Goal: Task Accomplishment & Management: Complete application form

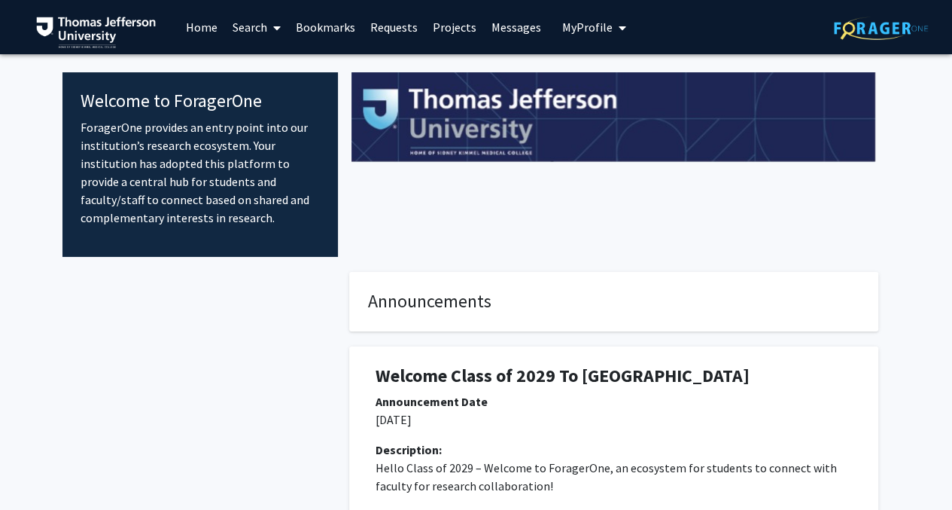
scroll to position [301, 0]
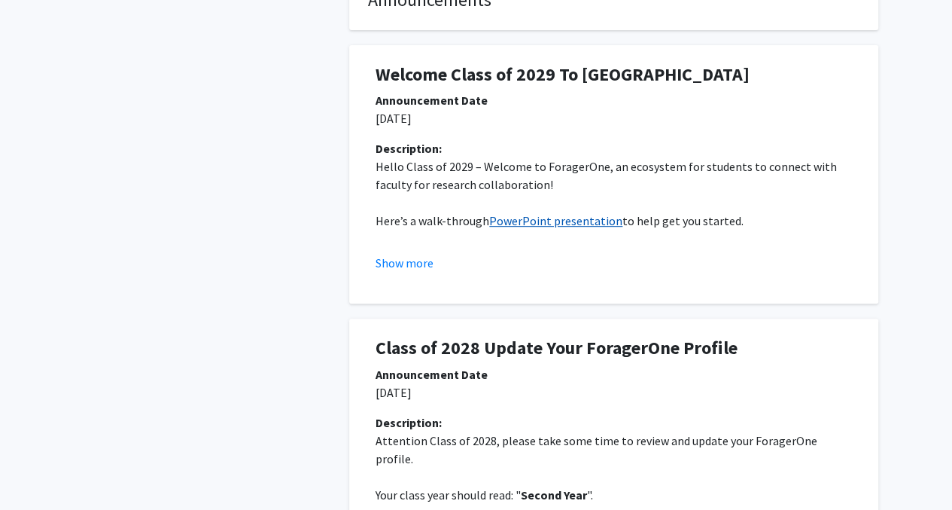
click at [529, 221] on link "PowerPoint presentation" at bounding box center [555, 220] width 133 height 15
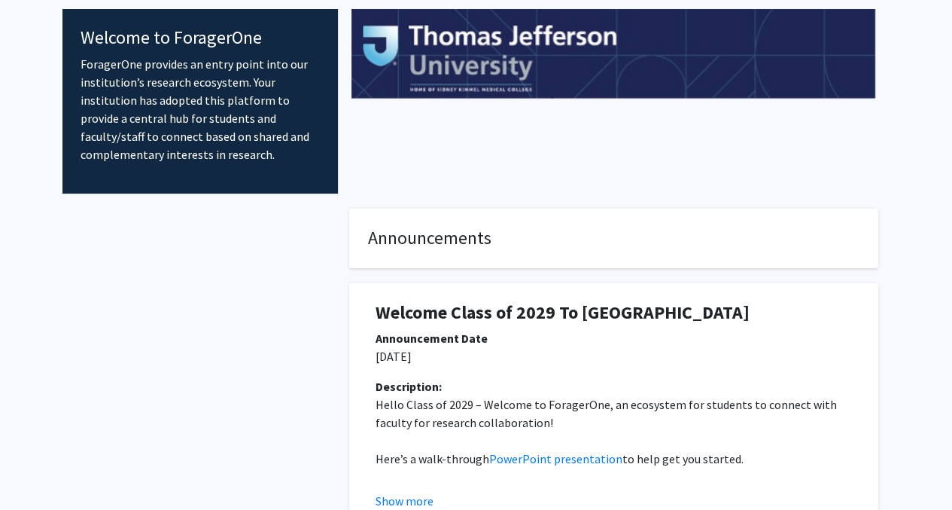
scroll to position [0, 0]
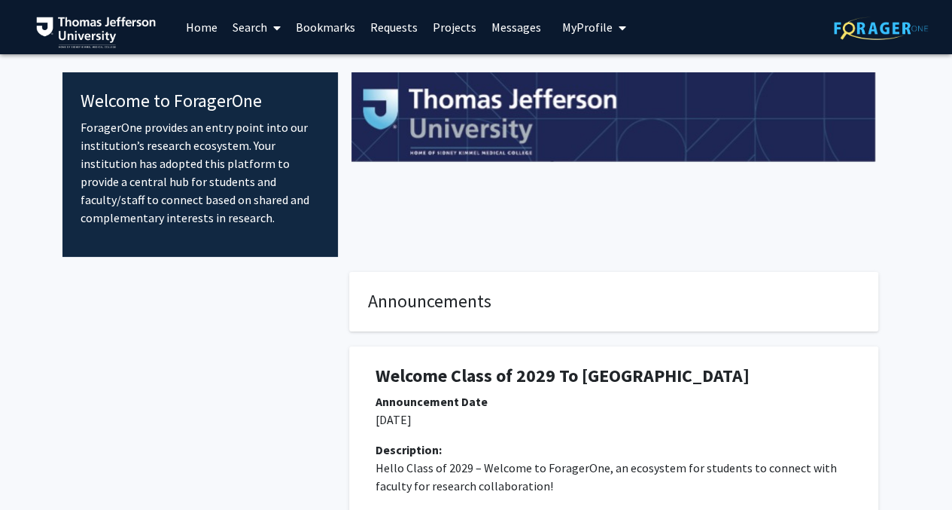
click at [596, 24] on span "My Profile" at bounding box center [587, 27] width 50 height 15
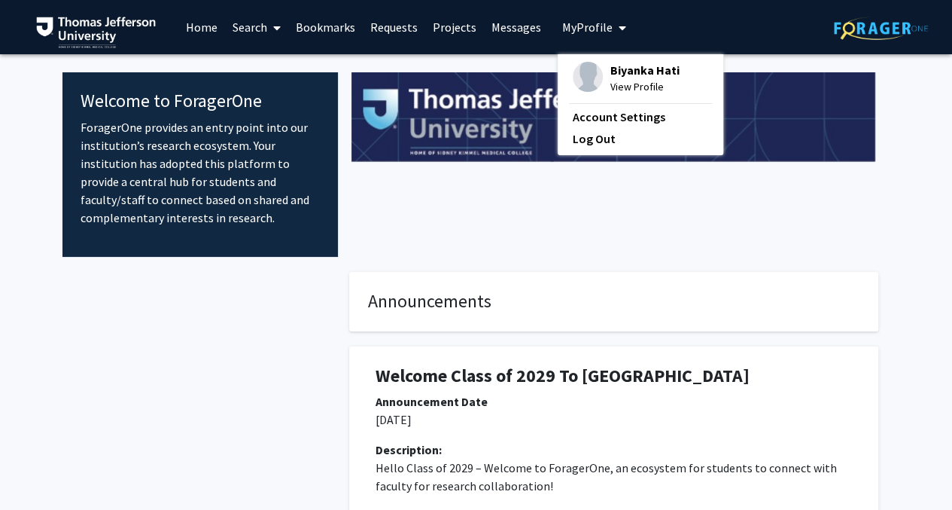
click at [440, 23] on link "Projects" at bounding box center [454, 27] width 59 height 53
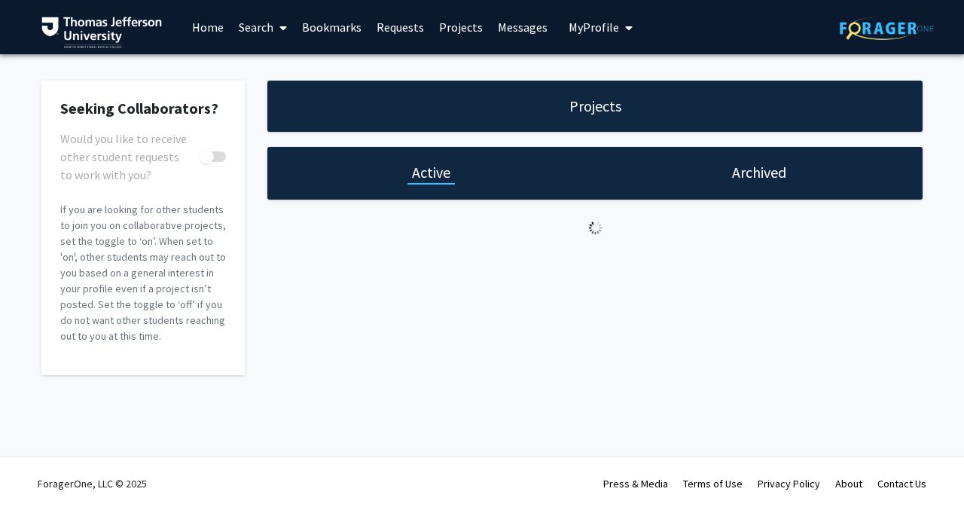
checkbox input "true"
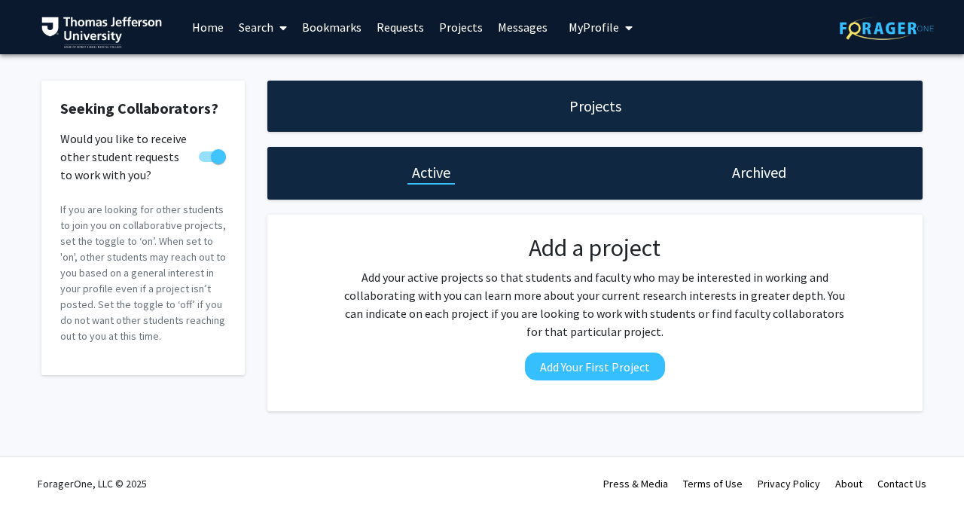
click at [259, 32] on link "Search" at bounding box center [262, 27] width 63 height 53
click at [264, 70] on span "Faculty/Staff" at bounding box center [286, 69] width 111 height 30
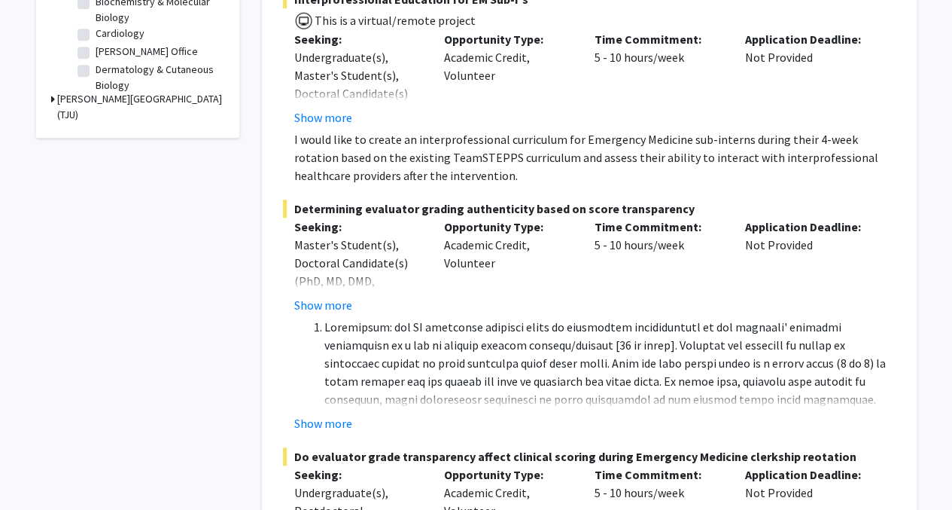
scroll to position [602, 0]
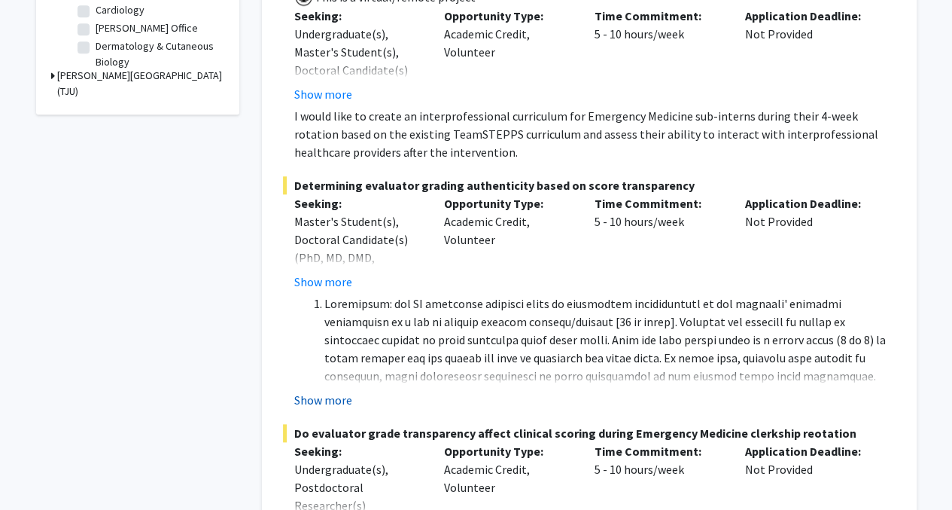
click at [334, 391] on button "Show more" at bounding box center [323, 400] width 58 height 18
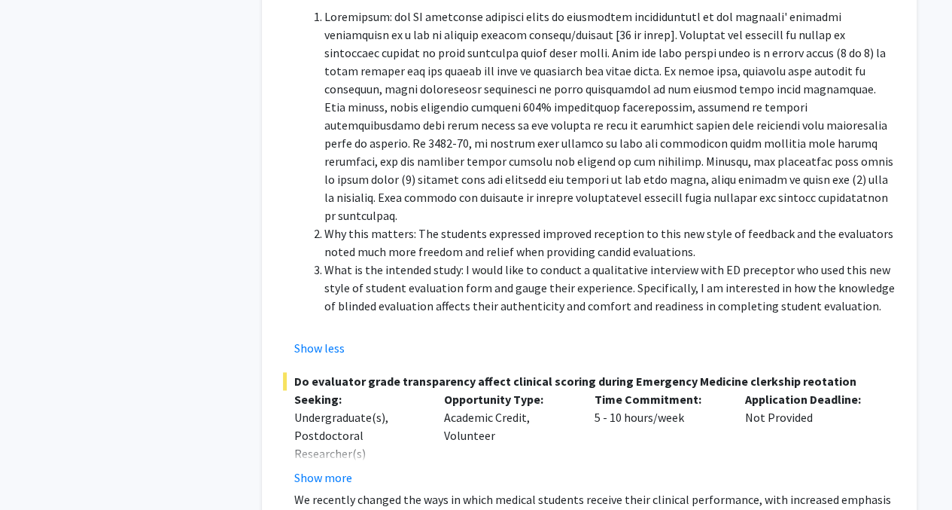
scroll to position [979, 0]
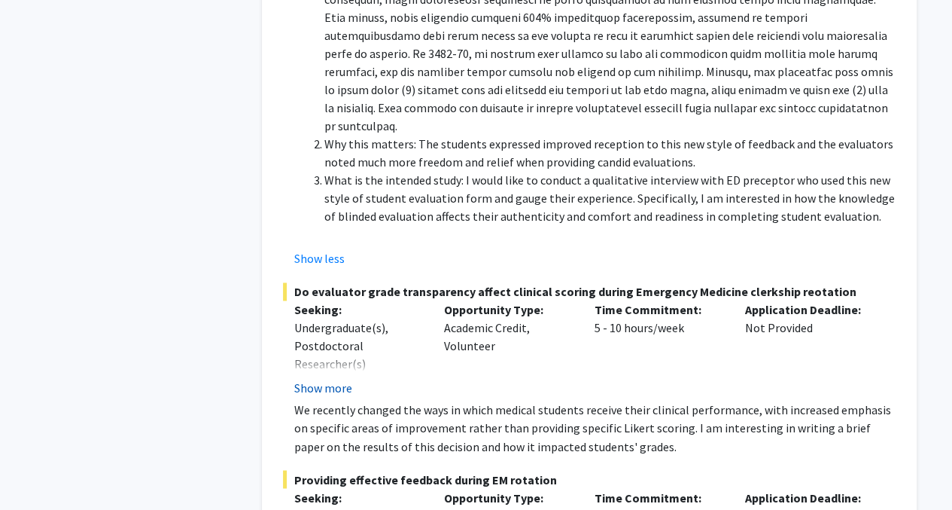
click at [337, 379] on button "Show more" at bounding box center [323, 388] width 58 height 18
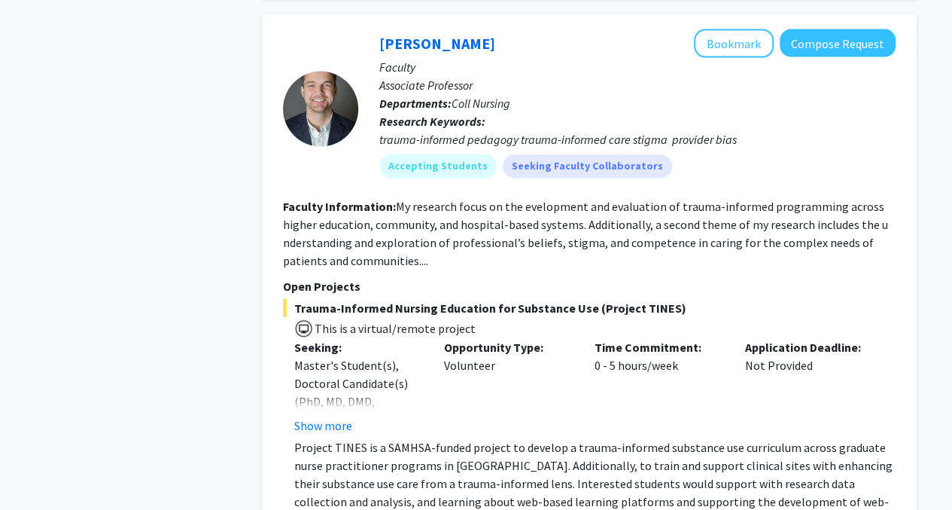
scroll to position [1732, 0]
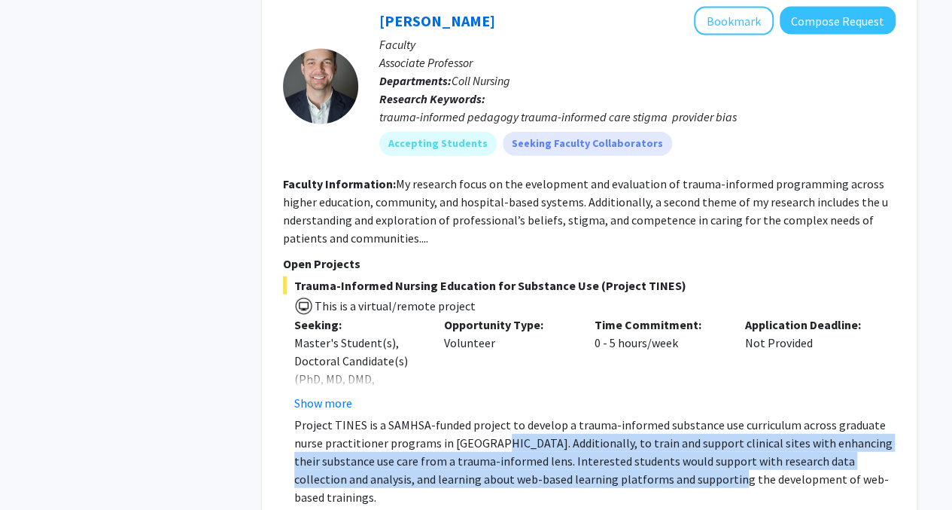
drag, startPoint x: 599, startPoint y: 422, endPoint x: 669, endPoint y: 440, distance: 72.5
click at [669, 440] on p "Project TINES is a SAMHSA-funded project to develop a trauma-informed substance…" at bounding box center [595, 461] width 602 height 90
click at [375, 416] on p "Project TINES is a SAMHSA-funded project to develop a trauma-informed substance…" at bounding box center [595, 461] width 602 height 90
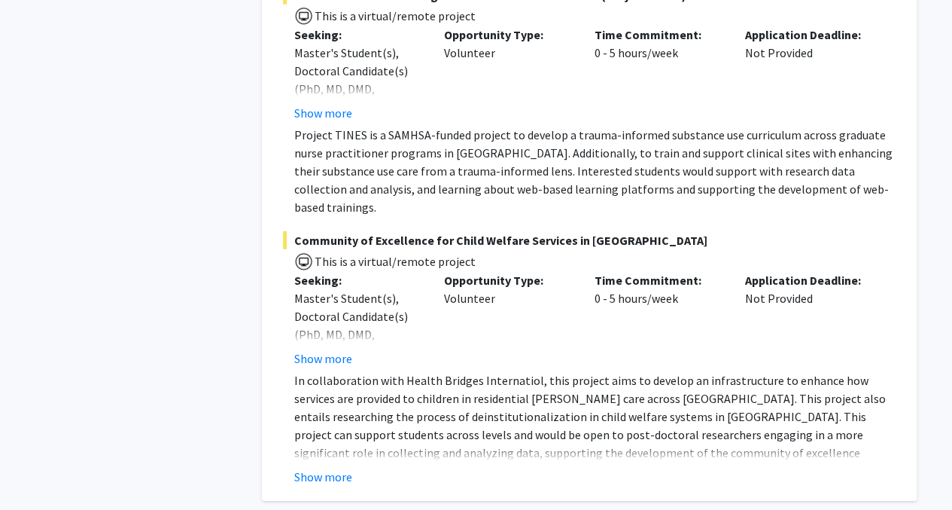
scroll to position [2033, 0]
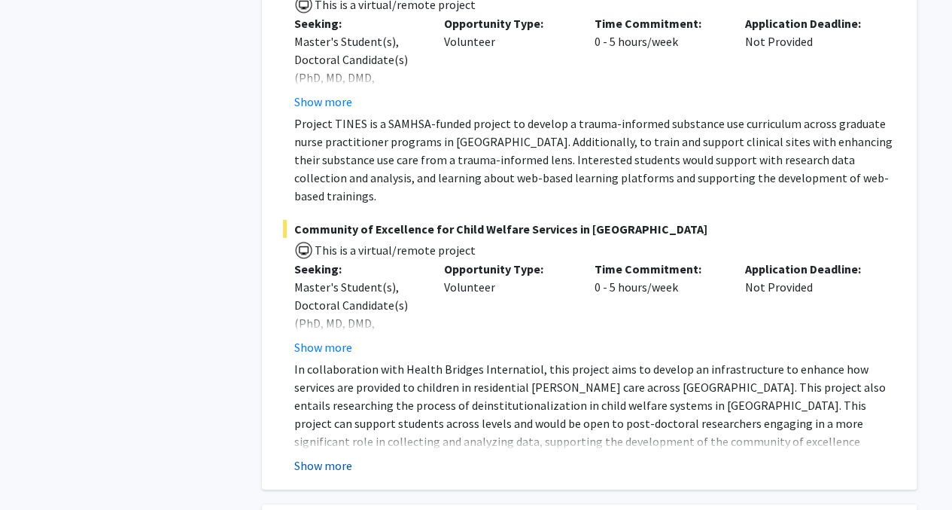
click at [328, 456] on button "Show more" at bounding box center [323, 465] width 58 height 18
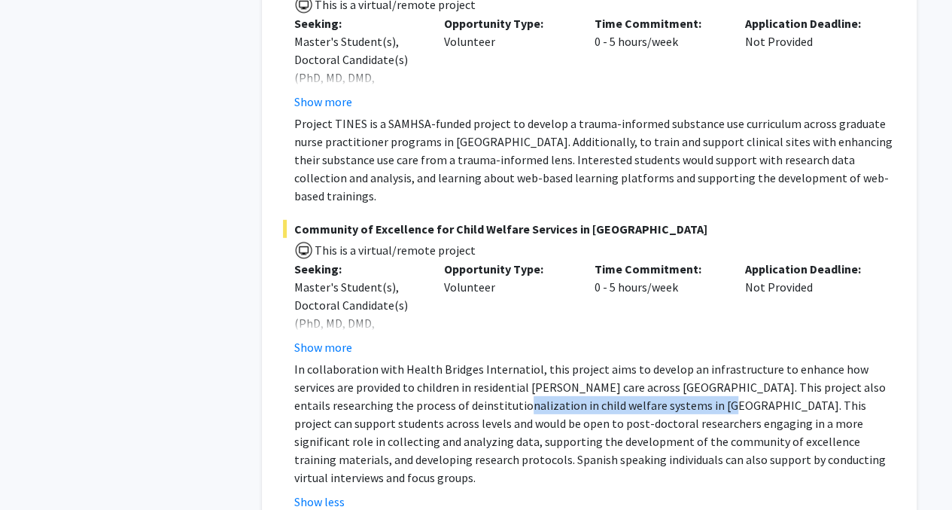
drag, startPoint x: 446, startPoint y: 350, endPoint x: 645, endPoint y: 355, distance: 199.6
click at [645, 360] on p "In collaboration with Health Bridges Internatiol, this project aims to develop …" at bounding box center [595, 423] width 602 height 126
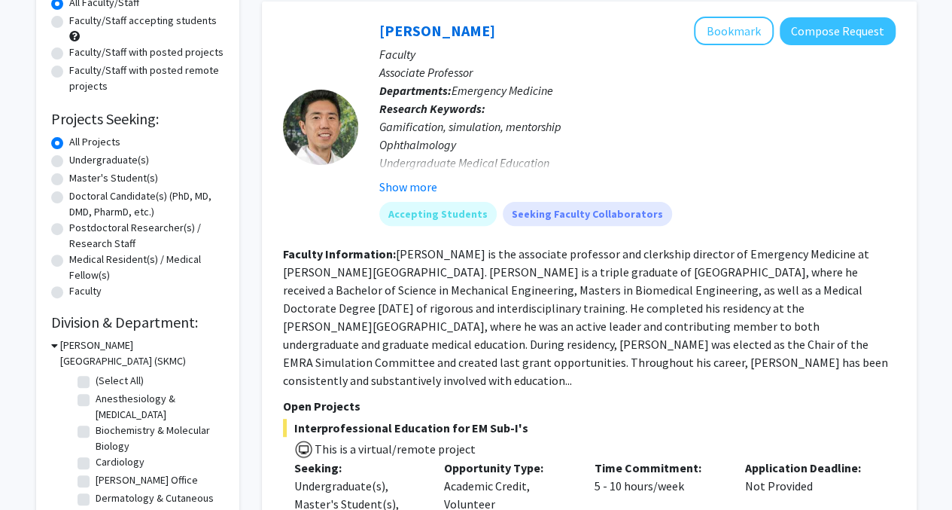
scroll to position [0, 0]
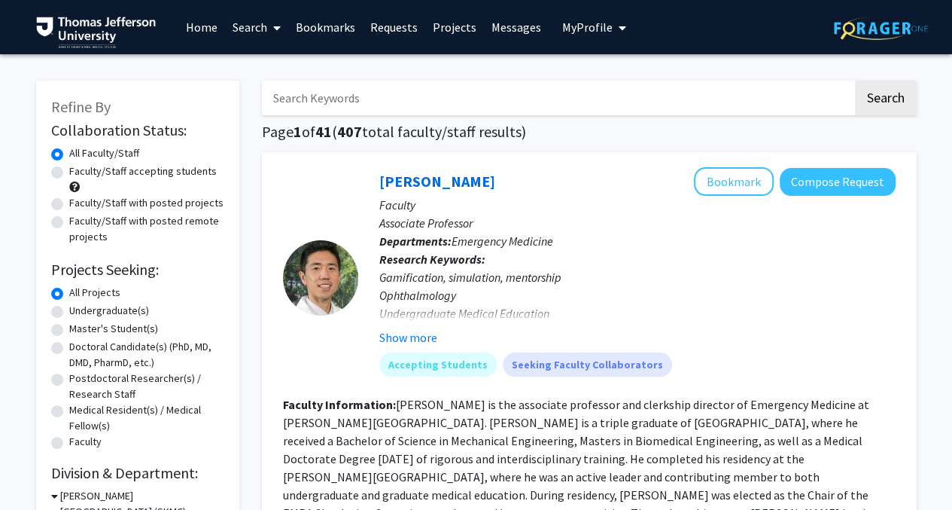
click at [69, 171] on label "Faculty/Staff accepting students" at bounding box center [143, 171] width 148 height 16
click at [69, 171] on input "Faculty/Staff accepting students" at bounding box center [74, 168] width 10 height 10
radio input "true"
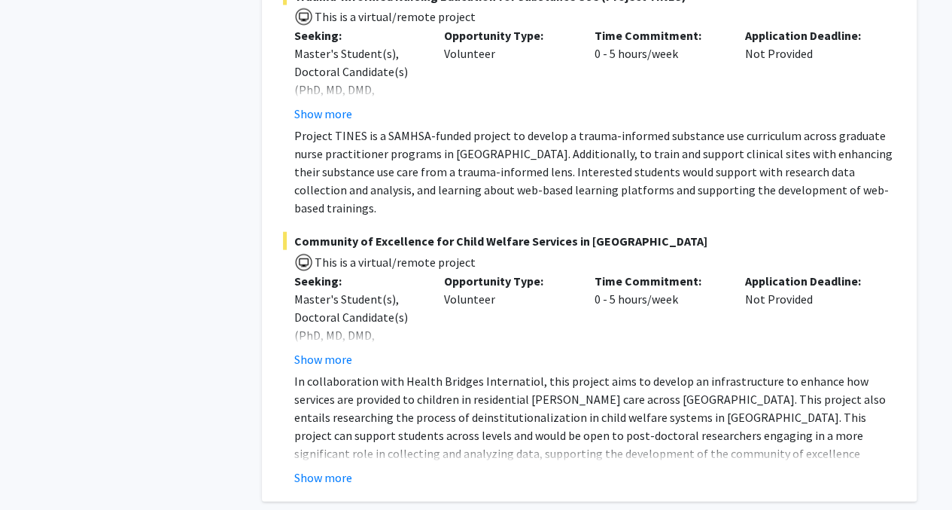
scroll to position [2183, 0]
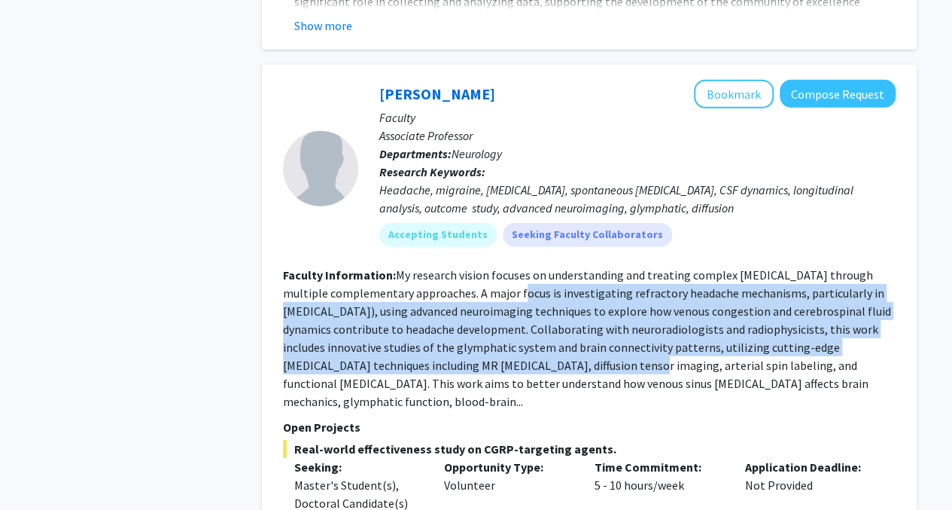
drag, startPoint x: 501, startPoint y: 260, endPoint x: 556, endPoint y: 322, distance: 82.2
click at [556, 322] on fg-read-more "My research vision focuses on understanding and treating complex headache disor…" at bounding box center [587, 338] width 608 height 142
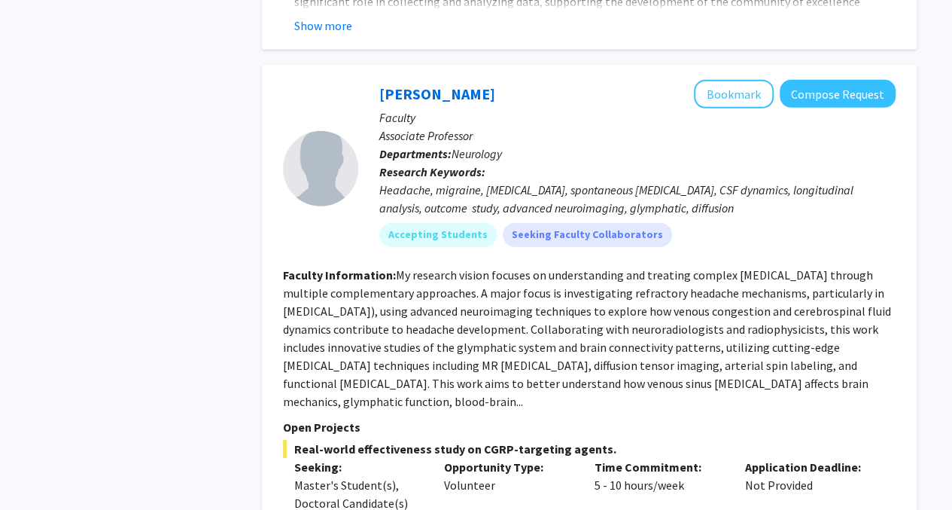
drag, startPoint x: 556, startPoint y: 322, endPoint x: 565, endPoint y: 328, distance: 10.5
click at [565, 328] on fg-read-more "My research vision focuses on understanding and treating complex headache disor…" at bounding box center [587, 338] width 608 height 142
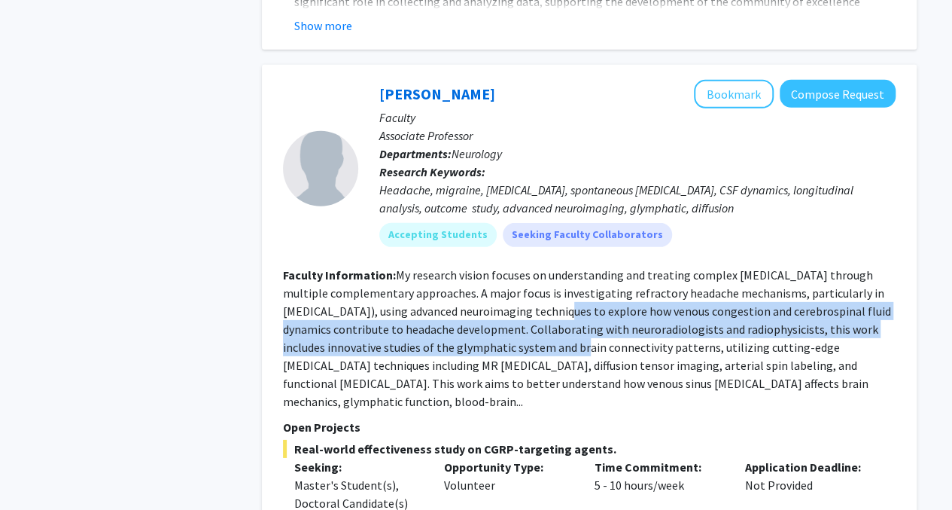
drag, startPoint x: 514, startPoint y: 270, endPoint x: 550, endPoint y: 308, distance: 52.2
click at [550, 308] on fg-read-more "My research vision focuses on understanding and treating complex headache disor…" at bounding box center [587, 338] width 608 height 142
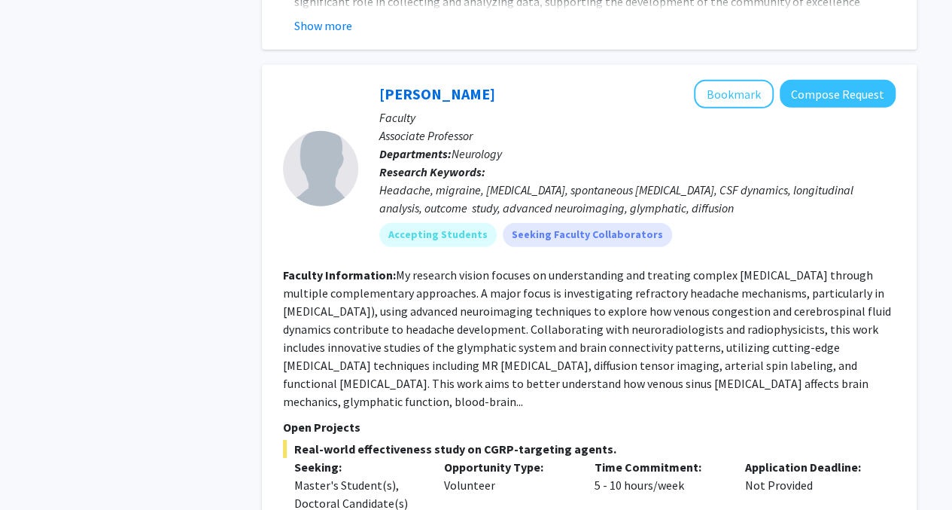
drag, startPoint x: 550, startPoint y: 308, endPoint x: 544, endPoint y: 326, distance: 19.3
click at [544, 326] on fg-read-more "My research vision focuses on understanding and treating complex headache disor…" at bounding box center [587, 338] width 608 height 142
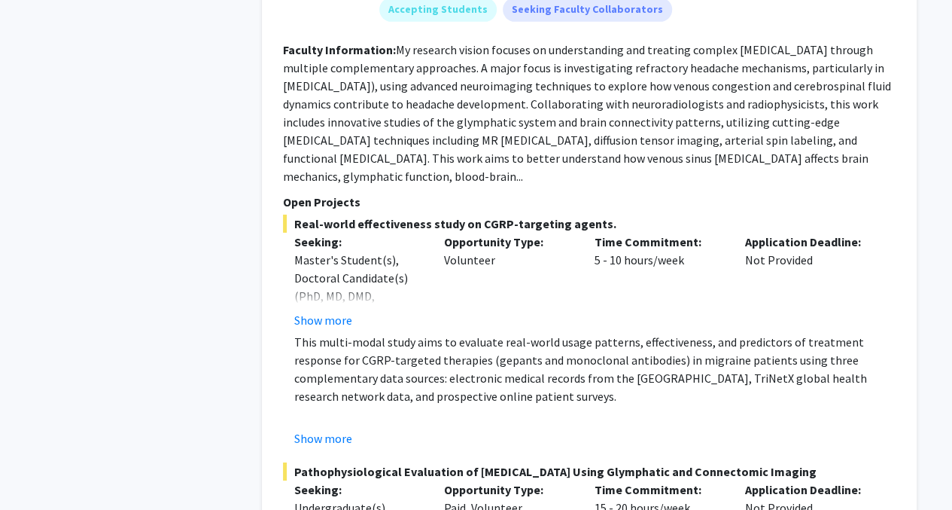
scroll to position [2409, 0]
click at [332, 428] on button "Show more" at bounding box center [323, 437] width 58 height 18
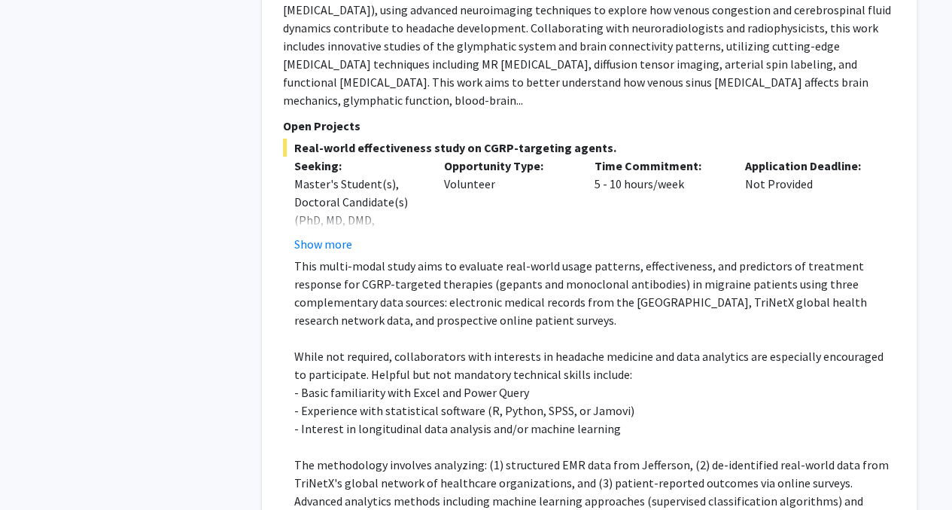
scroll to position [2560, 0]
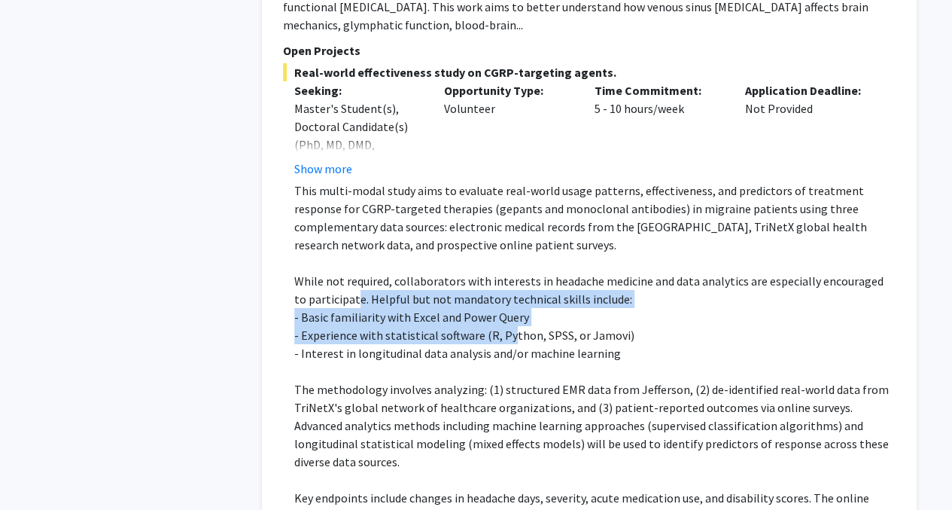
drag, startPoint x: 343, startPoint y: 267, endPoint x: 506, endPoint y: 294, distance: 165.6
click at [506, 294] on div "This multi-modal study aims to evaluate real-world usage patterns, effectivenes…" at bounding box center [595, 389] width 602 height 416
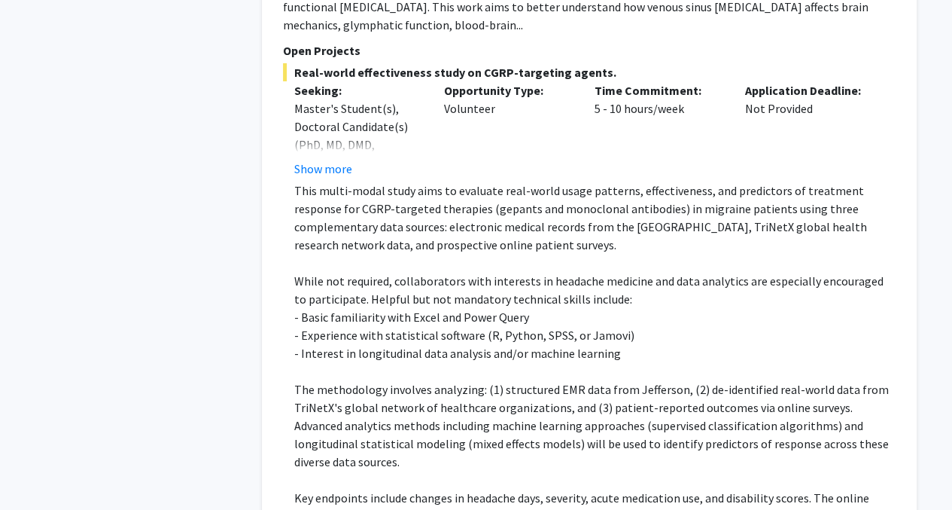
drag, startPoint x: 506, startPoint y: 294, endPoint x: 444, endPoint y: 359, distance: 90.0
click at [444, 380] on p "The methodology involves analyzing: (1) structured EMR data from Jefferson, (2)…" at bounding box center [595, 425] width 602 height 90
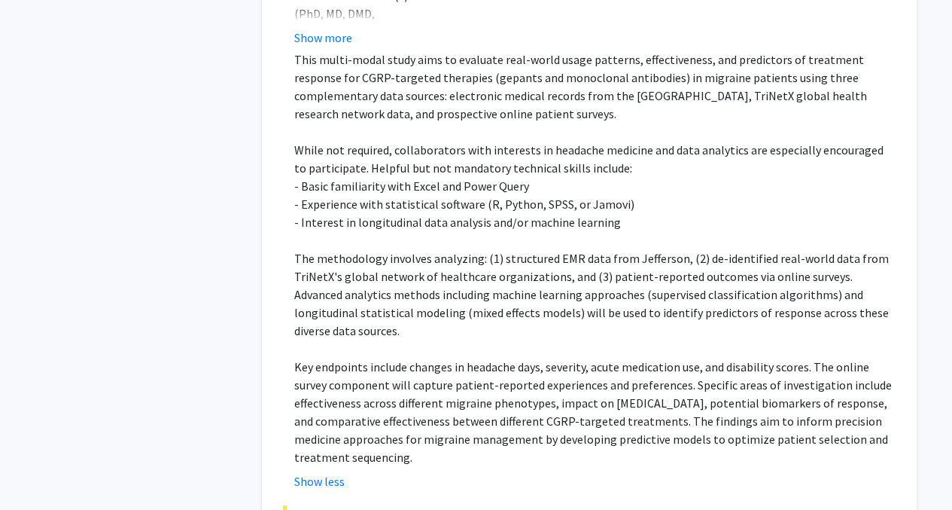
scroll to position [2710, 0]
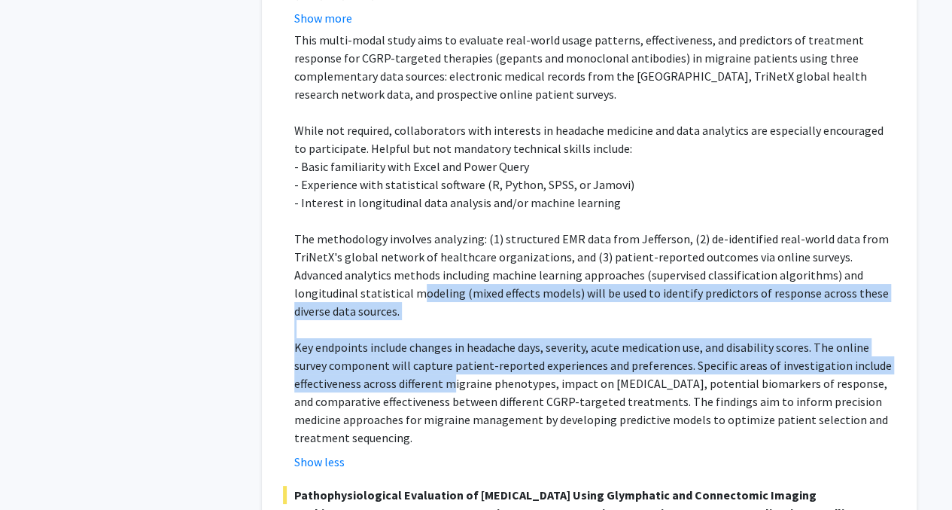
drag, startPoint x: 391, startPoint y: 278, endPoint x: 450, endPoint y: 346, distance: 90.7
click at [450, 346] on div "This multi-modal study aims to evaluate real-world usage patterns, effectivenes…" at bounding box center [595, 239] width 602 height 416
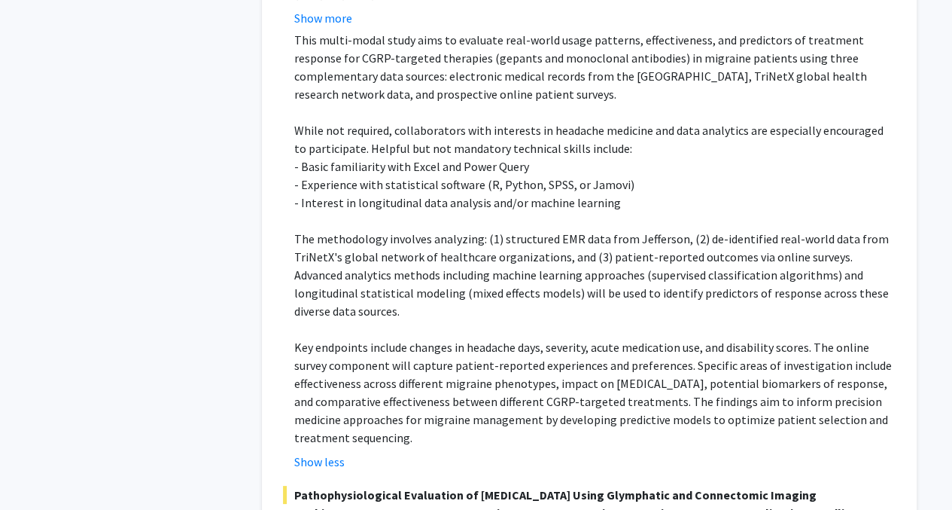
drag, startPoint x: 450, startPoint y: 346, endPoint x: 435, endPoint y: 364, distance: 22.9
click at [435, 364] on p "Key endpoints include changes in headache days, severity, acute medication use,…" at bounding box center [595, 392] width 602 height 108
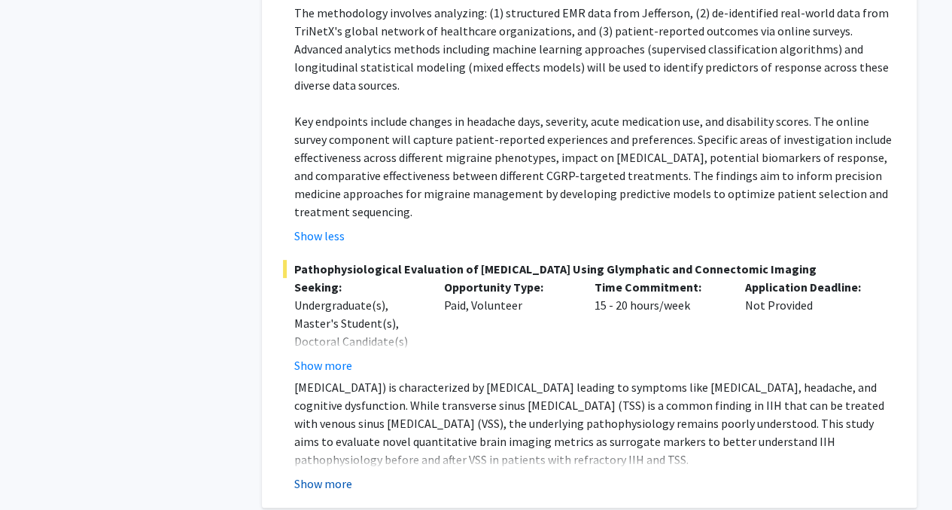
click at [336, 474] on button "Show more" at bounding box center [323, 483] width 58 height 18
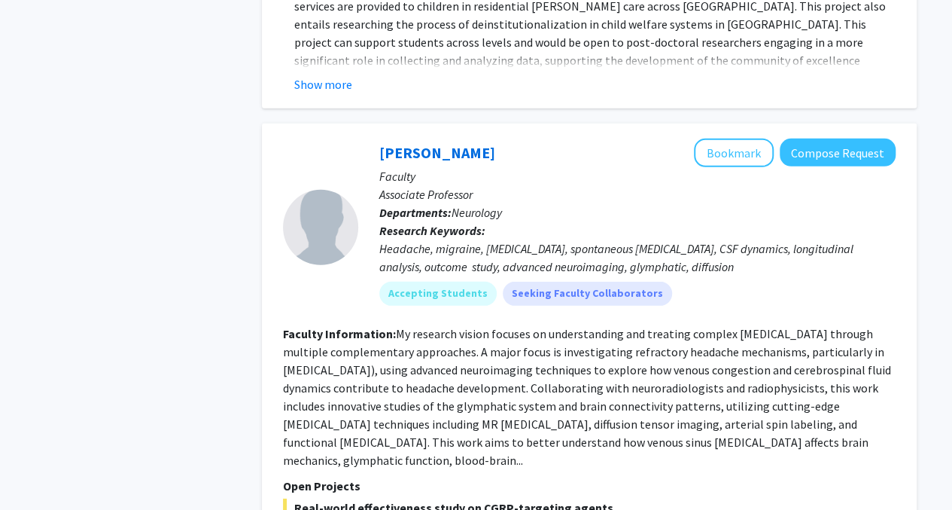
scroll to position [2033, 0]
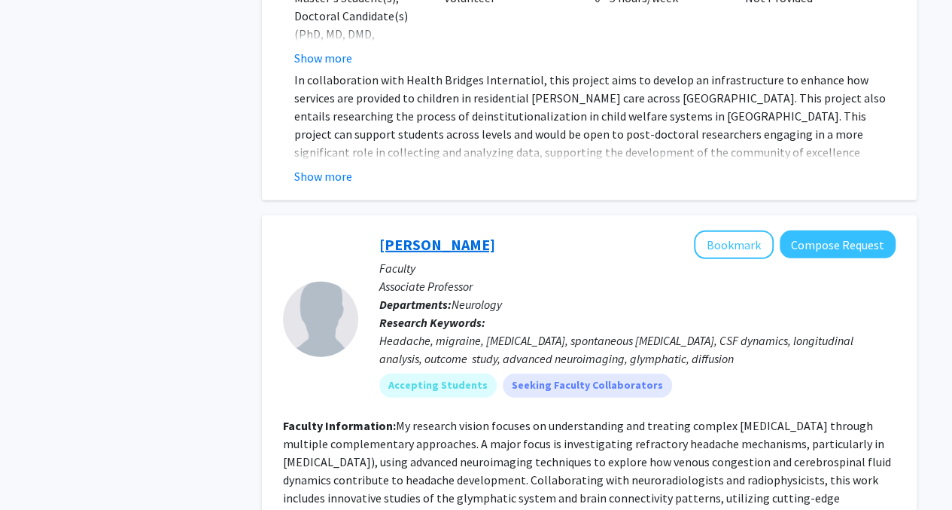
click at [433, 235] on link "Hsiangkuo Yuan" at bounding box center [437, 244] width 116 height 19
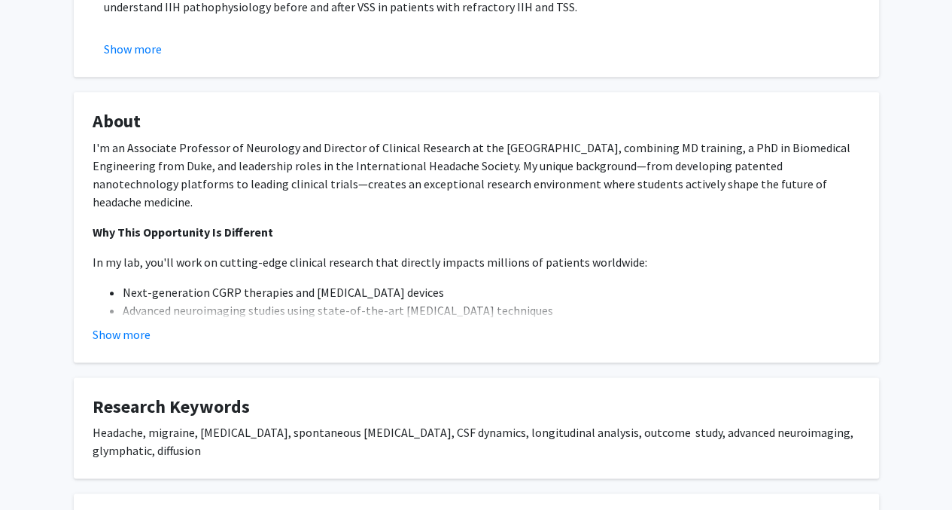
scroll to position [903, 0]
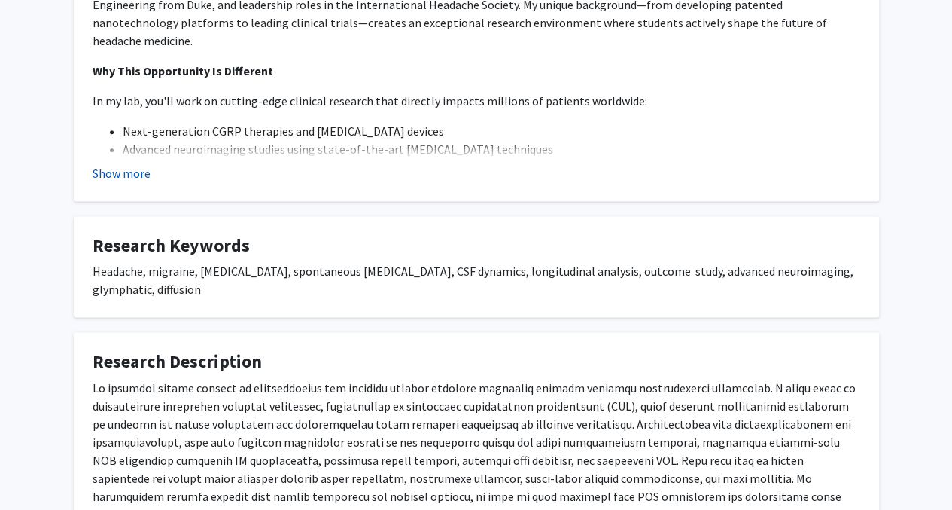
click at [148, 169] on button "Show more" at bounding box center [122, 173] width 58 height 18
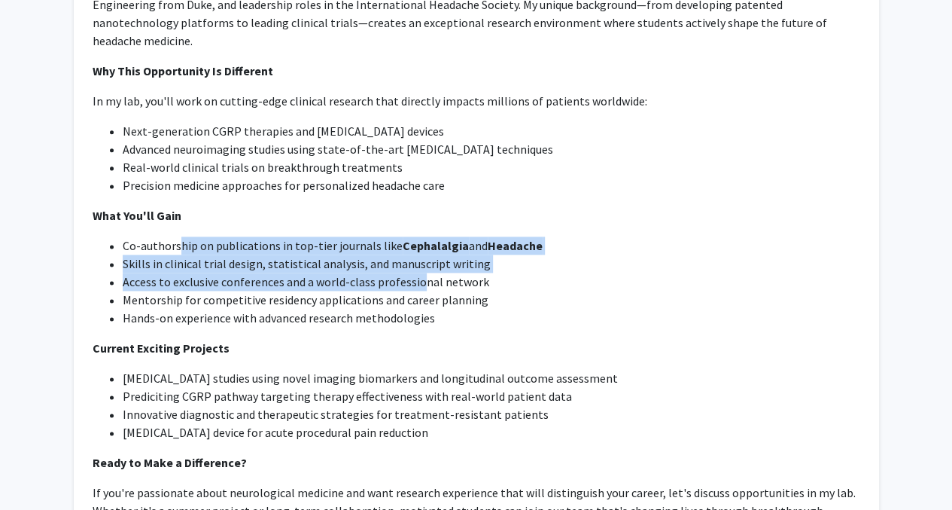
drag, startPoint x: 318, startPoint y: 250, endPoint x: 416, endPoint y: 262, distance: 97.9
click at [416, 262] on ul "Co-authorship on publications in top-tier journals like Cephalalgia and Headach…" at bounding box center [477, 281] width 768 height 90
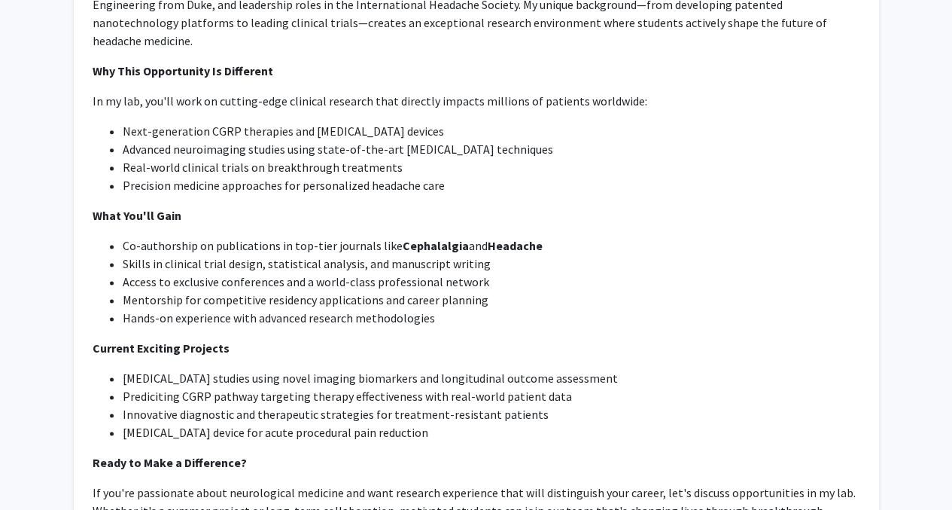
drag, startPoint x: 416, startPoint y: 262, endPoint x: 385, endPoint y: 305, distance: 52.4
click at [385, 310] on span "Hands-on experience with advanced research methodologies" at bounding box center [279, 317] width 312 height 15
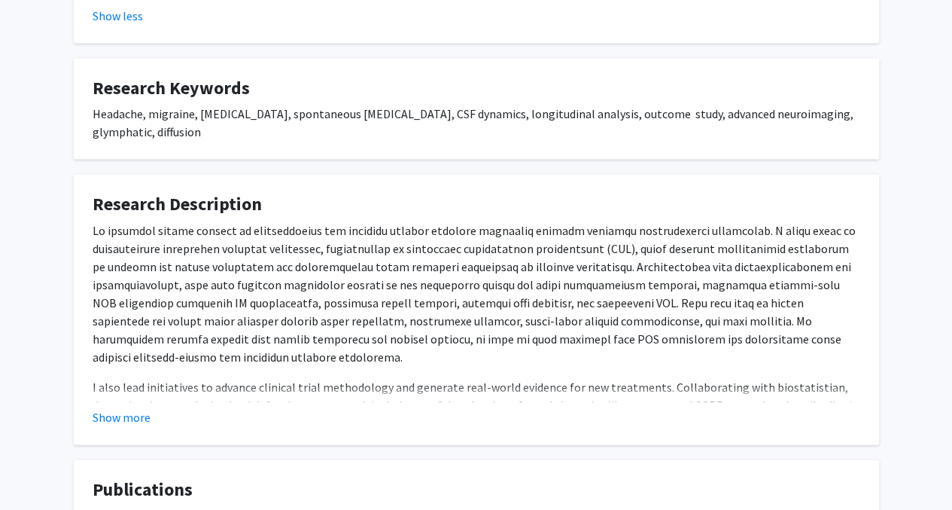
scroll to position [1581, 0]
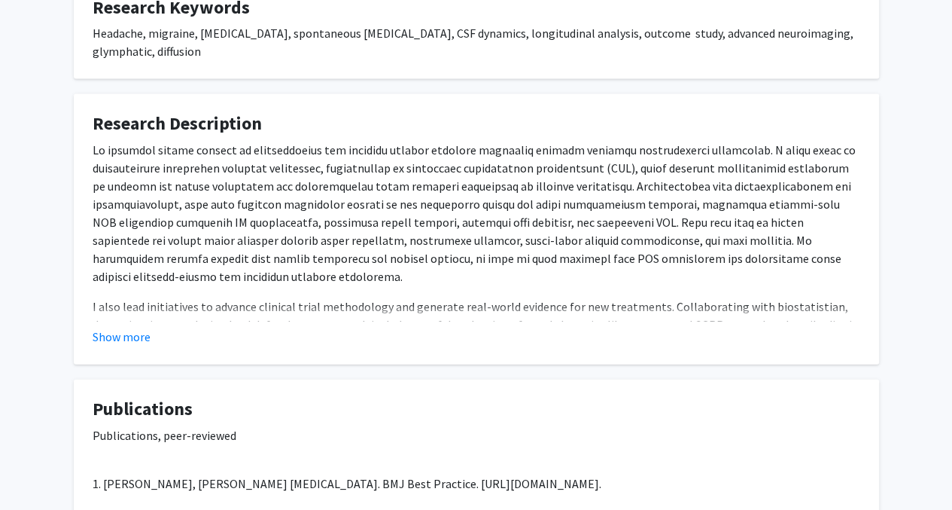
click at [146, 328] on button "Show more" at bounding box center [122, 337] width 58 height 18
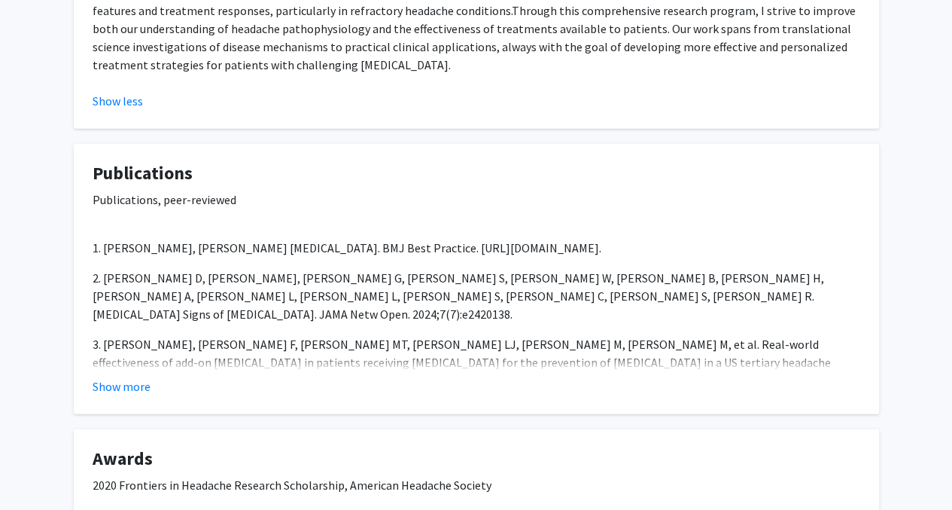
scroll to position [2148, 0]
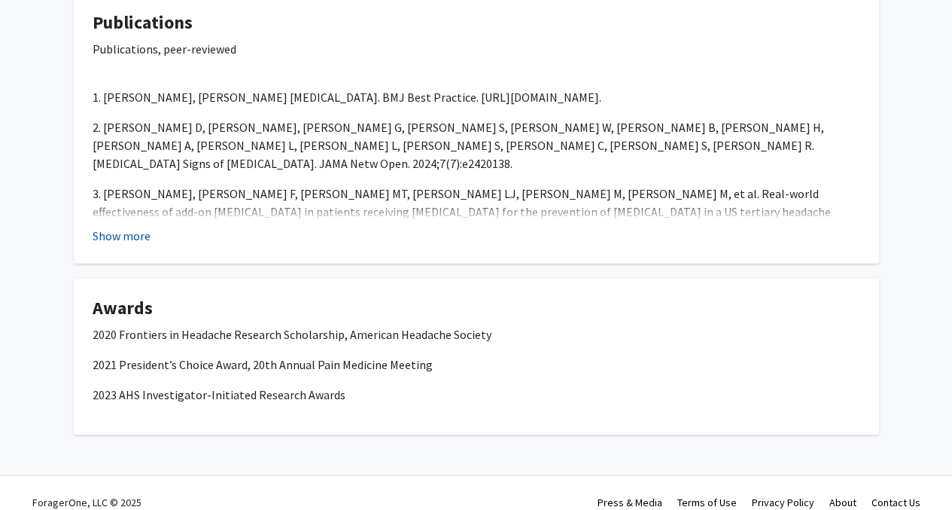
click at [123, 227] on button "Show more" at bounding box center [122, 236] width 58 height 18
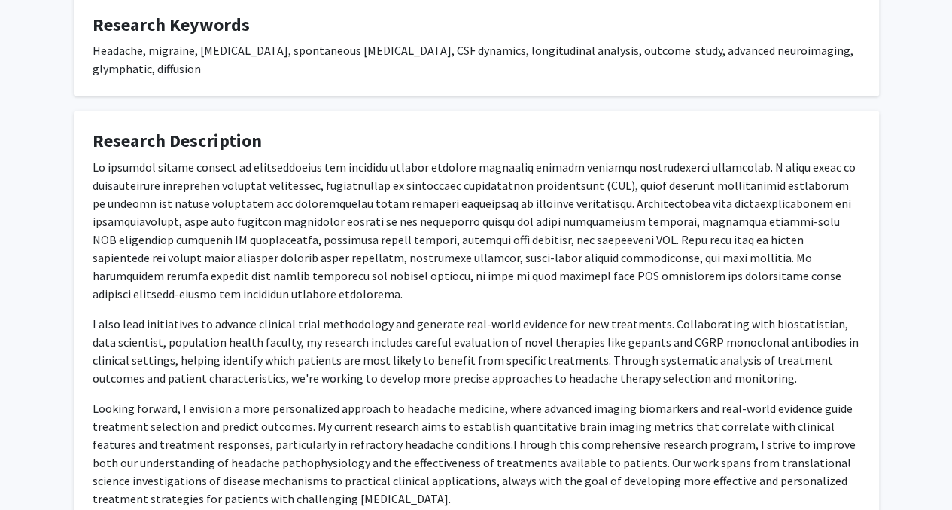
scroll to position [0, 0]
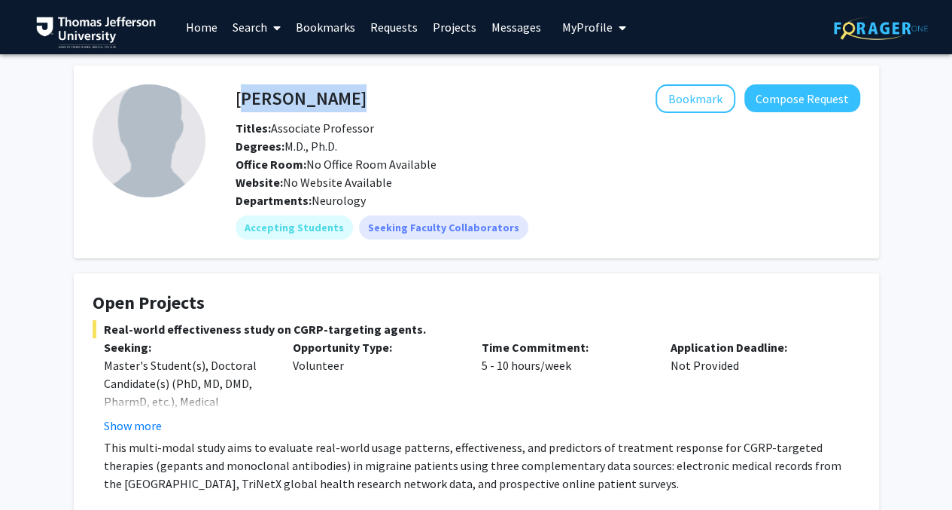
drag, startPoint x: 346, startPoint y: 92, endPoint x: 235, endPoint y: 98, distance: 110.8
click at [235, 98] on div "Hsiangkuo Yuan Bookmark Compose Request" at bounding box center [547, 98] width 647 height 29
copy h4 "Hsiangkuo Yuan"
click at [807, 90] on button "Compose Request" at bounding box center [803, 98] width 116 height 28
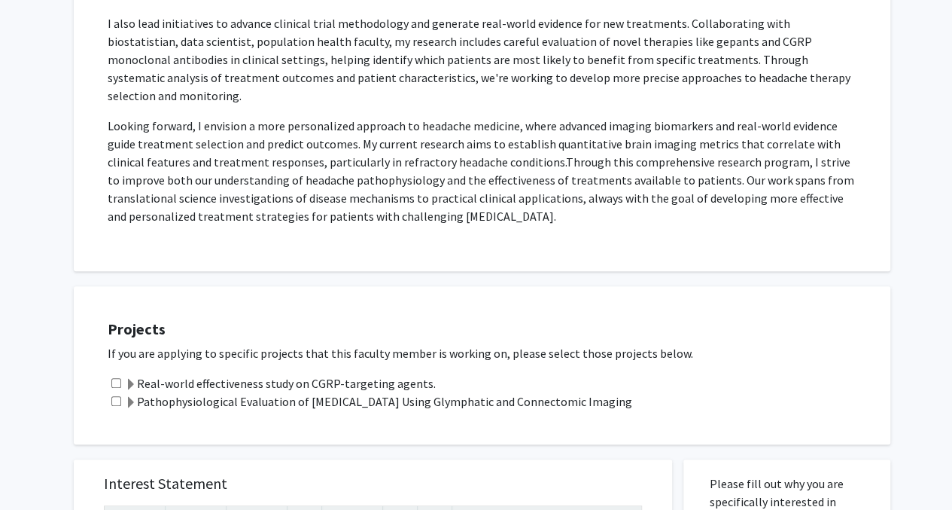
scroll to position [753, 0]
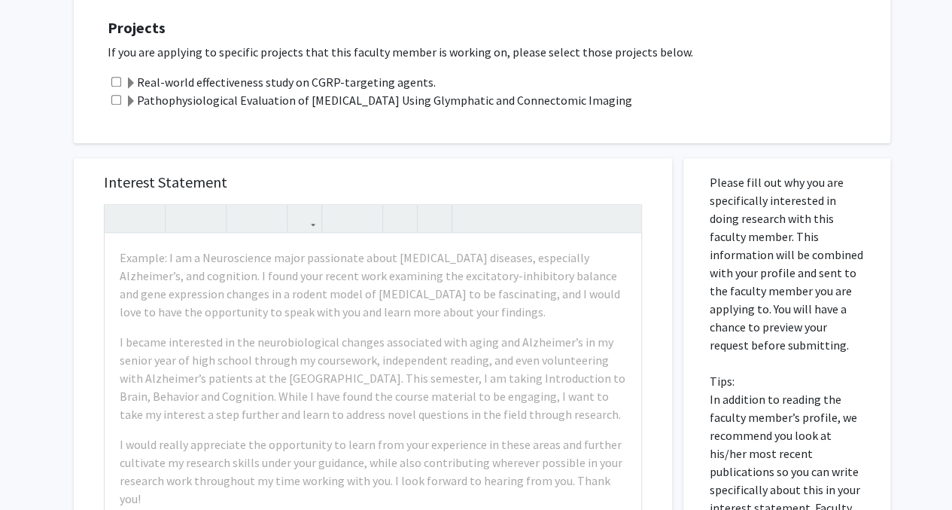
click at [130, 78] on span at bounding box center [131, 84] width 12 height 12
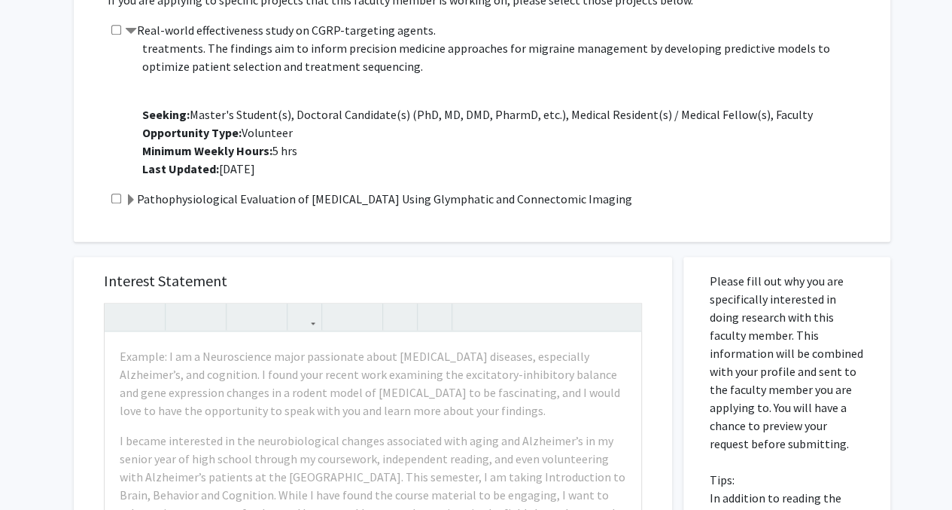
scroll to position [828, 0]
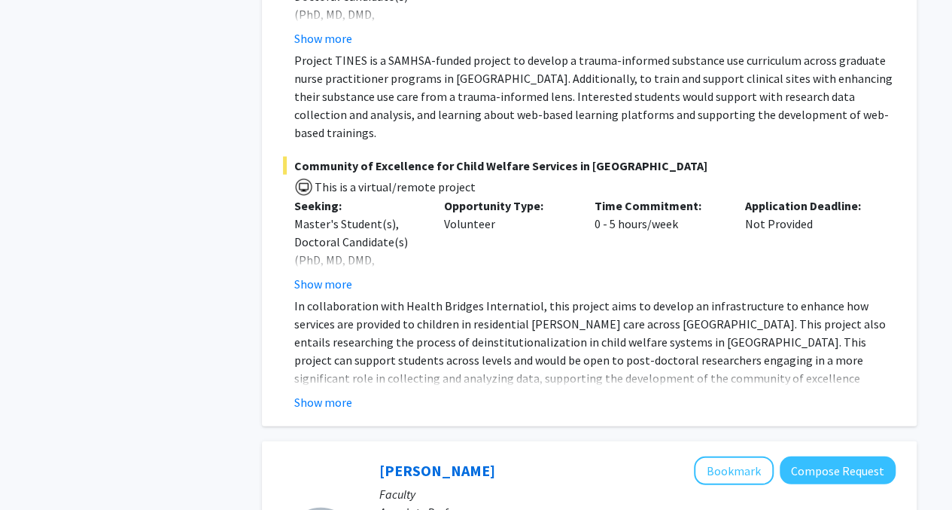
scroll to position [2108, 0]
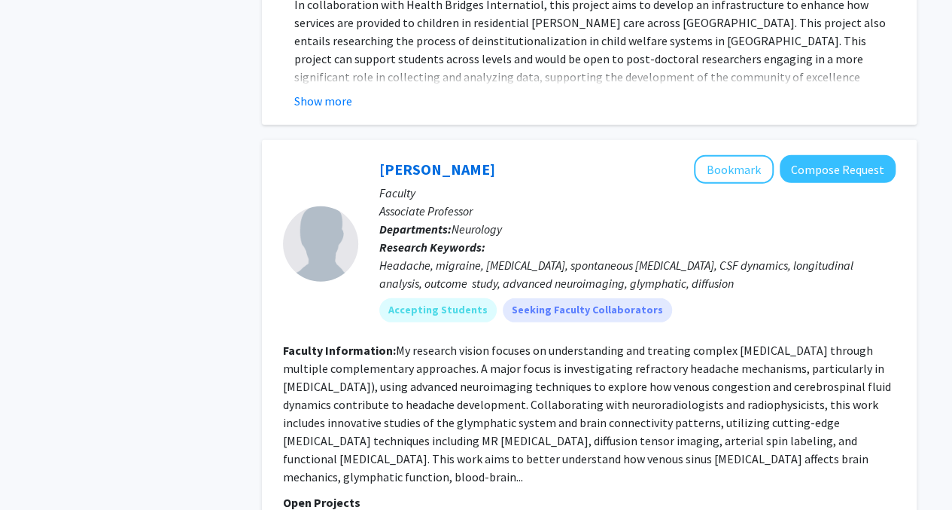
drag, startPoint x: 822, startPoint y: 130, endPoint x: 529, endPoint y: 177, distance: 297.3
click at [529, 202] on p "Associate Professor" at bounding box center [637, 211] width 516 height 18
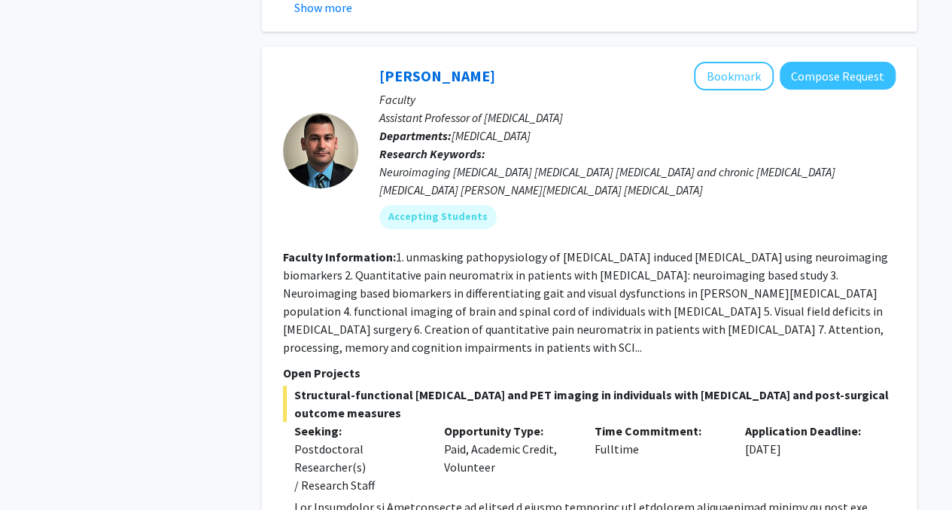
scroll to position [3162, 0]
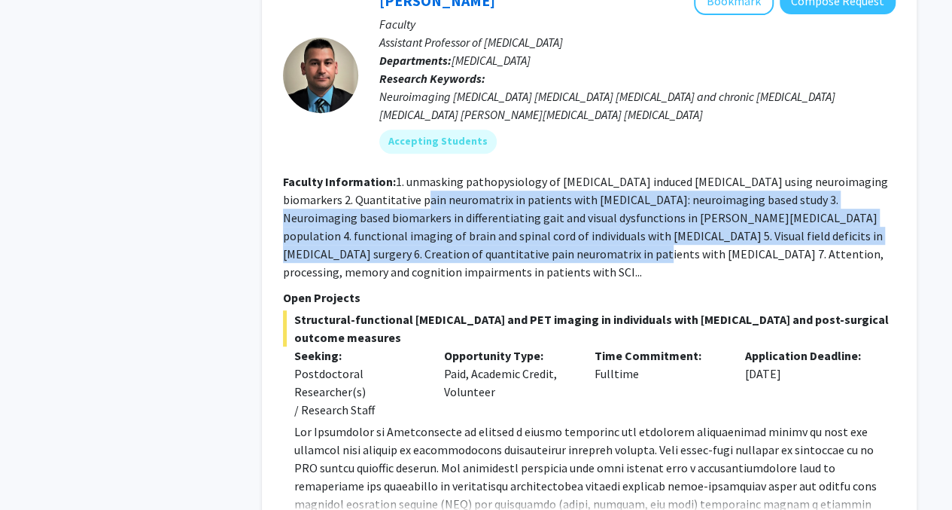
drag, startPoint x: 419, startPoint y: 177, endPoint x: 465, endPoint y: 235, distance: 74.0
click at [465, 235] on fg-read-more "1. unmasking pathopysiology of spinal cord injury induced neuropathic pain usin…" at bounding box center [585, 226] width 605 height 105
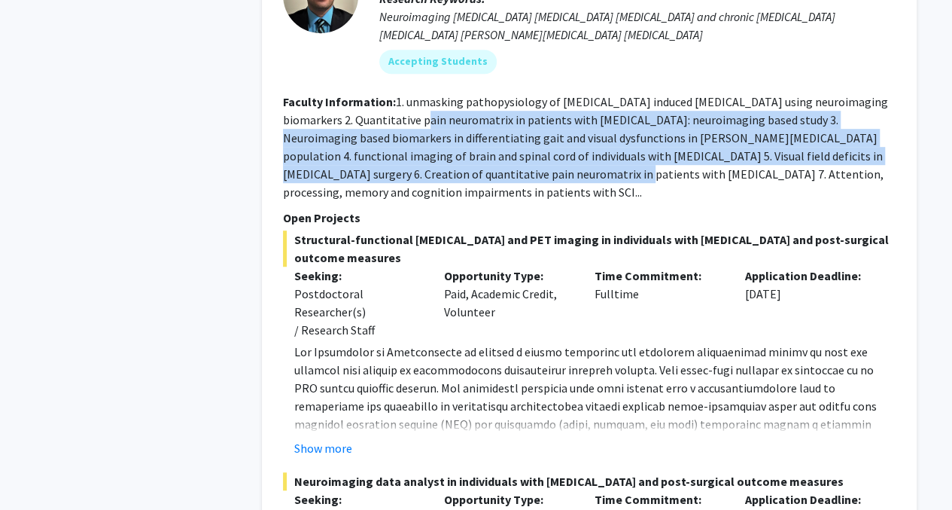
scroll to position [3388, 0]
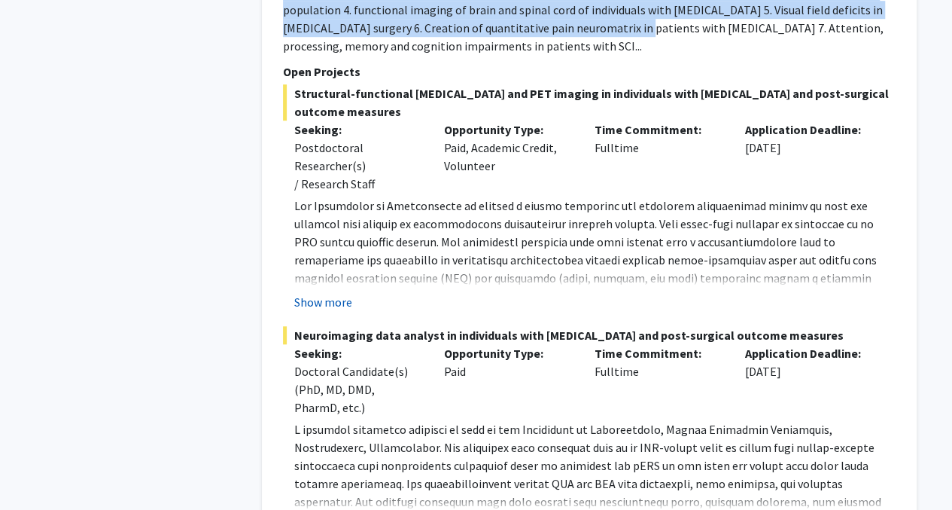
click at [331, 293] on button "Show more" at bounding box center [323, 302] width 58 height 18
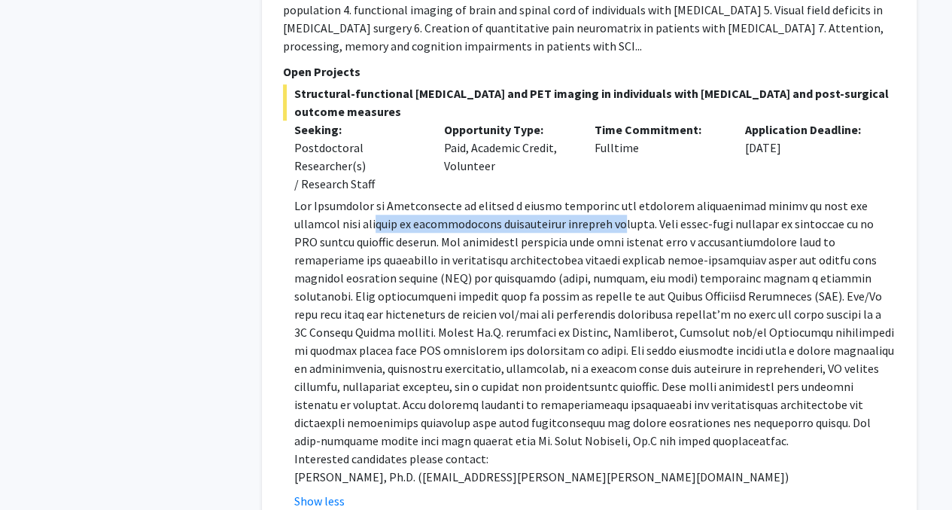
drag, startPoint x: 339, startPoint y: 203, endPoint x: 573, endPoint y: 210, distance: 234.3
click at [573, 210] on p at bounding box center [595, 323] width 602 height 253
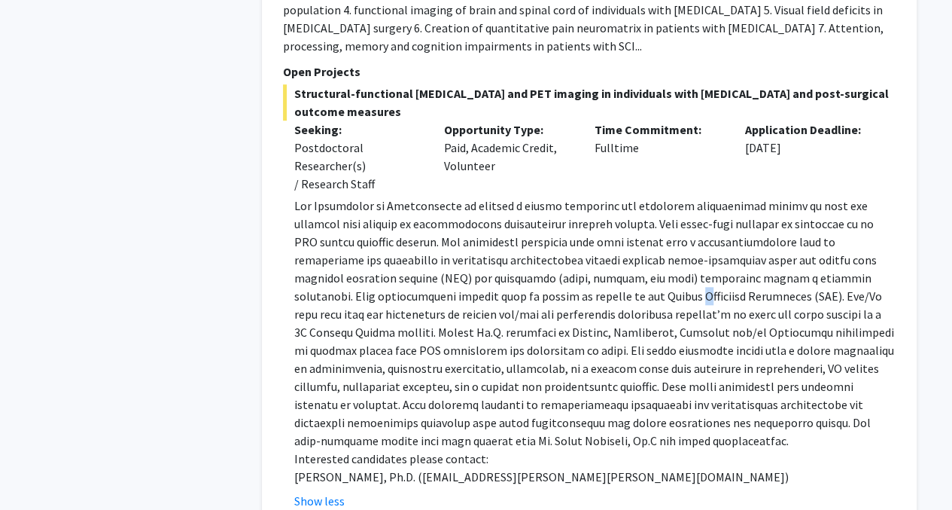
drag, startPoint x: 573, startPoint y: 210, endPoint x: 461, endPoint y: 272, distance: 128.0
click at [461, 272] on p at bounding box center [595, 323] width 602 height 253
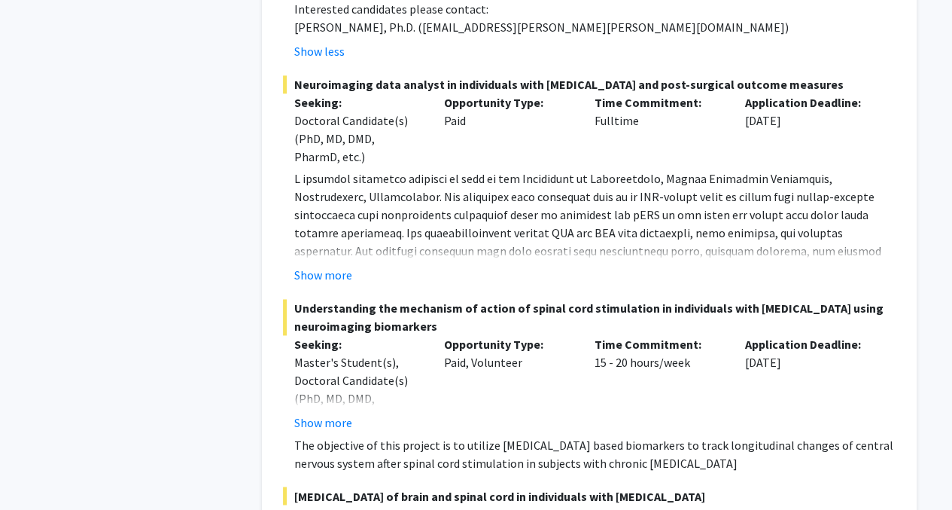
scroll to position [3840, 0]
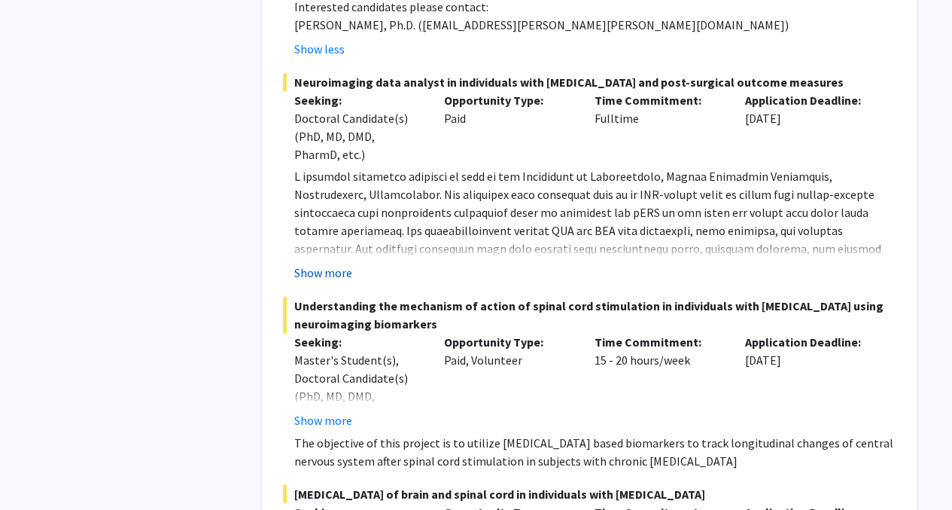
click at [334, 264] on button "Show more" at bounding box center [323, 273] width 58 height 18
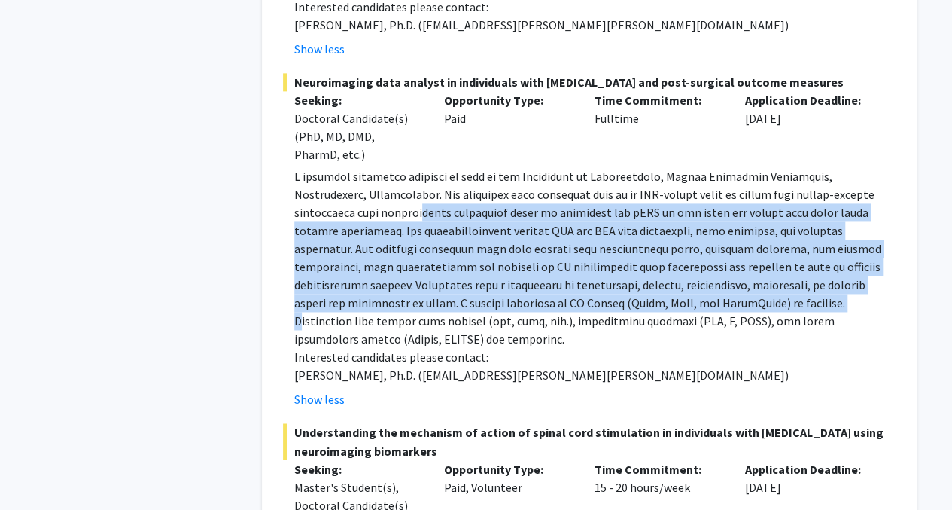
drag, startPoint x: 331, startPoint y: 193, endPoint x: 542, endPoint y: 285, distance: 230.3
click at [542, 285] on p at bounding box center [595, 257] width 602 height 181
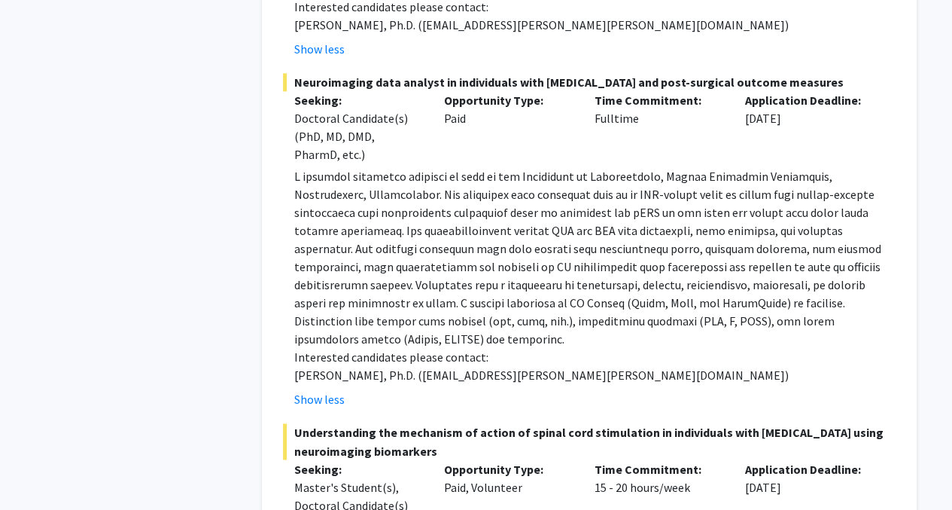
drag, startPoint x: 542, startPoint y: 285, endPoint x: 432, endPoint y: 309, distance: 112.5
click at [432, 309] on p at bounding box center [595, 257] width 602 height 181
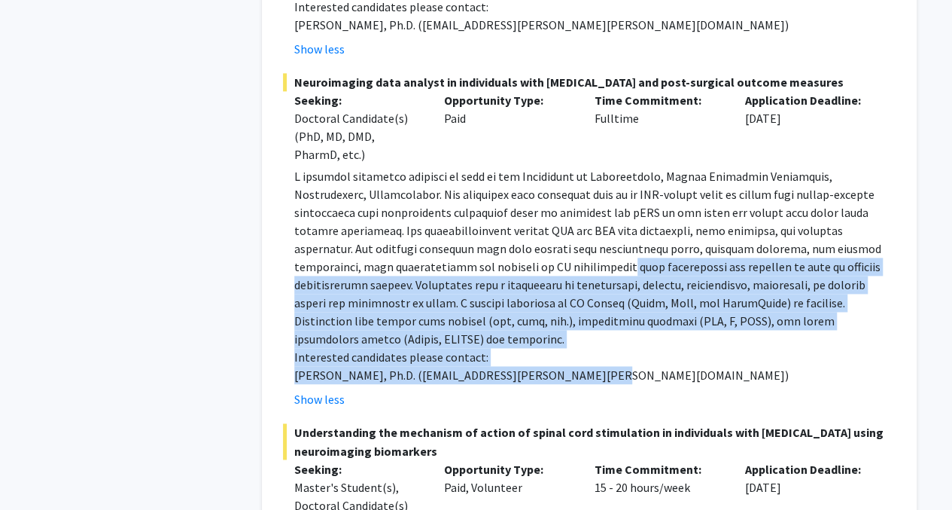
drag, startPoint x: 589, startPoint y: 344, endPoint x: 382, endPoint y: 250, distance: 226.7
click at [382, 250] on div "Interested candidates please contact: Mahdi Alizadeh, Ph.D. (mahdi.alizadeh.2@j…" at bounding box center [595, 275] width 602 height 217
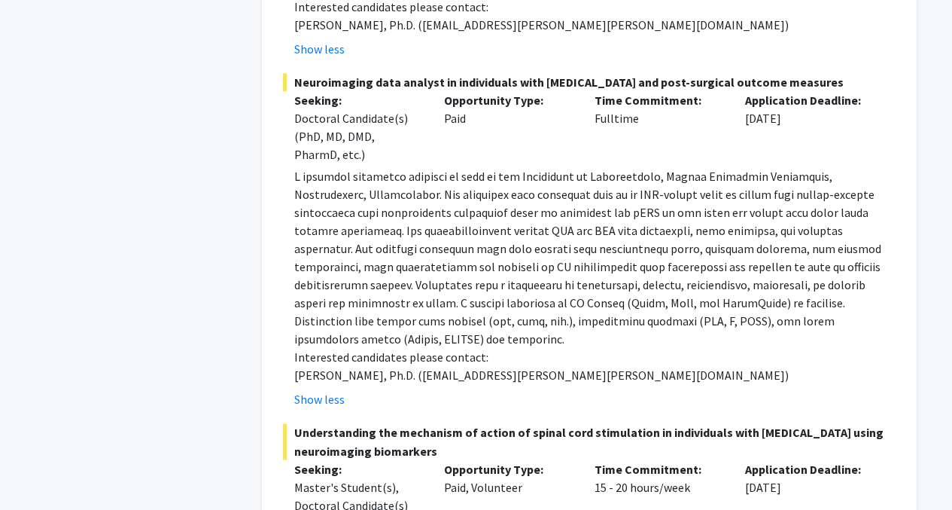
drag, startPoint x: 382, startPoint y: 250, endPoint x: 291, endPoint y: 205, distance: 102.4
click at [291, 205] on fg-read-more "Interested candidates please contact: Mahdi Alizadeh, Ph.D. (mahdi.alizadeh.2@j…" at bounding box center [589, 287] width 613 height 241
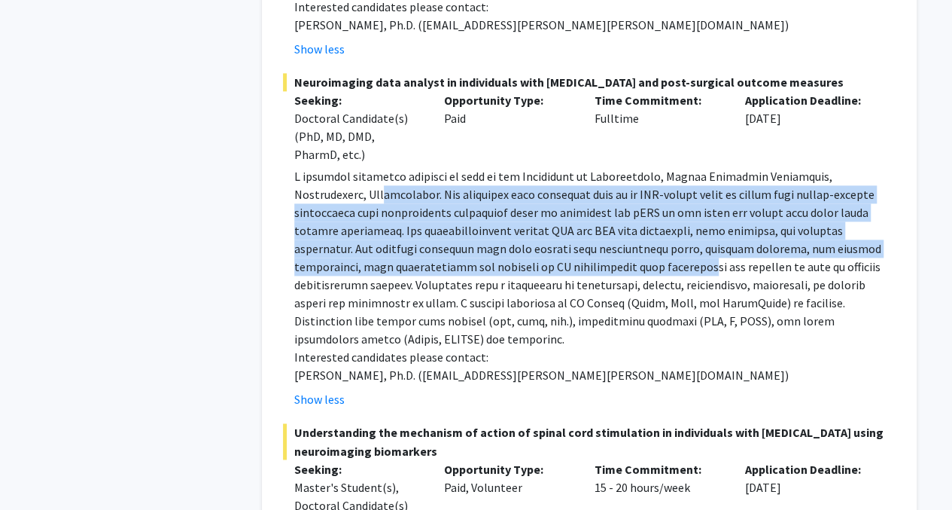
drag, startPoint x: 380, startPoint y: 184, endPoint x: 455, endPoint y: 240, distance: 93.1
click at [455, 240] on p at bounding box center [595, 257] width 602 height 181
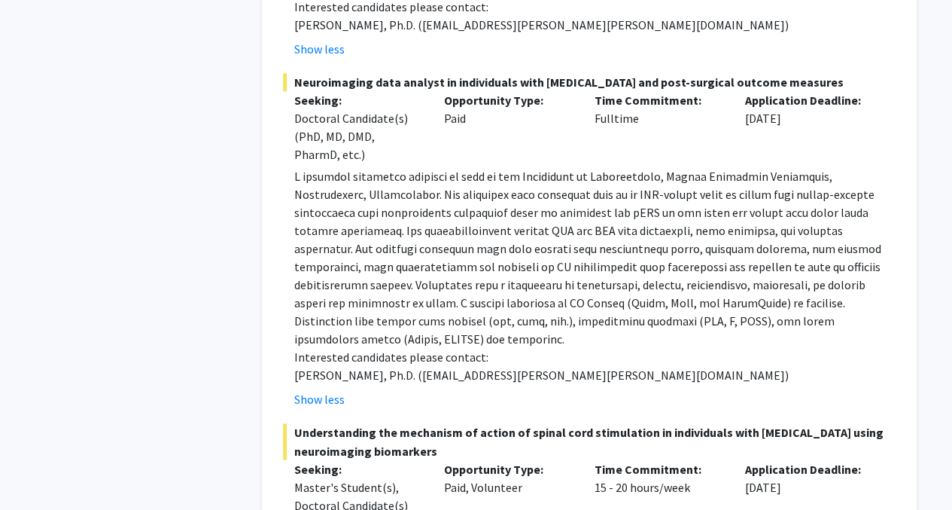
drag, startPoint x: 455, startPoint y: 240, endPoint x: 364, endPoint y: 297, distance: 106.9
click at [364, 297] on p at bounding box center [595, 257] width 602 height 181
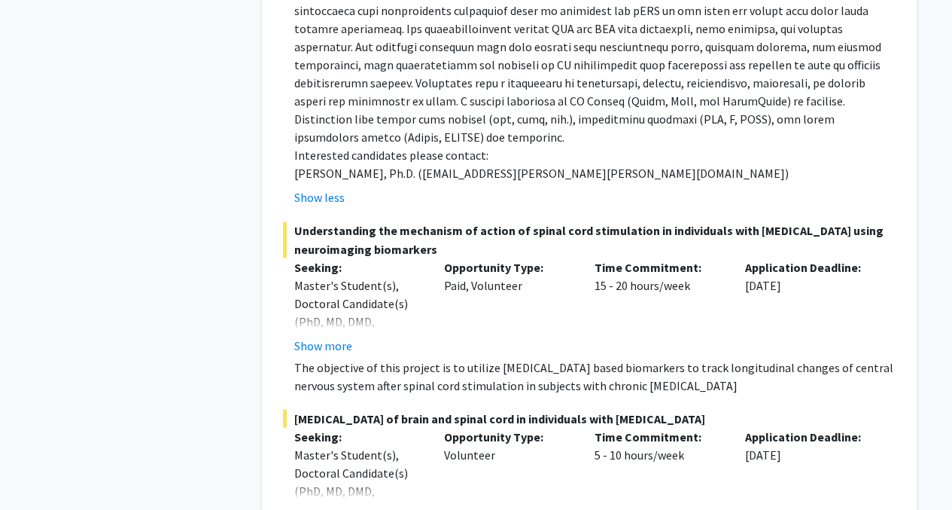
scroll to position [4066, 0]
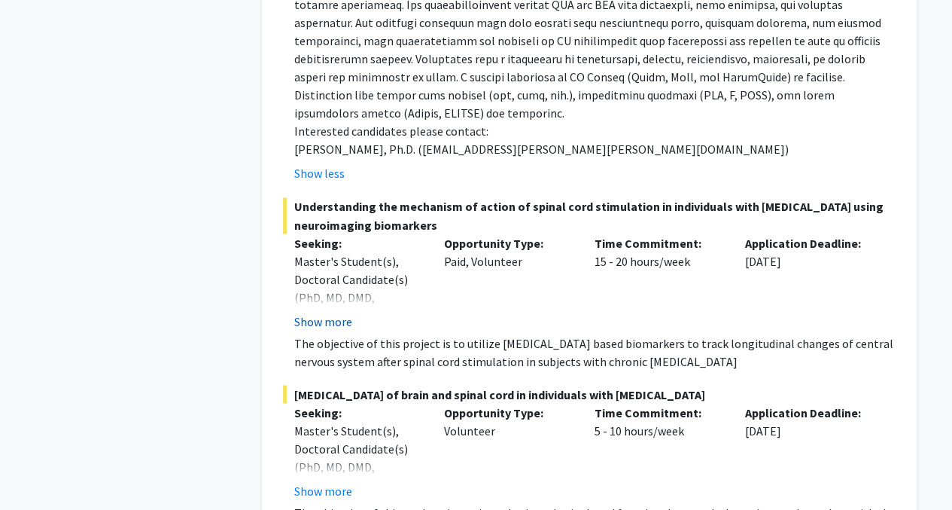
click at [318, 312] on button "Show more" at bounding box center [323, 321] width 58 height 18
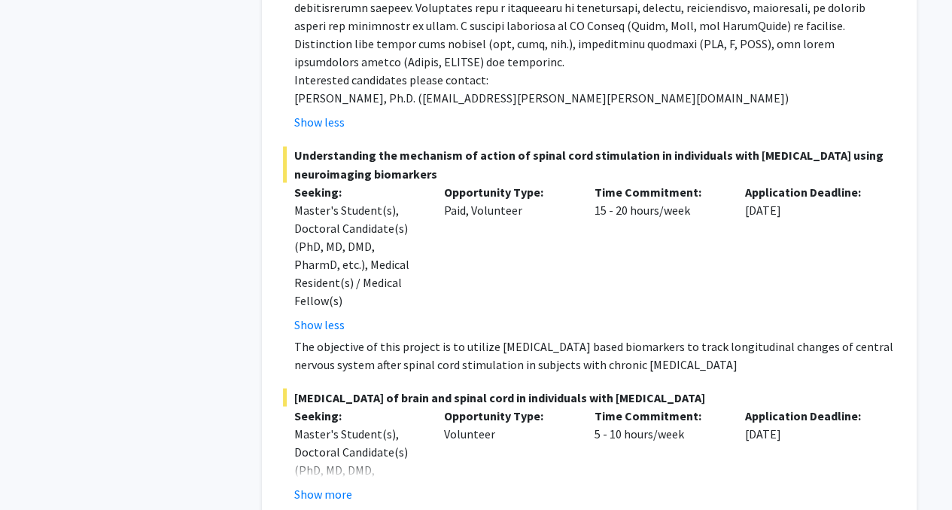
scroll to position [4141, 0]
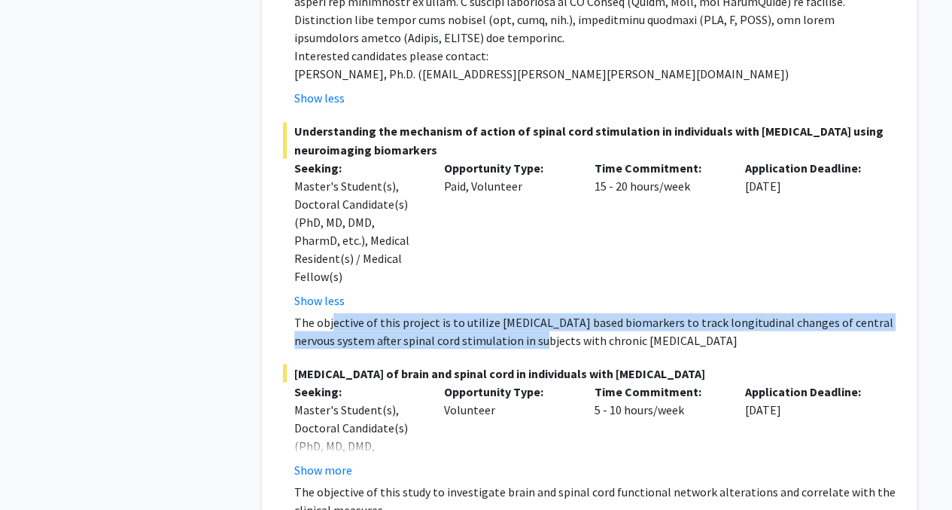
drag, startPoint x: 386, startPoint y: 274, endPoint x: 516, endPoint y: 281, distance: 129.7
click at [516, 312] on p "The objective of this project is to utilize MRI based biomarkers to track longi…" at bounding box center [595, 330] width 602 height 36
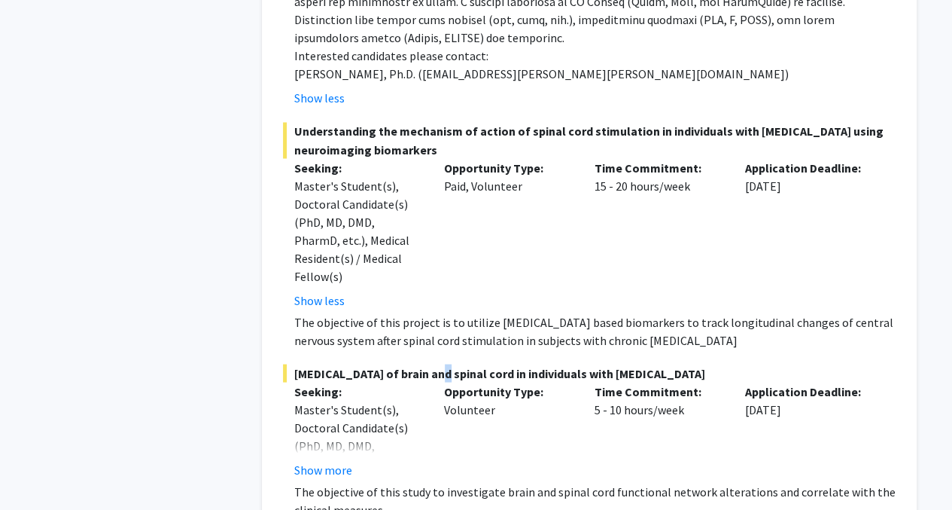
drag, startPoint x: 516, startPoint y: 281, endPoint x: 440, endPoint y: 296, distance: 77.5
click at [440, 296] on fg-project-list "Structural-functional MRI and PET imaging in individuals with neurological diso…" at bounding box center [589, 9] width 613 height 1356
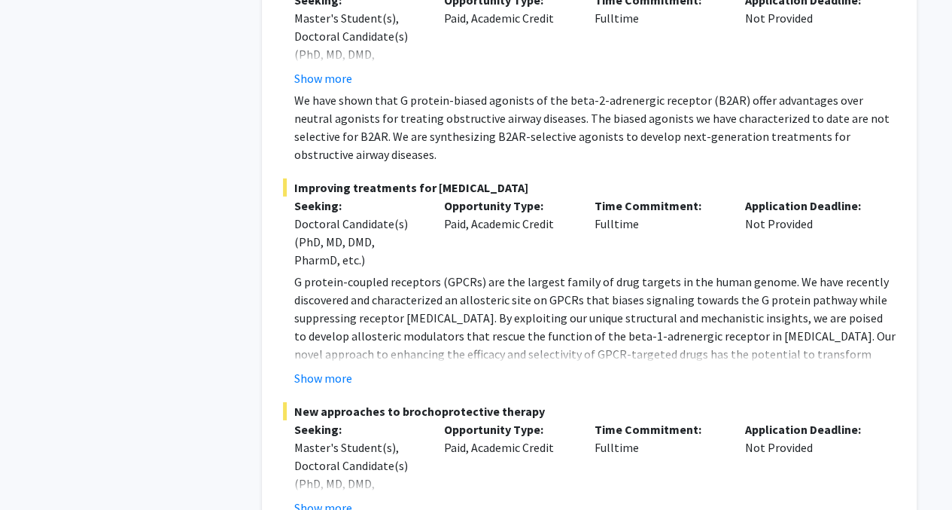
scroll to position [5120, 0]
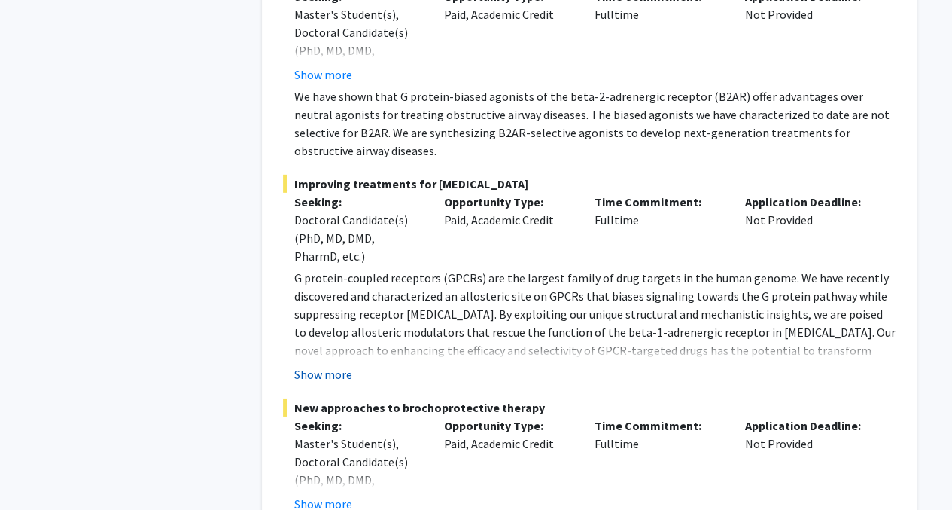
click at [333, 365] on button "Show more" at bounding box center [323, 374] width 58 height 18
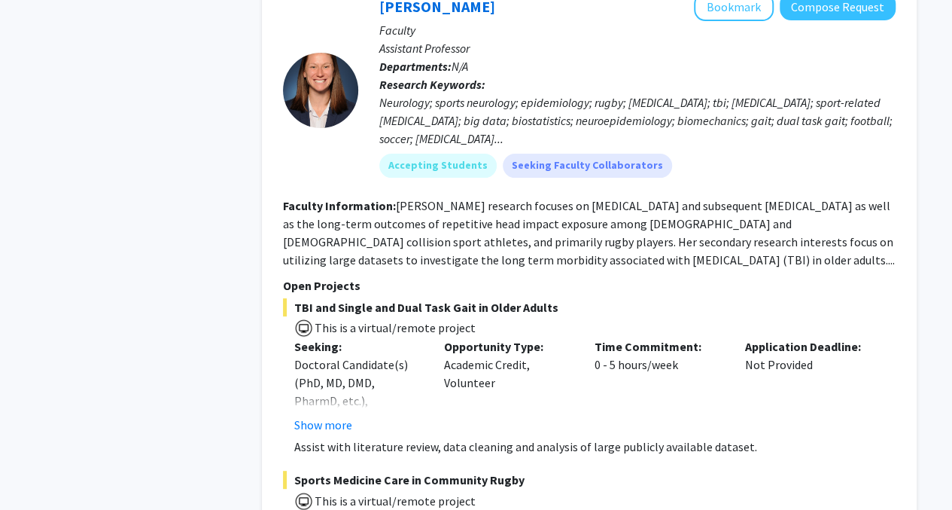
scroll to position [5571, 0]
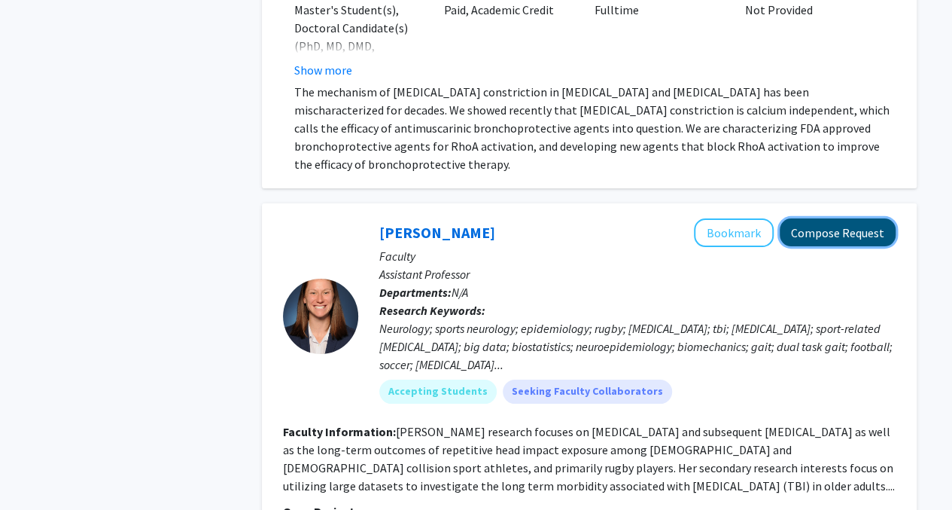
click at [812, 218] on button "Compose Request" at bounding box center [838, 232] width 116 height 28
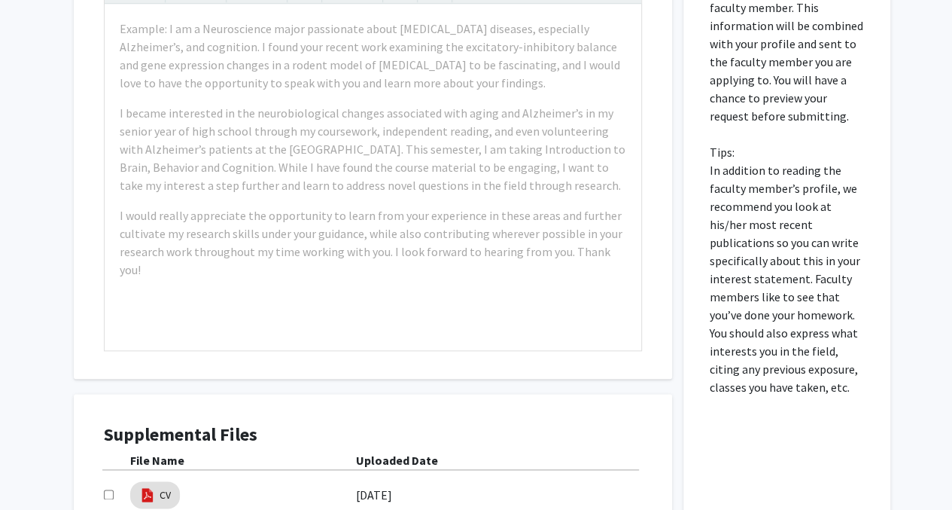
scroll to position [417, 0]
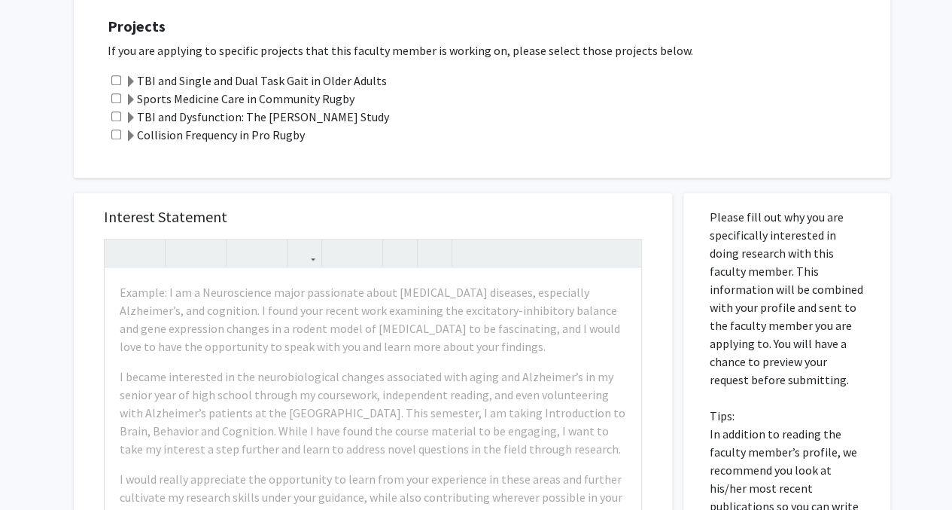
click at [125, 135] on span at bounding box center [131, 136] width 12 height 12
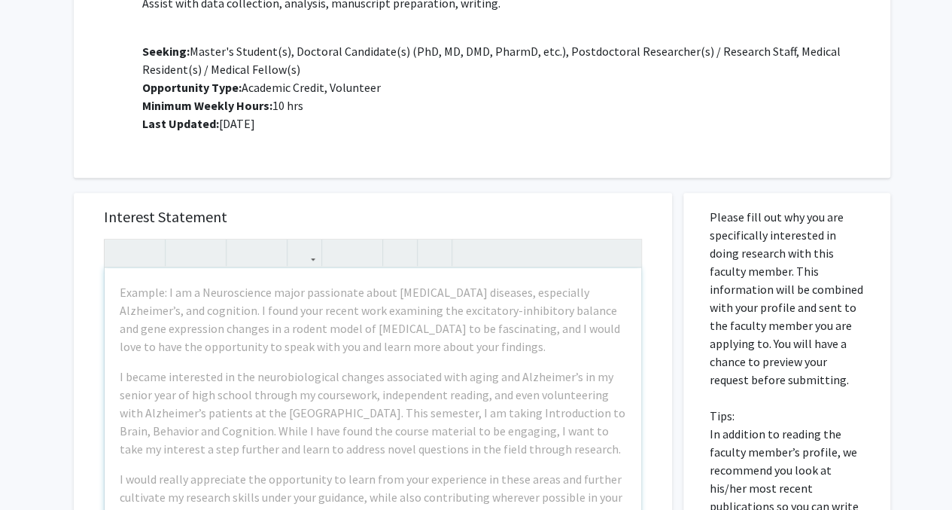
scroll to position [267, 0]
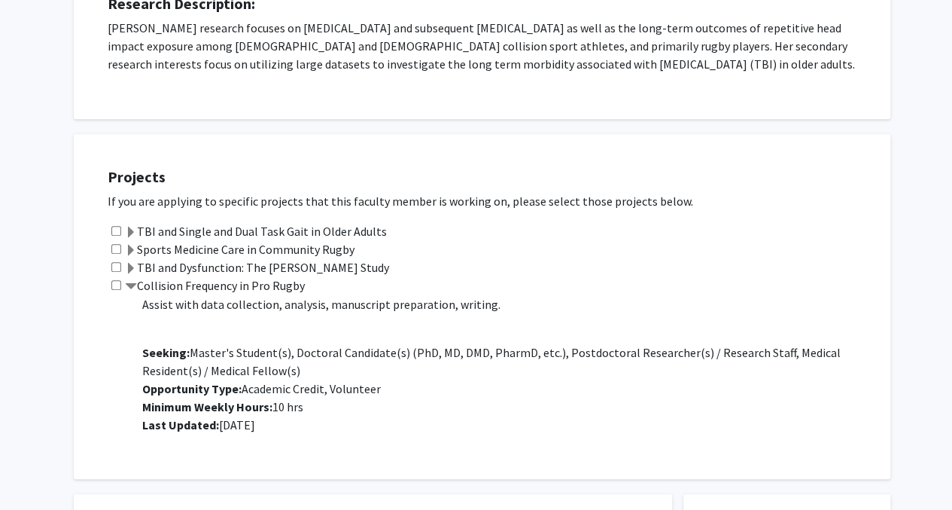
click at [135, 267] on span at bounding box center [131, 269] width 12 height 12
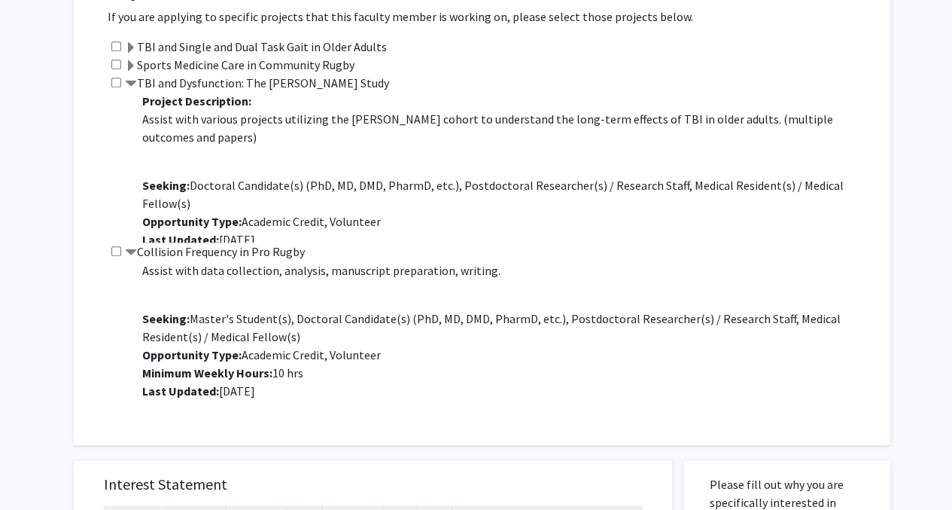
scroll to position [342, 0]
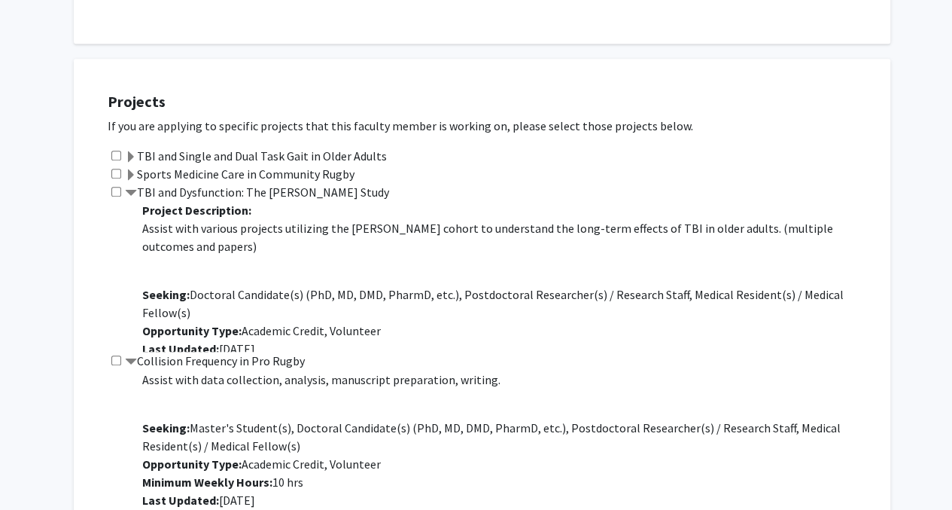
click at [129, 169] on span at bounding box center [131, 175] width 12 height 12
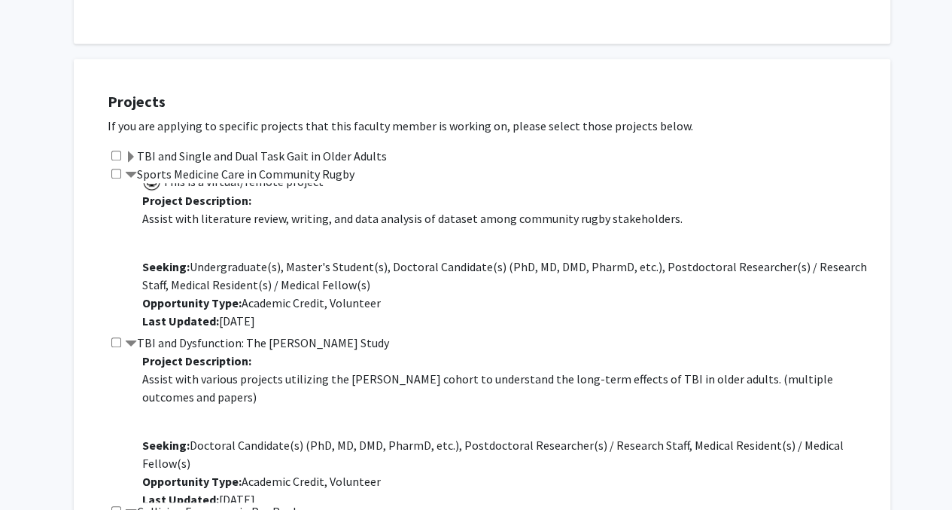
scroll to position [20, 0]
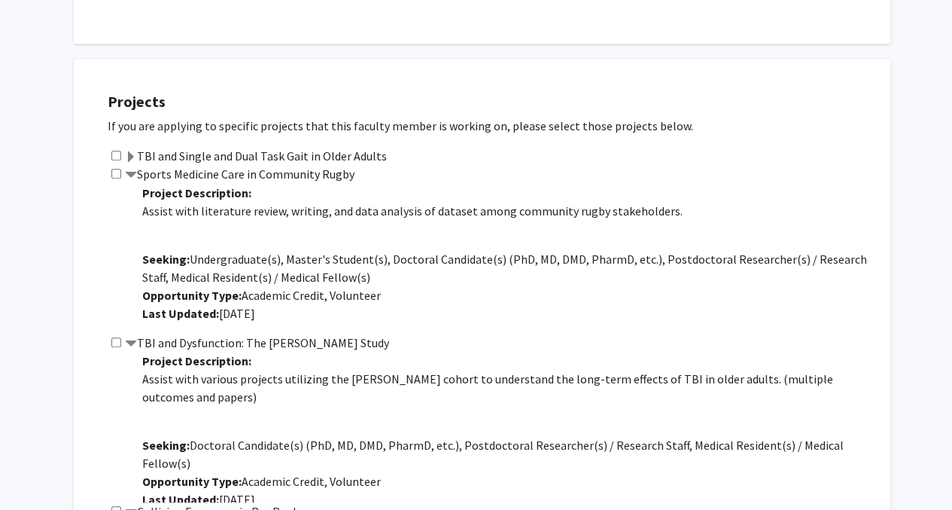
click at [133, 151] on span at bounding box center [131, 157] width 12 height 12
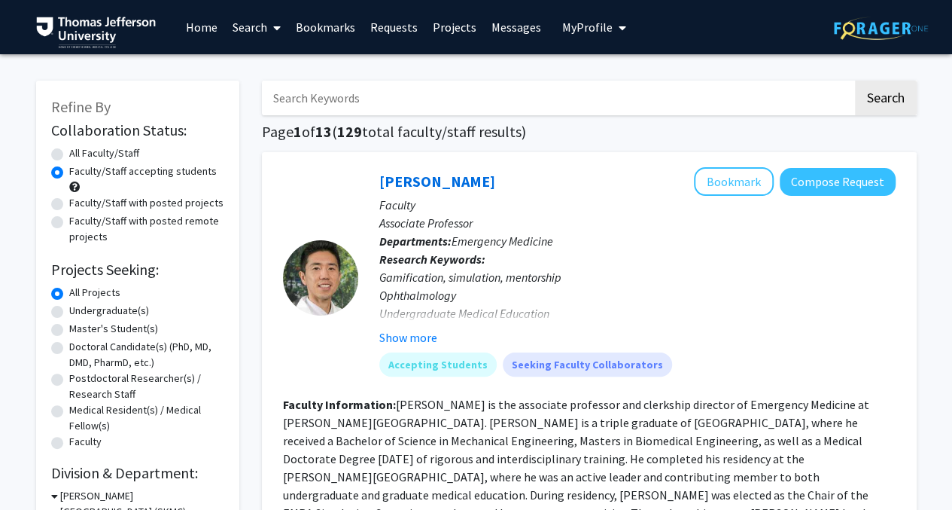
click at [69, 152] on label "All Faculty/Staff" at bounding box center [104, 153] width 70 height 16
click at [69, 152] on input "All Faculty/Staff" at bounding box center [74, 150] width 10 height 10
radio input "true"
click at [69, 175] on label "Faculty/Staff accepting students" at bounding box center [143, 171] width 148 height 16
click at [69, 173] on input "Faculty/Staff accepting students" at bounding box center [74, 168] width 10 height 10
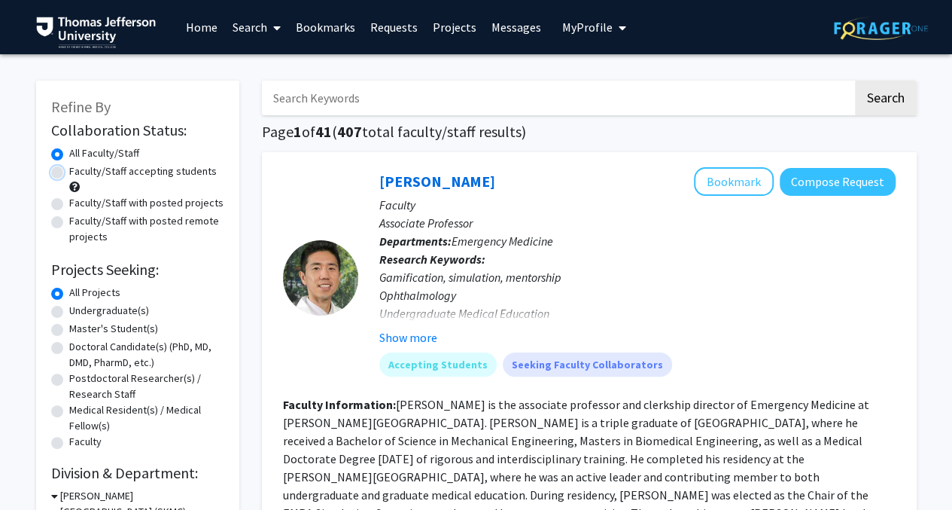
radio input "true"
click at [59, 230] on div "Faculty/Staff with posted remote projects" at bounding box center [137, 229] width 173 height 32
click at [69, 223] on label "Faculty/Staff with posted remote projects" at bounding box center [146, 229] width 155 height 32
click at [69, 223] on input "Faculty/Staff with posted remote projects" at bounding box center [74, 218] width 10 height 10
radio input "true"
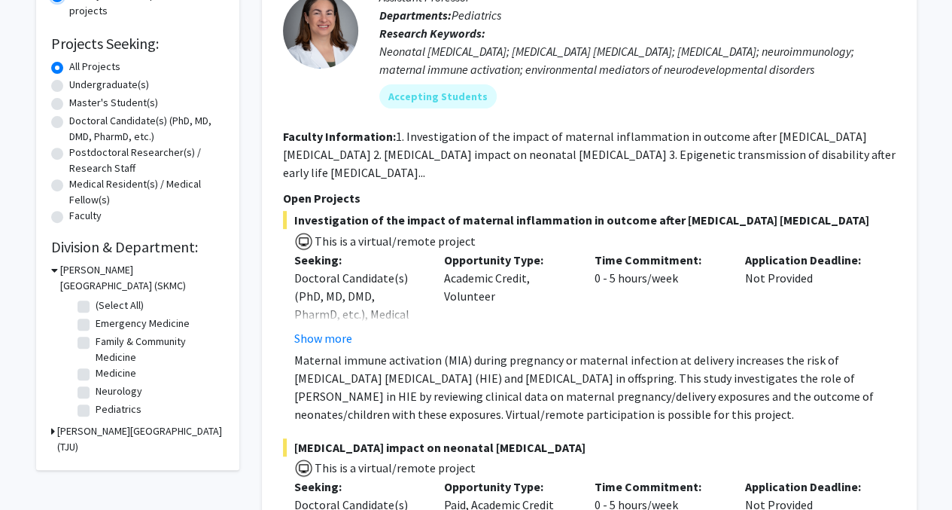
scroll to position [75, 0]
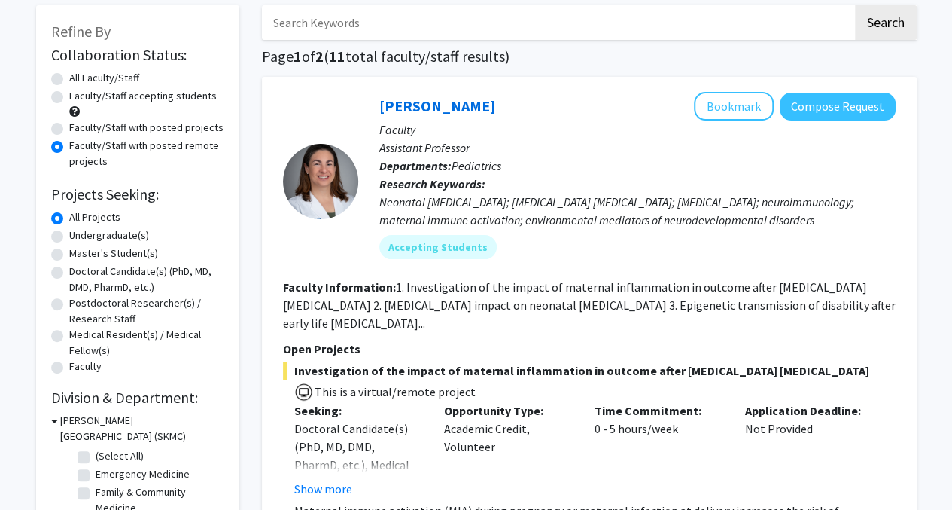
click at [87, 96] on label "Faculty/Staff accepting students" at bounding box center [143, 96] width 148 height 16
click at [79, 96] on input "Faculty/Staff accepting students" at bounding box center [74, 93] width 10 height 10
radio input "true"
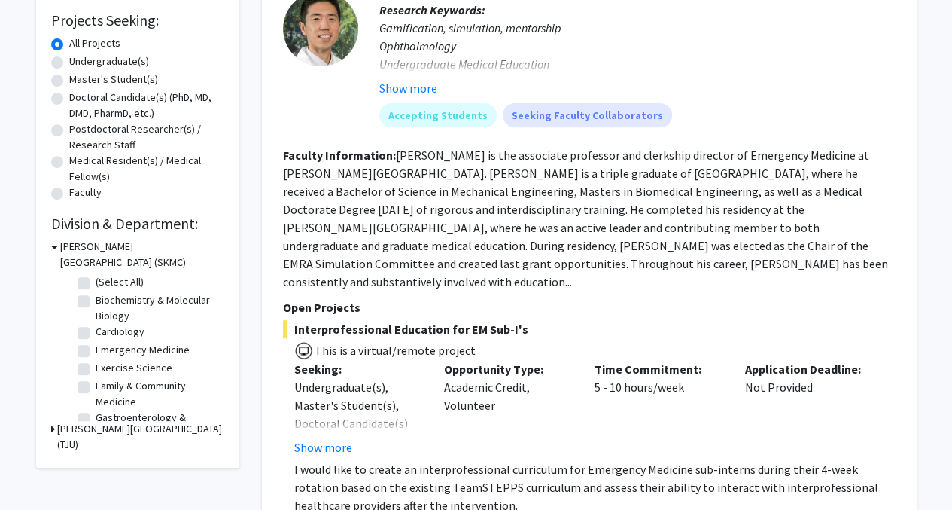
scroll to position [226, 0]
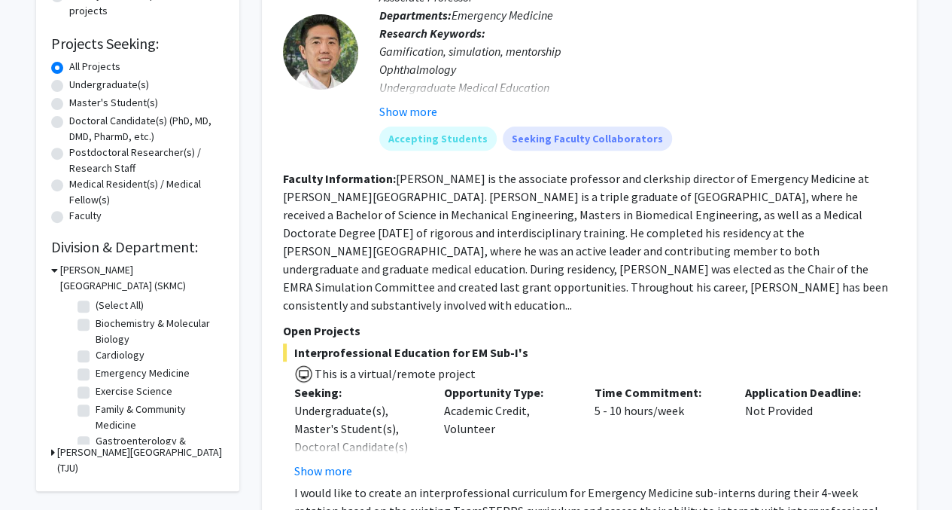
click at [69, 120] on label "Doctoral Candidate(s) (PhD, MD, DMD, PharmD, etc.)" at bounding box center [146, 129] width 155 height 32
click at [69, 120] on input "Doctoral Candidate(s) (PhD, MD, DMD, PharmD, etc.)" at bounding box center [74, 118] width 10 height 10
radio input "true"
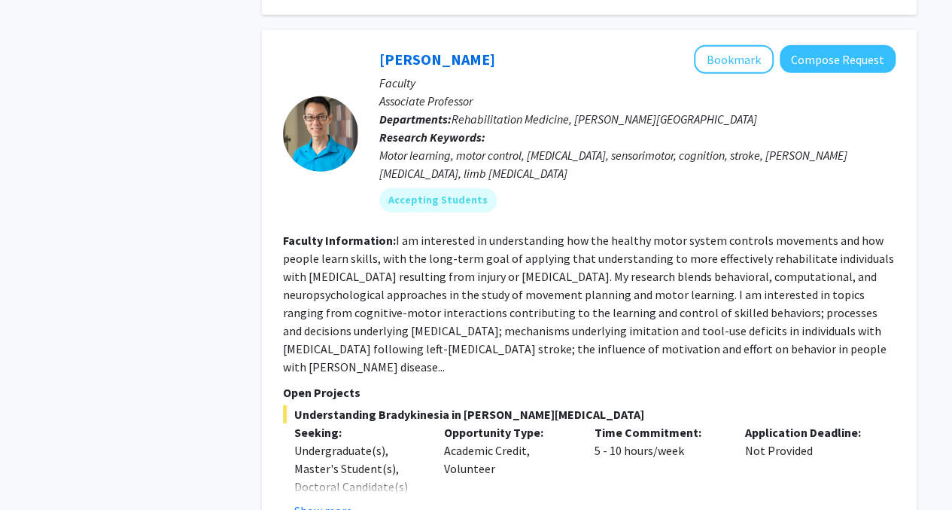
scroll to position [2183, 0]
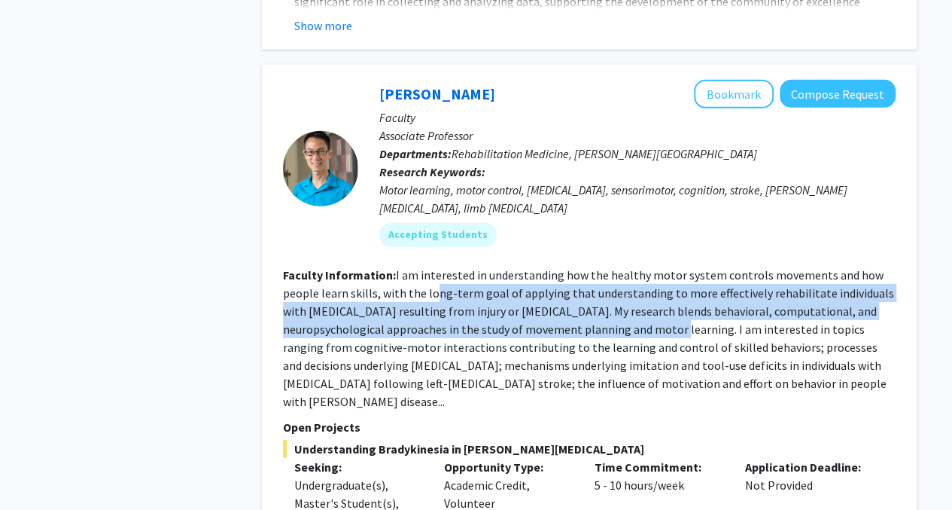
drag, startPoint x: 492, startPoint y: 257, endPoint x: 623, endPoint y: 296, distance: 135.8
click at [623, 296] on fg-read-more "I am interested in understanding how the healthy motor system controls movement…" at bounding box center [588, 338] width 611 height 142
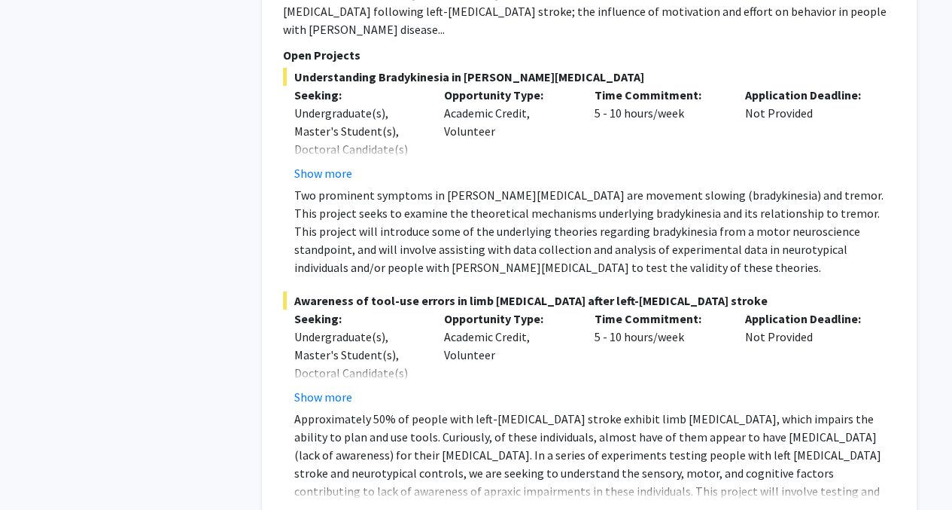
scroll to position [2635, 0]
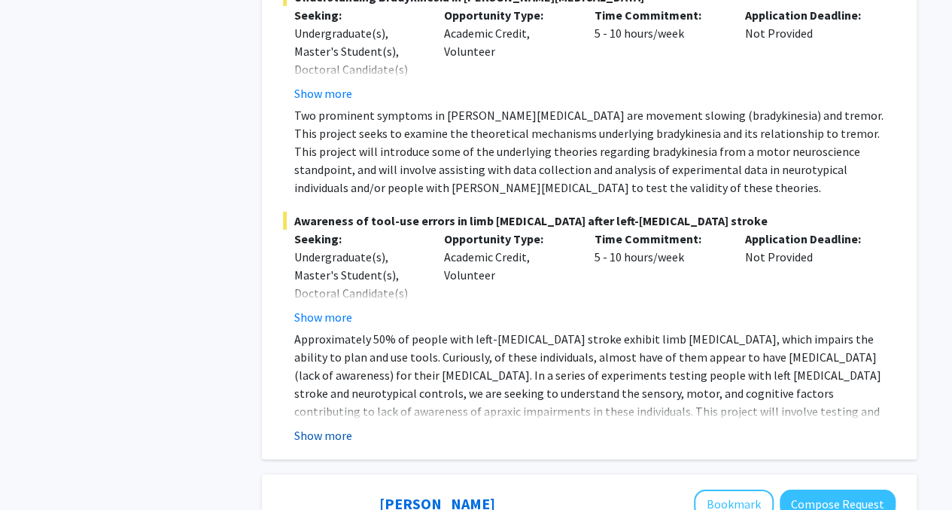
click at [343, 426] on button "Show more" at bounding box center [323, 435] width 58 height 18
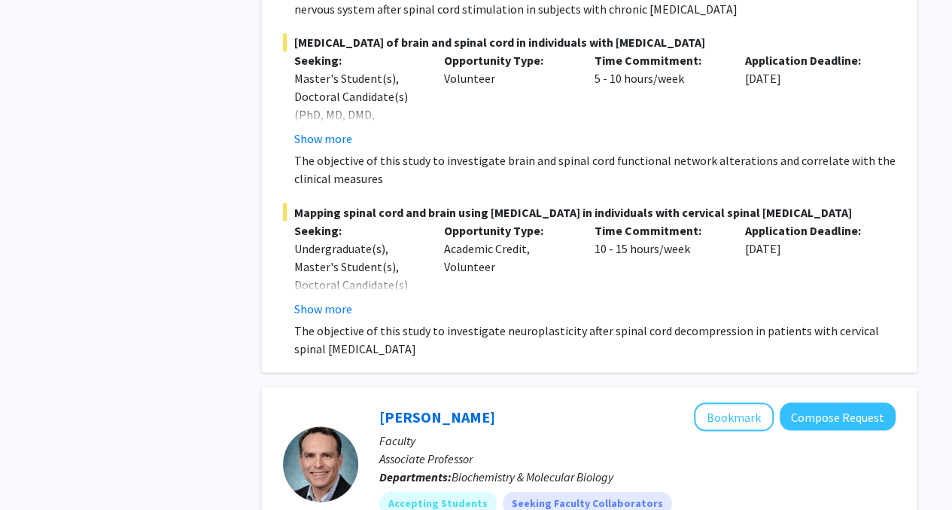
scroll to position [4066, 0]
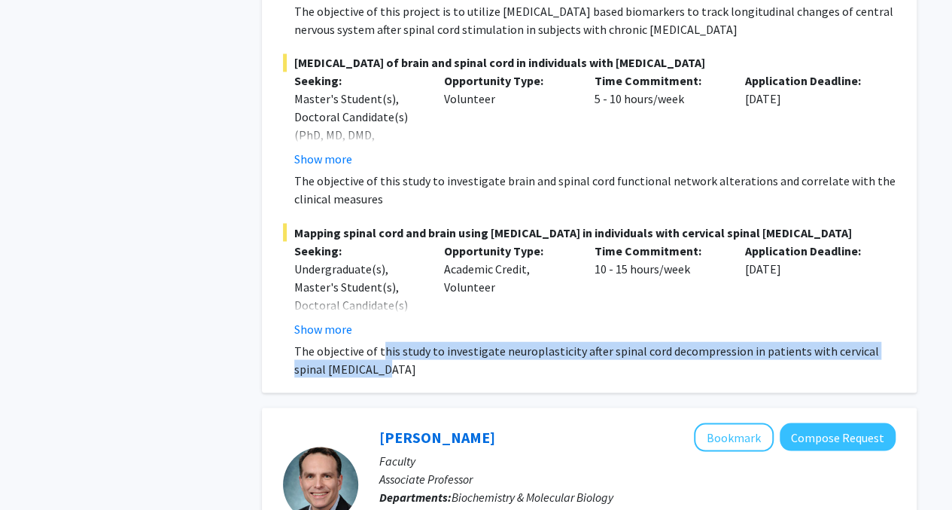
drag, startPoint x: 379, startPoint y: 291, endPoint x: 486, endPoint y: 310, distance: 108.6
click at [486, 341] on p "The objective of this study to investigate neuroplasticity after spinal cord de…" at bounding box center [595, 359] width 602 height 36
drag, startPoint x: 486, startPoint y: 310, endPoint x: 422, endPoint y: 312, distance: 64.0
click at [422, 341] on p "The objective of this study to investigate neuroplasticity after spinal cord de…" at bounding box center [595, 359] width 602 height 36
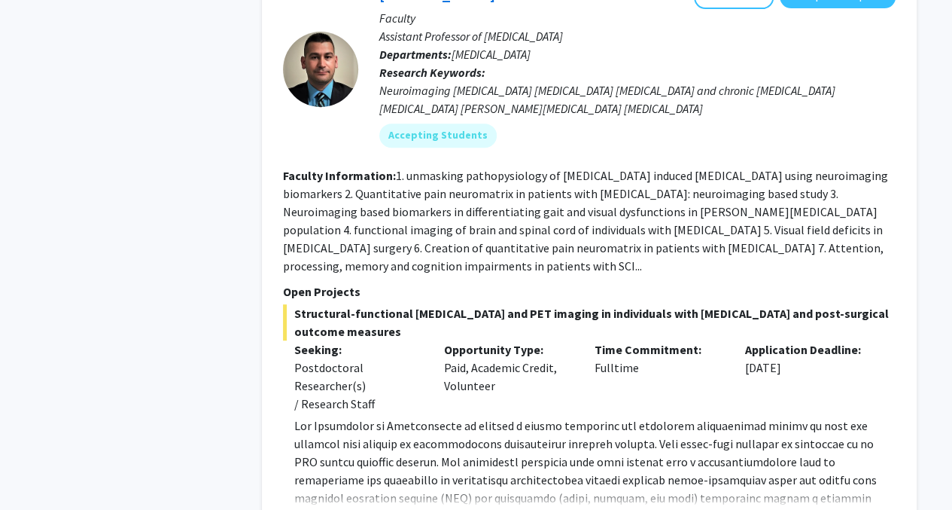
scroll to position [2936, 0]
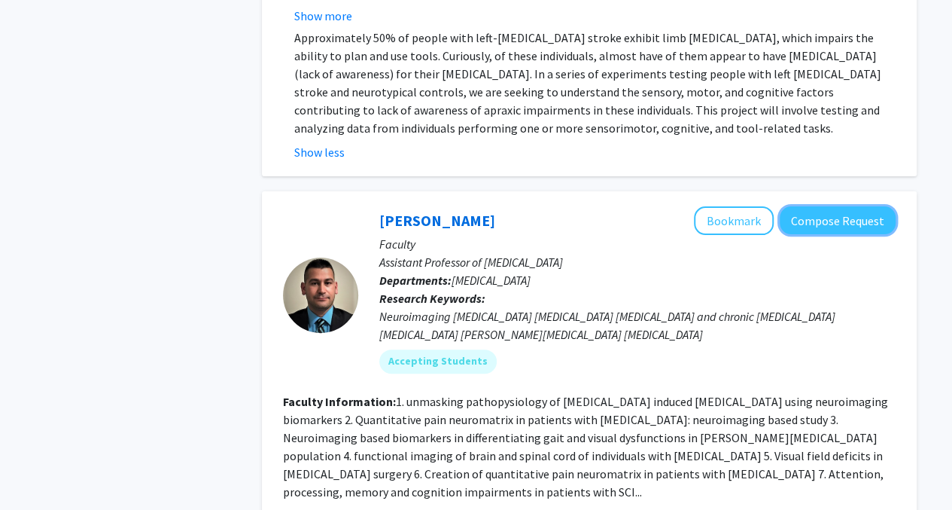
drag, startPoint x: 432, startPoint y: 168, endPoint x: 813, endPoint y: 163, distance: 381.0
click at [813, 206] on button "Compose Request" at bounding box center [838, 220] width 116 height 28
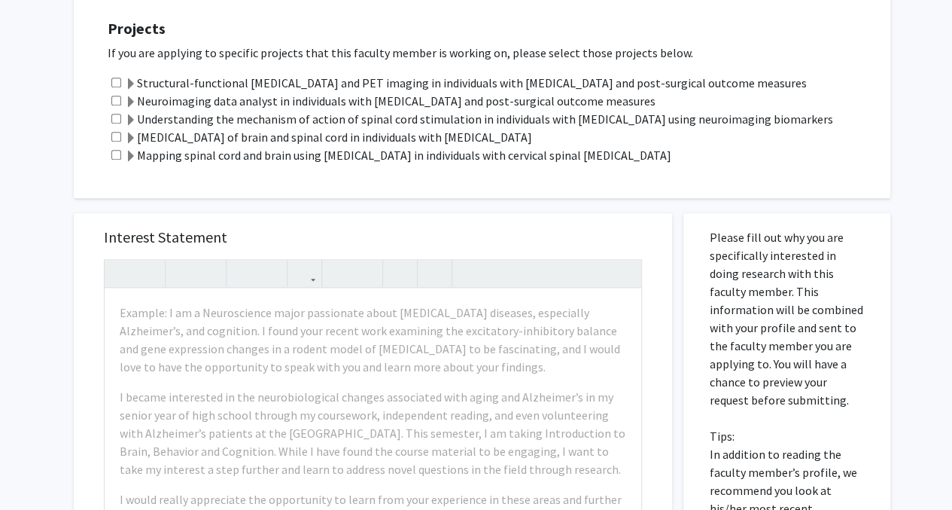
scroll to position [753, 0]
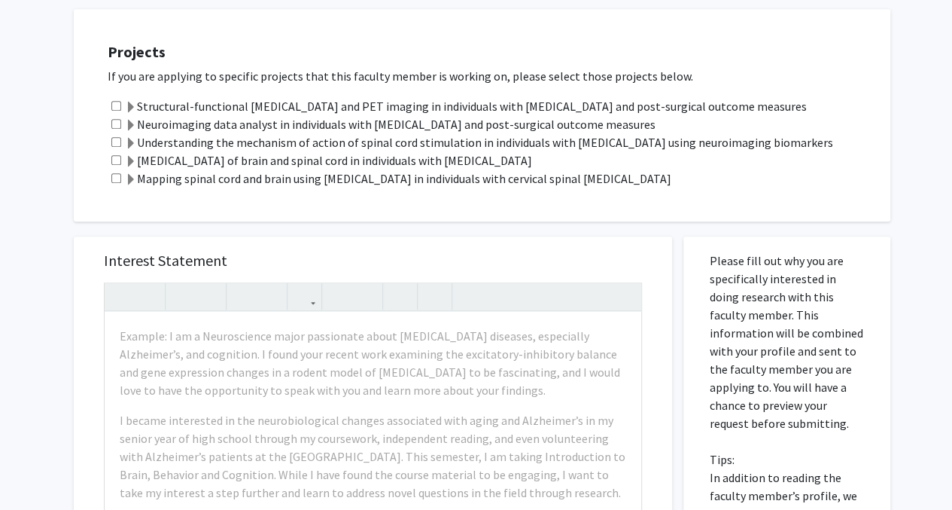
click at [130, 106] on span at bounding box center [131, 108] width 12 height 12
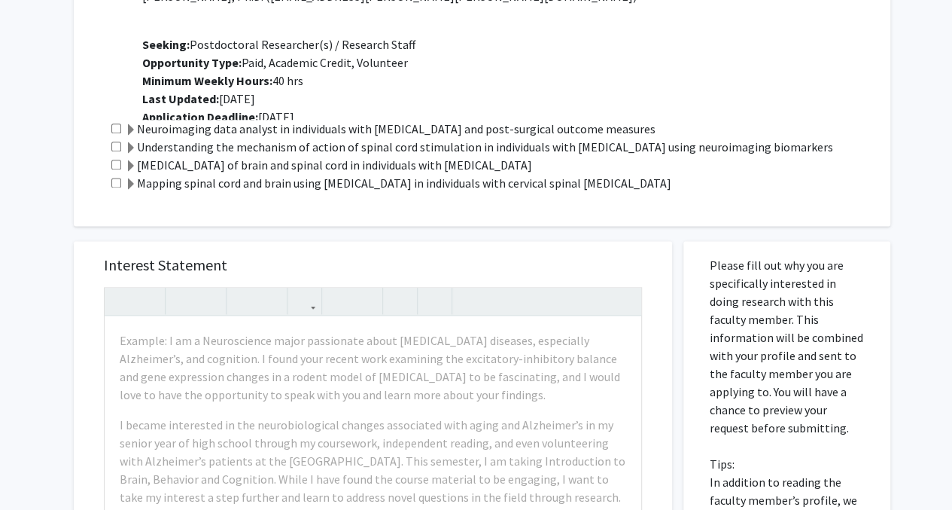
scroll to position [903, 0]
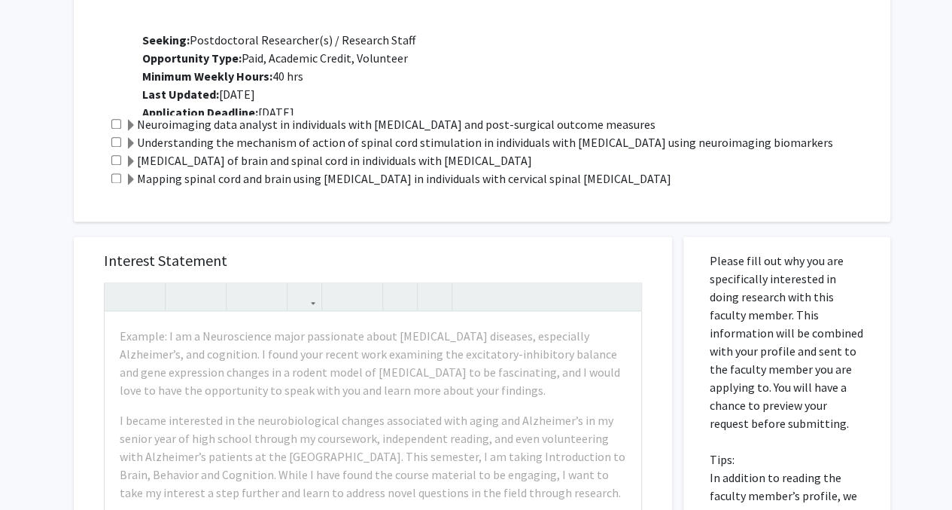
click at [130, 121] on span at bounding box center [131, 126] width 12 height 12
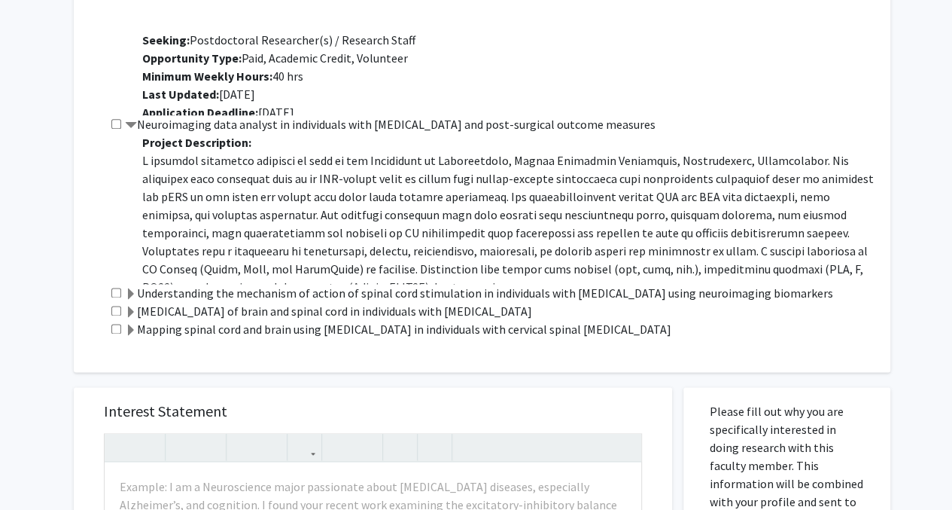
scroll to position [205, 0]
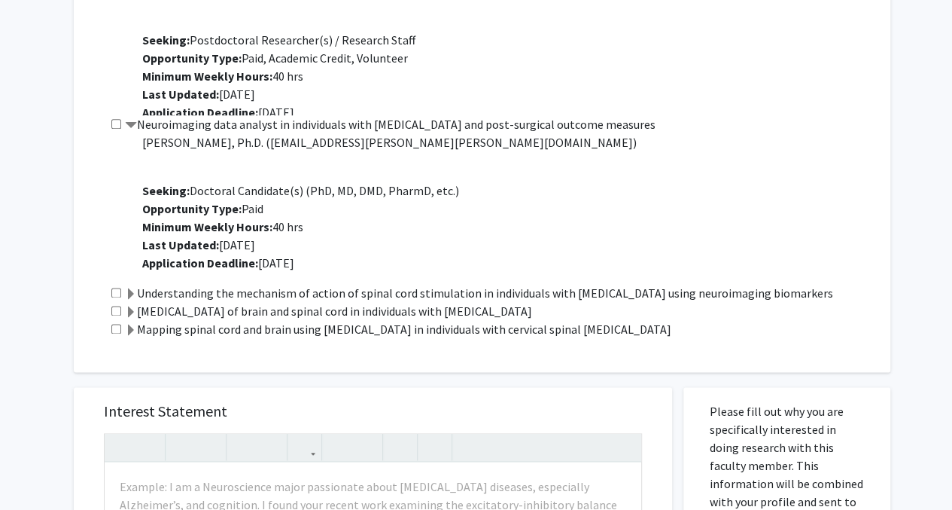
click at [127, 290] on span at bounding box center [131, 294] width 12 height 12
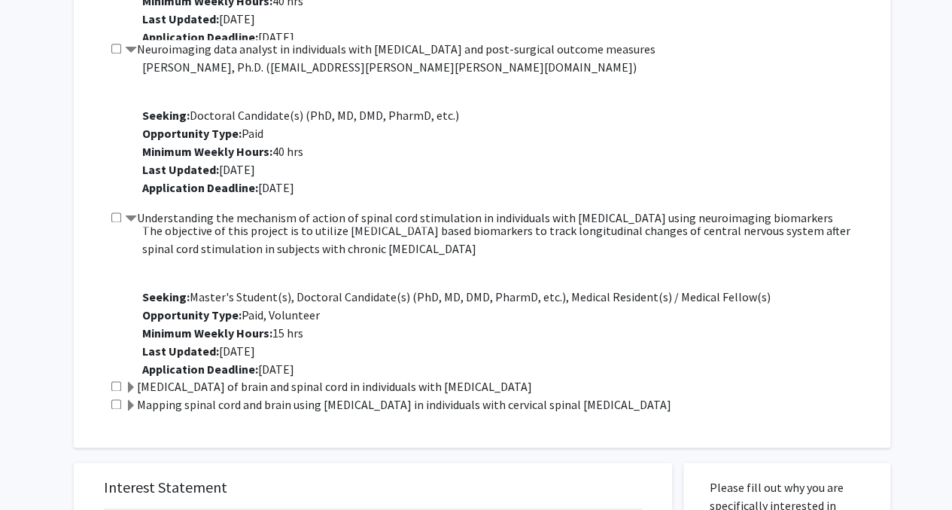
scroll to position [36, 0]
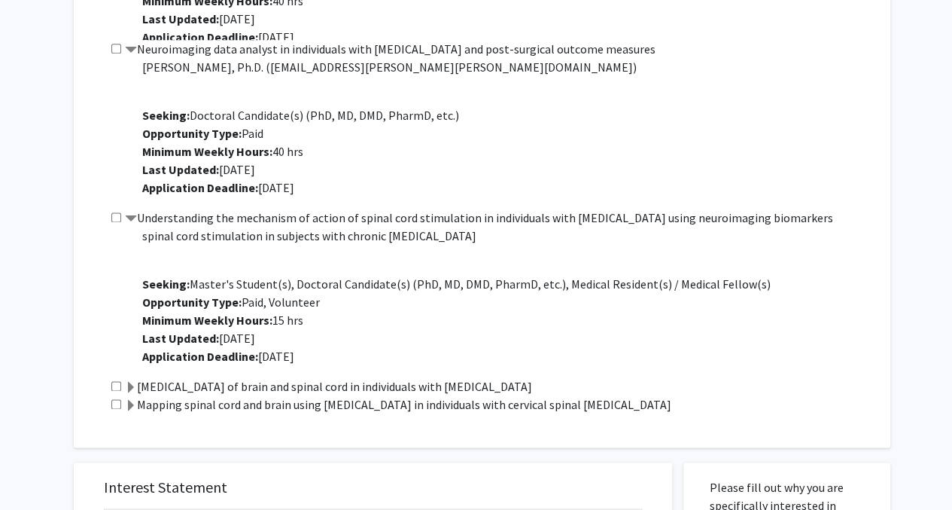
click at [129, 385] on span at bounding box center [131, 388] width 12 height 12
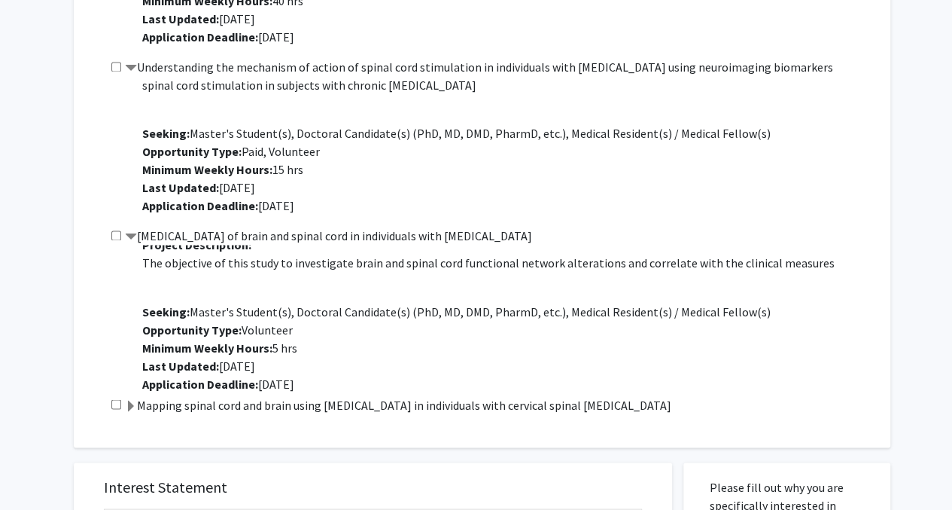
scroll to position [18, 0]
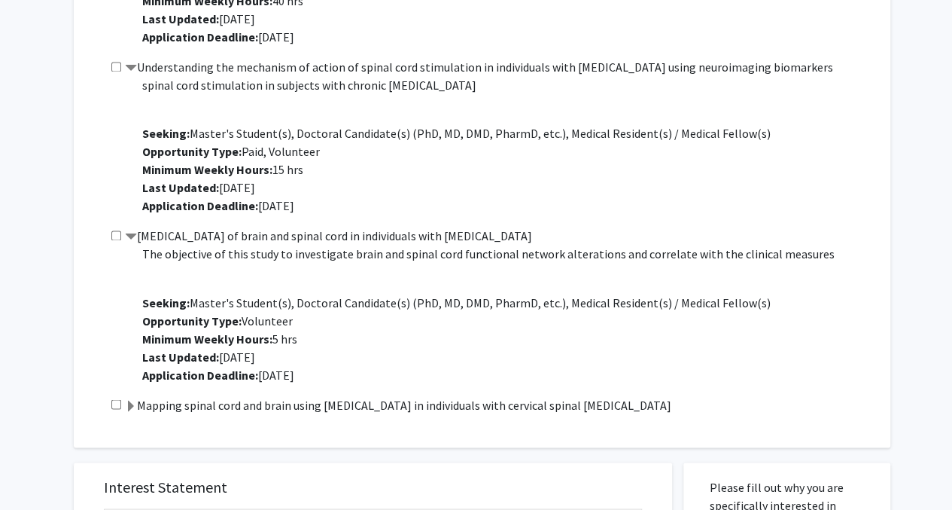
click at [136, 403] on span at bounding box center [131, 406] width 12 height 12
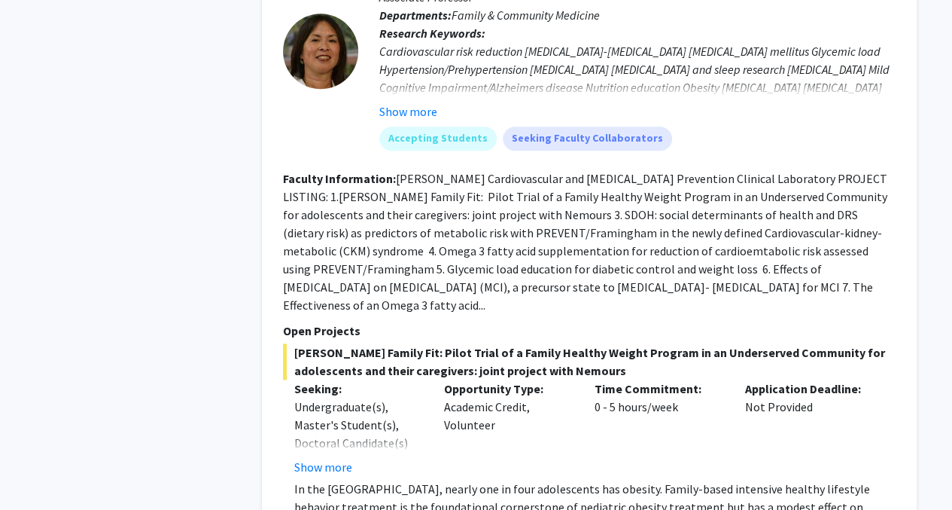
scroll to position [6475, 0]
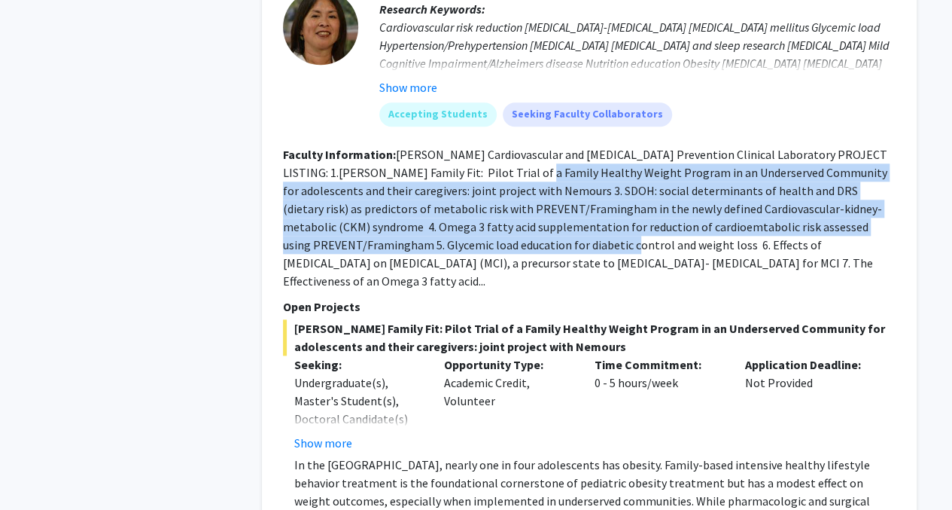
drag, startPoint x: 473, startPoint y: 126, endPoint x: 547, endPoint y: 191, distance: 99.2
click at [547, 191] on section "Faculty Information: Dr. Cheng's Cardiovascular and Alzheimer's Prevention Clin…" at bounding box center [589, 217] width 613 height 145
drag, startPoint x: 547, startPoint y: 191, endPoint x: 457, endPoint y: 198, distance: 90.6
click at [457, 198] on section "Faculty Information: Dr. Cheng's Cardiovascular and Alzheimer's Prevention Clin…" at bounding box center [589, 217] width 613 height 145
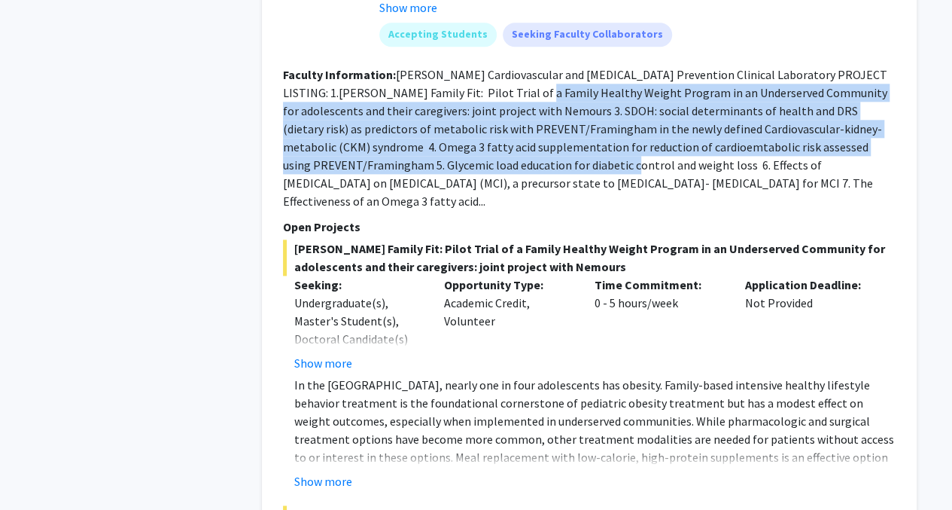
scroll to position [6625, 0]
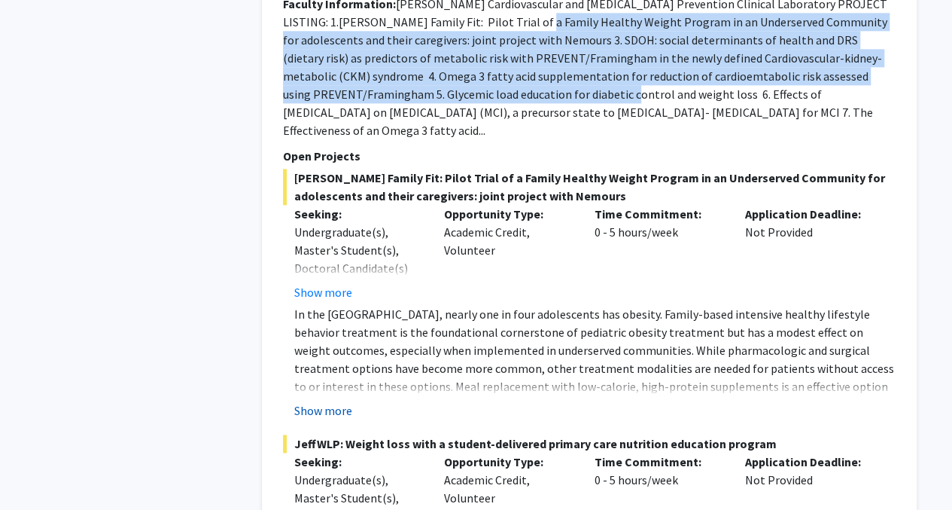
click at [324, 401] on button "Show more" at bounding box center [323, 410] width 58 height 18
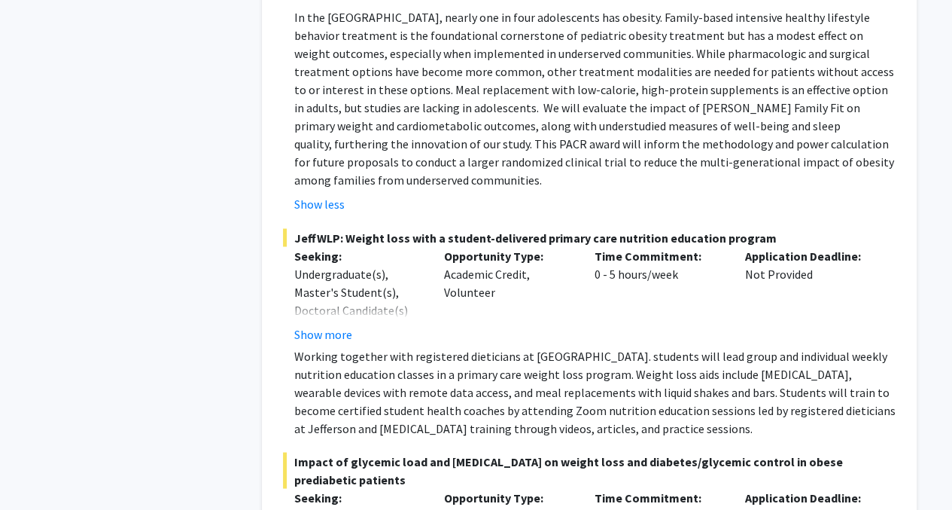
scroll to position [6927, 0]
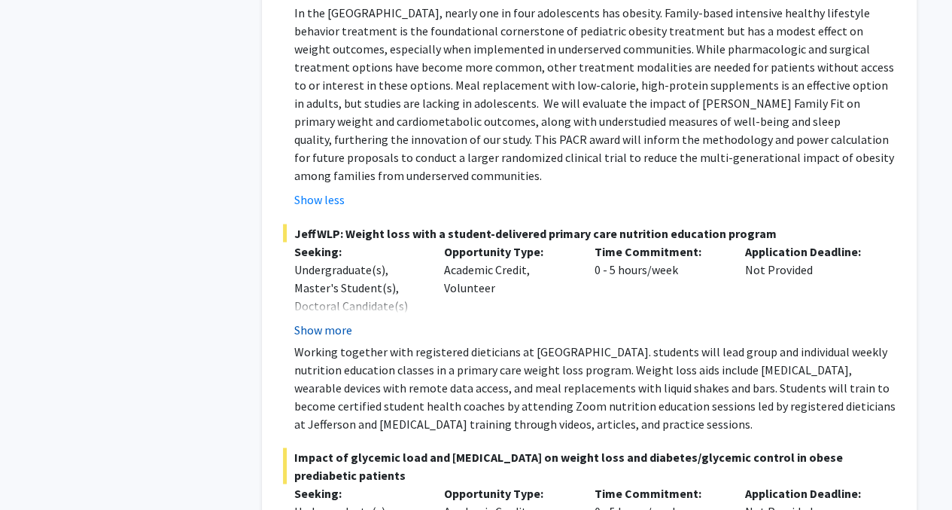
click at [327, 320] on button "Show more" at bounding box center [323, 329] width 58 height 18
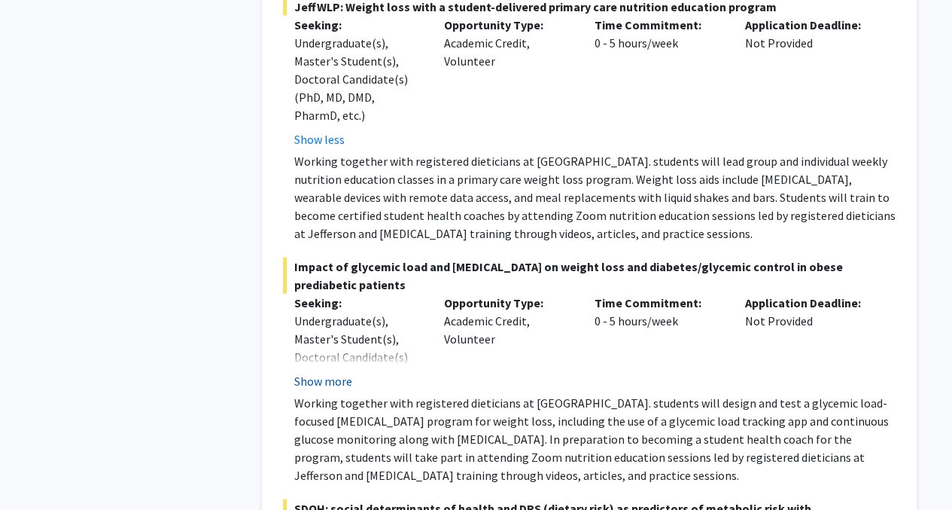
click at [325, 372] on button "Show more" at bounding box center [323, 381] width 58 height 18
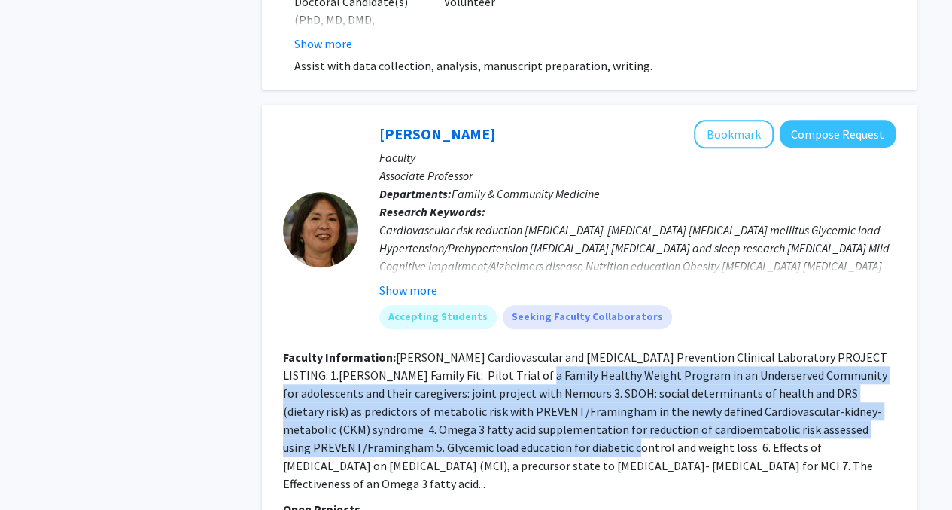
scroll to position [6249, 0]
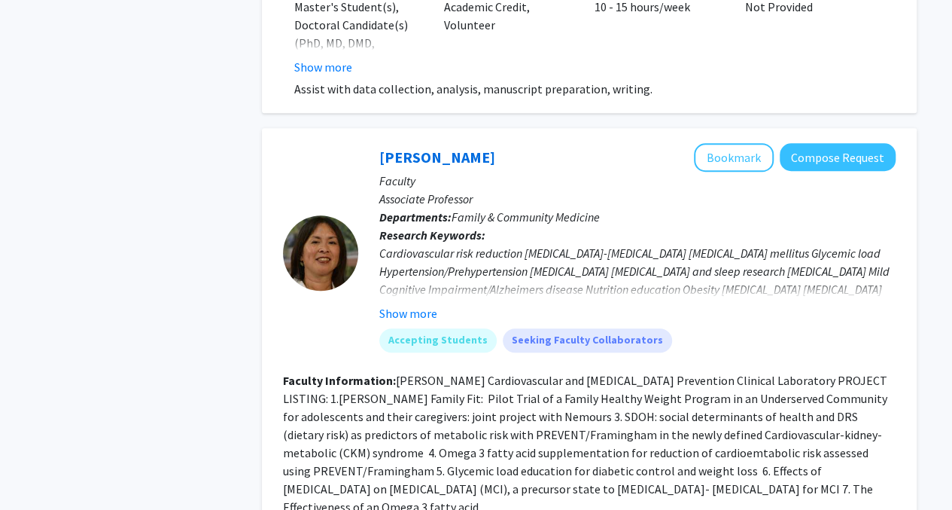
click at [488, 190] on p "Associate Professor" at bounding box center [637, 199] width 516 height 18
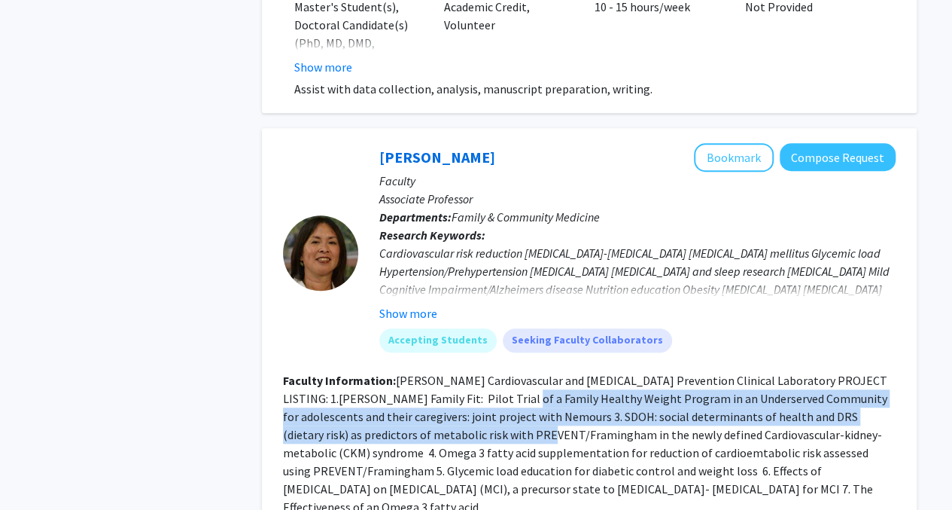
drag, startPoint x: 458, startPoint y: 338, endPoint x: 486, endPoint y: 384, distance: 54.1
click at [486, 384] on fg-read-more "Dr. Cheng's Cardiovascular and Alzheimer's Prevention Clinical Laboratory PROJE…" at bounding box center [585, 444] width 605 height 142
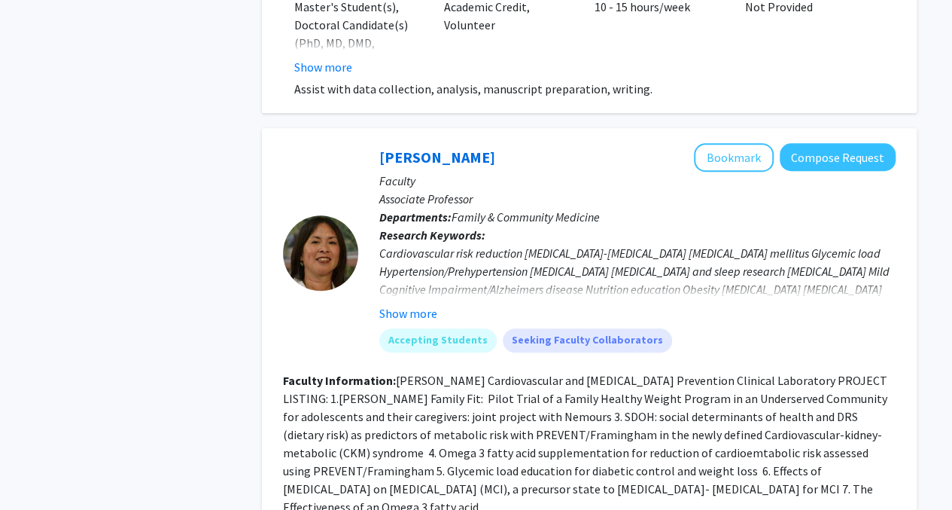
drag, startPoint x: 486, startPoint y: 384, endPoint x: 462, endPoint y: 412, distance: 37.3
click at [462, 412] on fg-read-more "Dr. Cheng's Cardiovascular and Alzheimer's Prevention Clinical Laboratory PROJE…" at bounding box center [585, 444] width 605 height 142
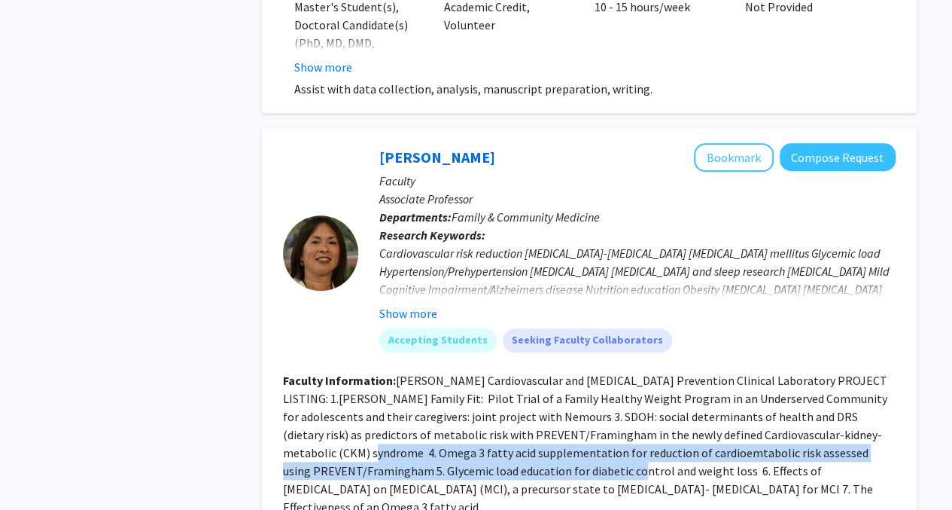
drag, startPoint x: 295, startPoint y: 397, endPoint x: 551, endPoint y: 408, distance: 256.2
click at [551, 408] on fg-read-more "Dr. Cheng's Cardiovascular and Alzheimer's Prevention Clinical Laboratory PROJE…" at bounding box center [585, 444] width 605 height 142
drag, startPoint x: 551, startPoint y: 408, endPoint x: 446, endPoint y: 426, distance: 106.9
click at [446, 426] on section "Faculty Information: Dr. Cheng's Cardiovascular and Alzheimer's Prevention Clin…" at bounding box center [589, 443] width 613 height 145
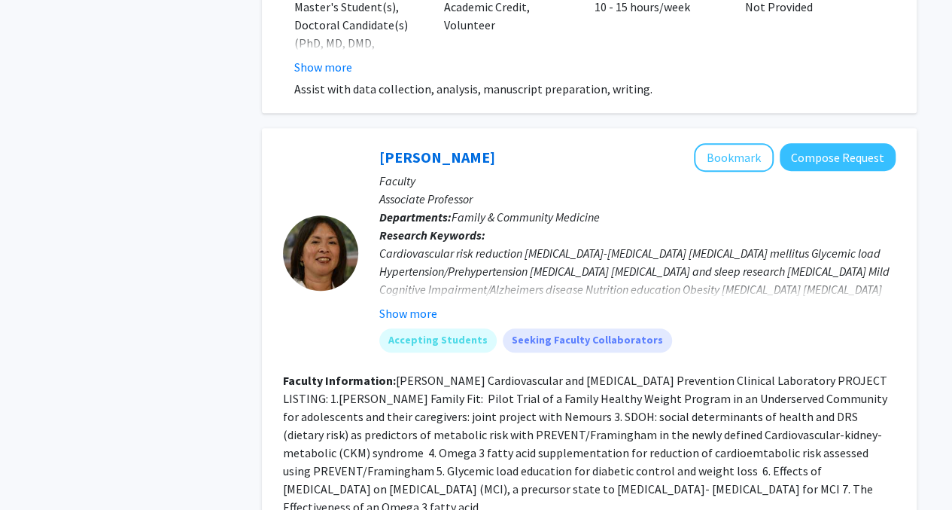
click at [396, 373] on fg-read-more "Dr. Cheng's Cardiovascular and Alzheimer's Prevention Clinical Laboratory PROJE…" at bounding box center [585, 444] width 605 height 142
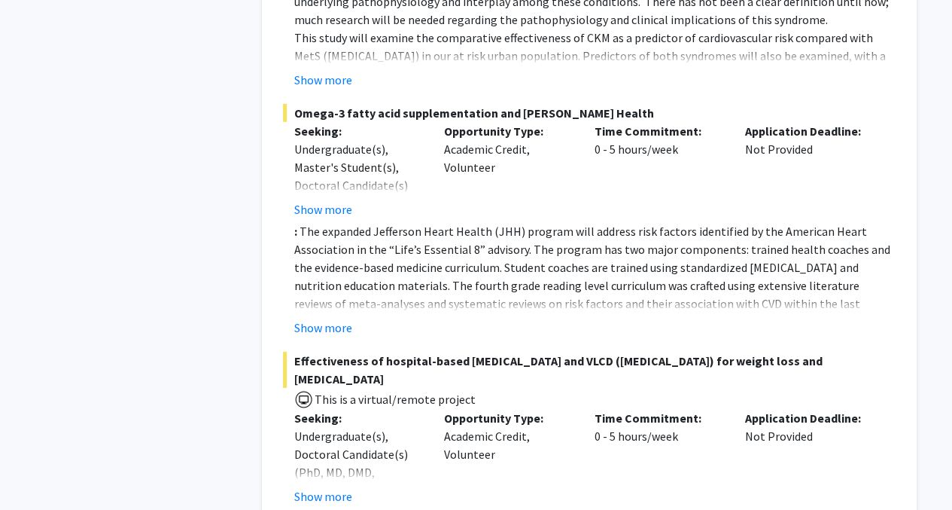
scroll to position [7905, 0]
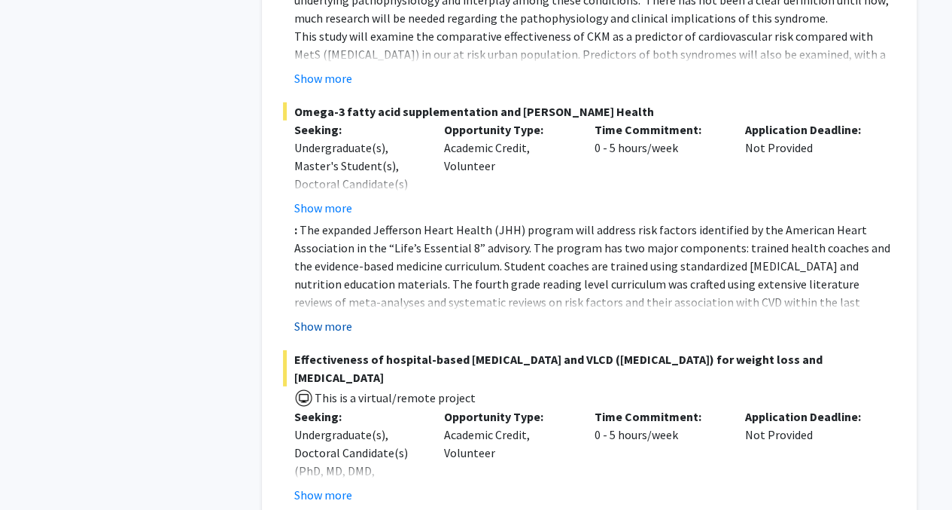
click at [337, 317] on button "Show more" at bounding box center [323, 326] width 58 height 18
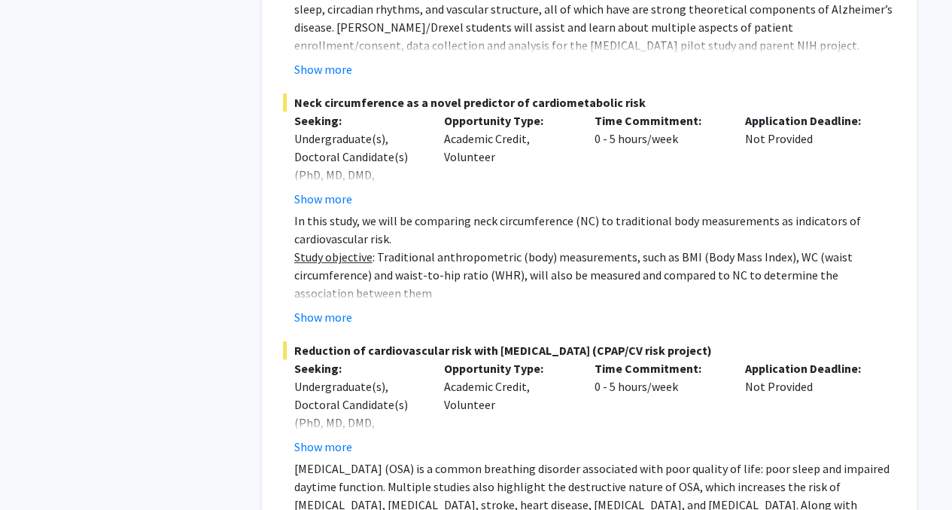
scroll to position [9110, 0]
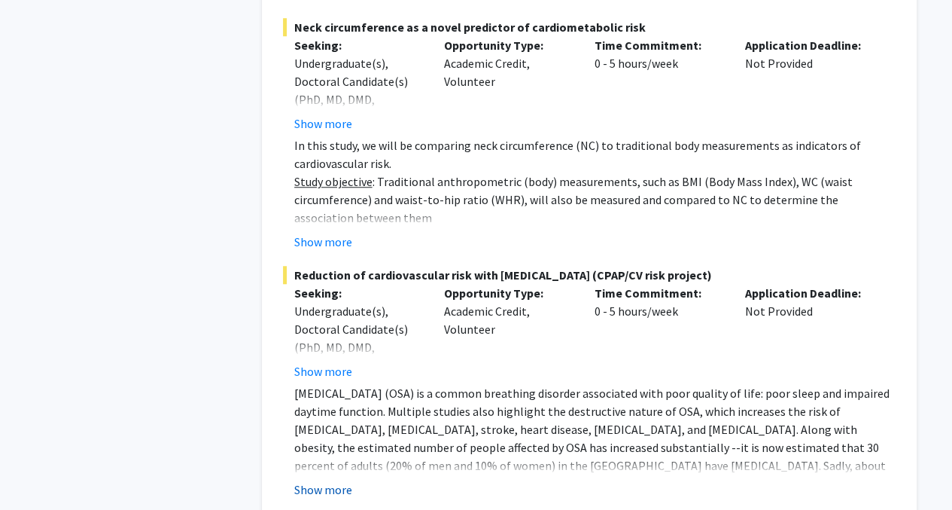
click at [337, 480] on button "Show more" at bounding box center [323, 489] width 58 height 18
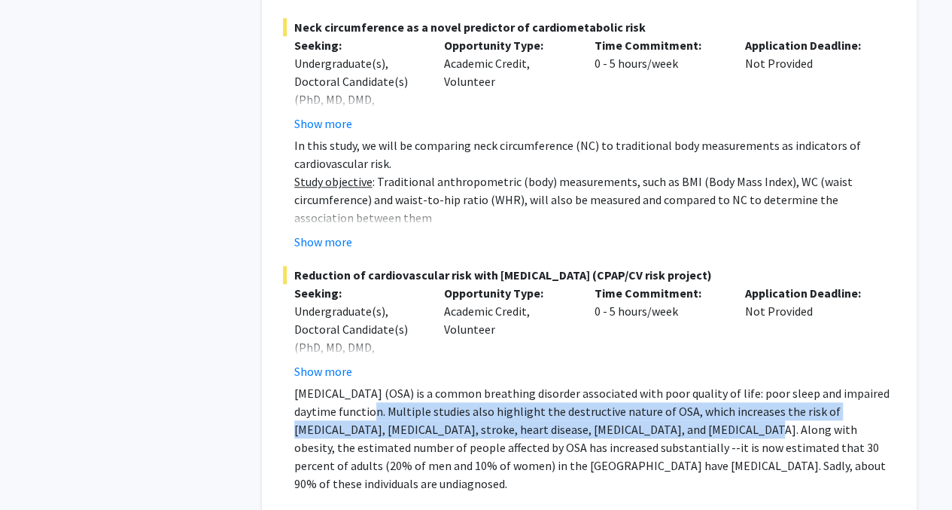
drag, startPoint x: 376, startPoint y: 297, endPoint x: 654, endPoint y: 320, distance: 279.5
click at [654, 384] on p "[MEDICAL_DATA] (OSA) is a common breathing disorder associated with poor qualit…" at bounding box center [595, 438] width 602 height 108
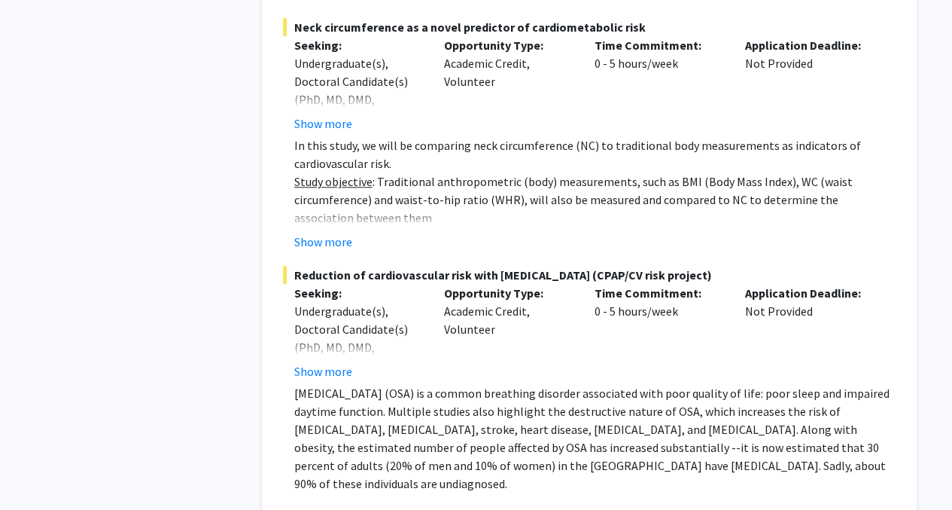
drag, startPoint x: 654, startPoint y: 320, endPoint x: 449, endPoint y: 379, distance: 213.8
click at [449, 492] on p at bounding box center [595, 501] width 602 height 18
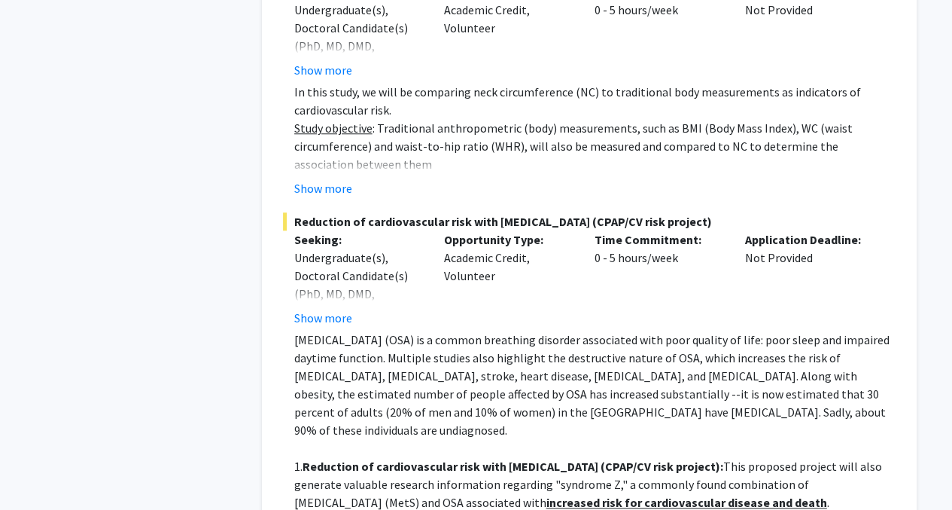
scroll to position [9185, 0]
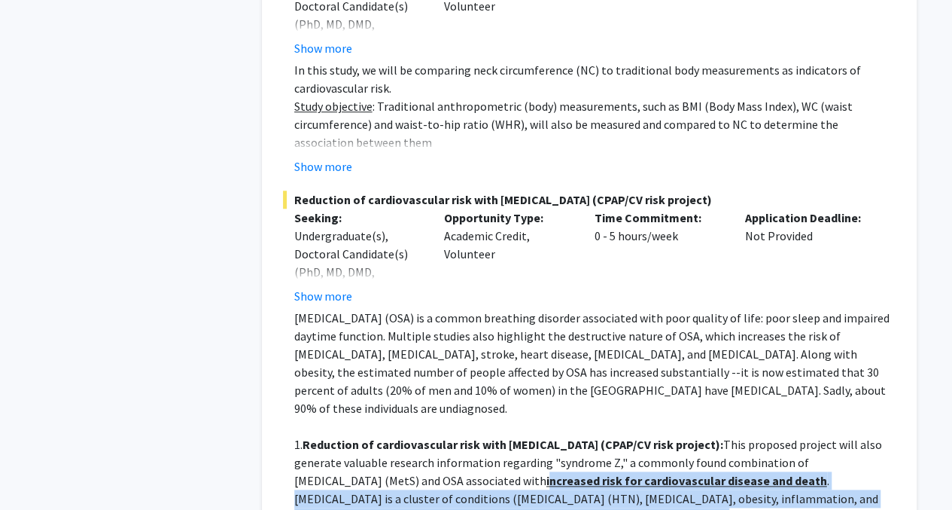
drag, startPoint x: 467, startPoint y: 358, endPoint x: 506, endPoint y: 395, distance: 53.8
click at [506, 435] on p "1. Reduction of cardiovascular risk with CPAP (CPAP/CV risk project): This prop…" at bounding box center [595, 480] width 602 height 90
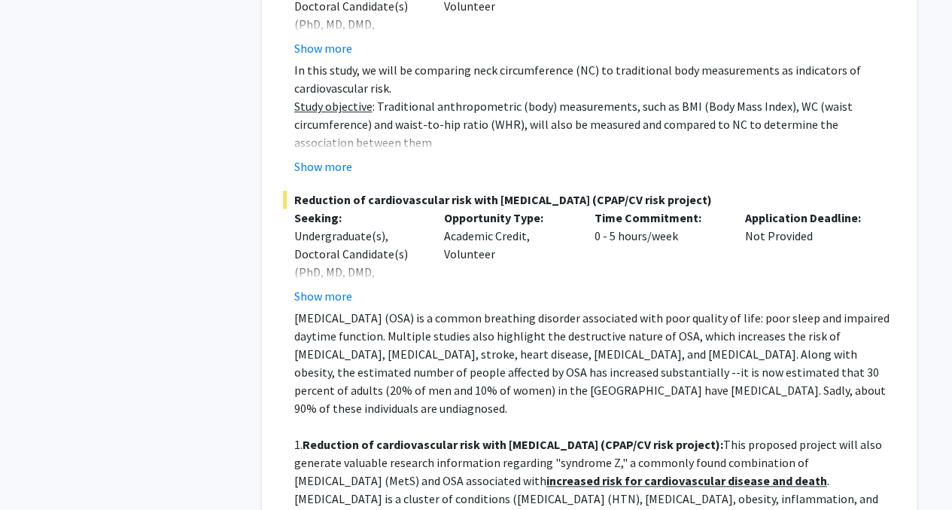
drag, startPoint x: 506, startPoint y: 395, endPoint x: 457, endPoint y: 424, distance: 56.7
drag, startPoint x: 383, startPoint y: 398, endPoint x: 461, endPoint y: 434, distance: 85.6
click at [461, 434] on div "Obstructive sleep apnea (OSA) is a common breathing disorder associated with po…" at bounding box center [595, 508] width 602 height 398
drag, startPoint x: 461, startPoint y: 434, endPoint x: 453, endPoint y: 452, distance: 18.9
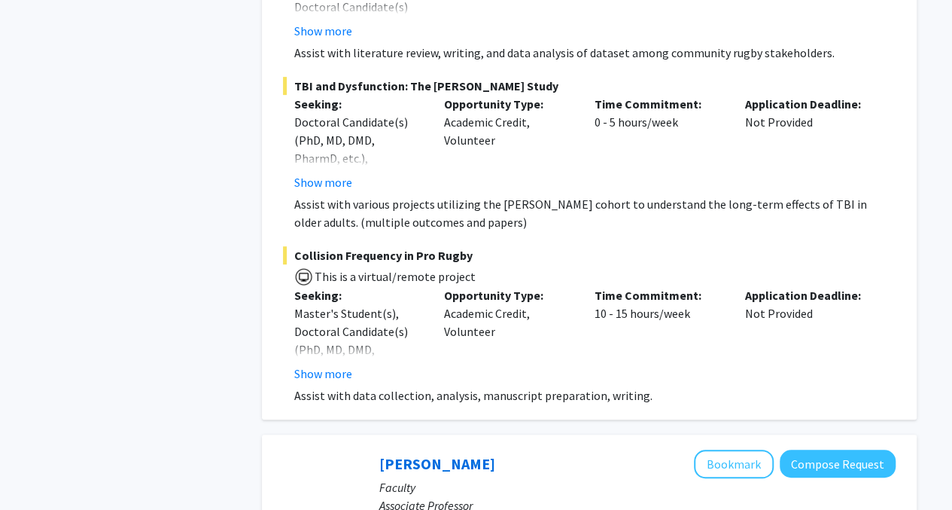
scroll to position [6023, 0]
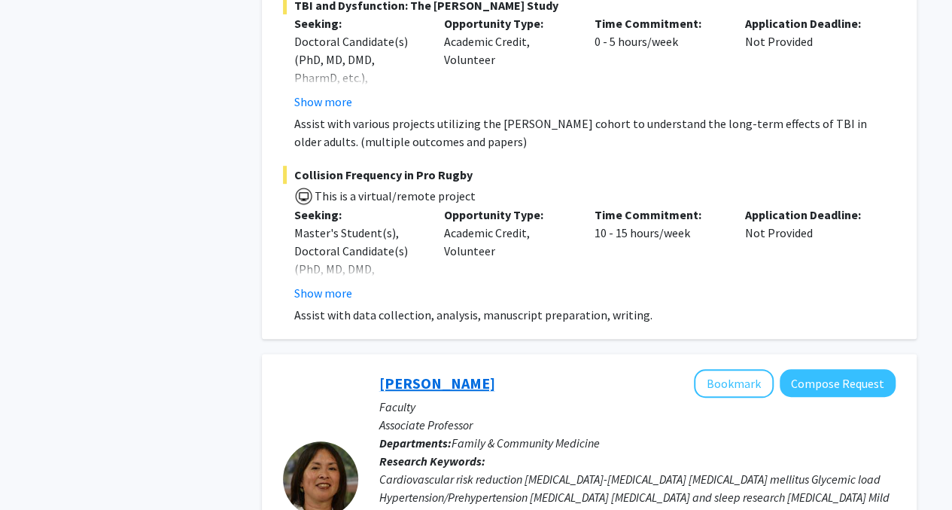
drag, startPoint x: 808, startPoint y: 329, endPoint x: 467, endPoint y: 334, distance: 341.1
click at [467, 373] on link "[PERSON_NAME]" at bounding box center [437, 382] width 116 height 19
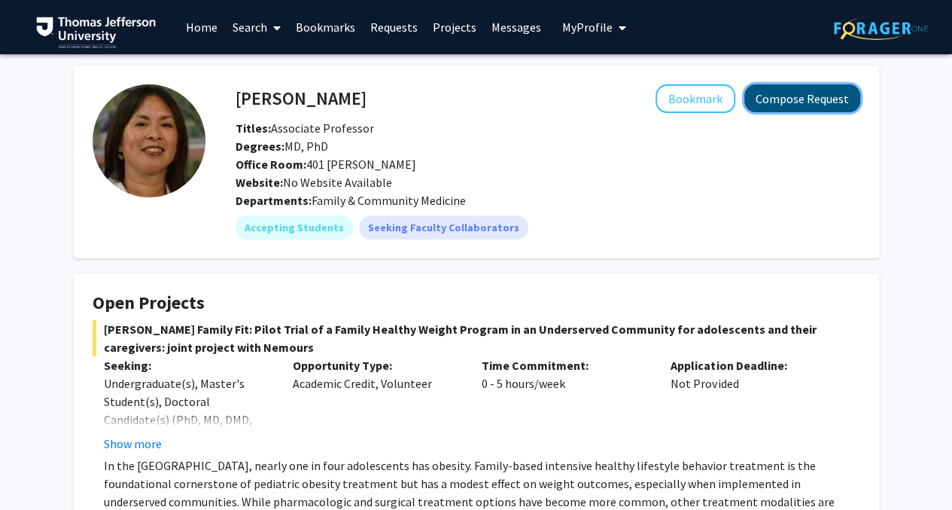
click at [811, 99] on button "Compose Request" at bounding box center [803, 98] width 116 height 28
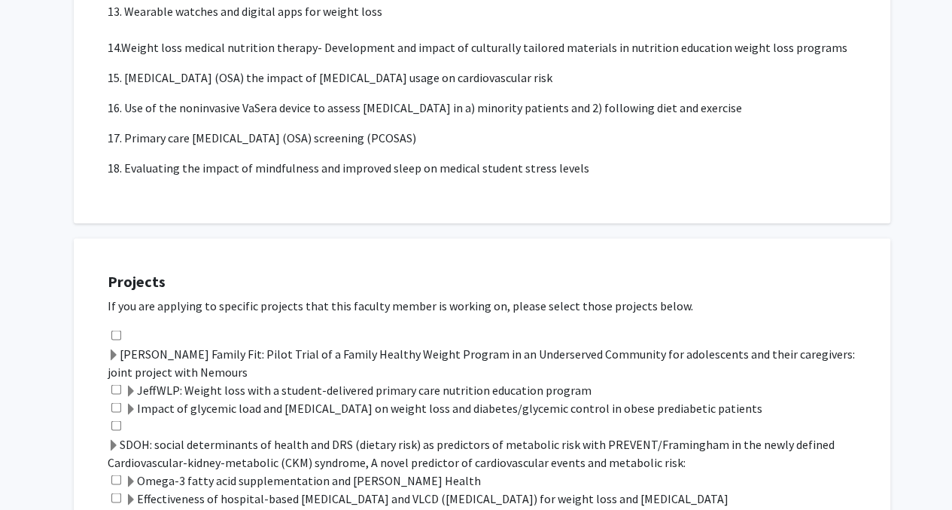
scroll to position [1430, 0]
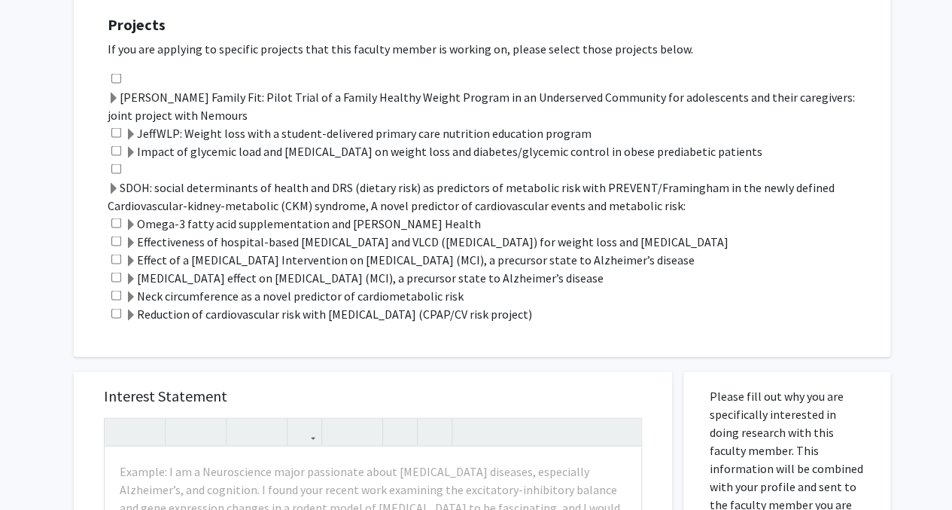
click at [126, 312] on span at bounding box center [131, 315] width 12 height 12
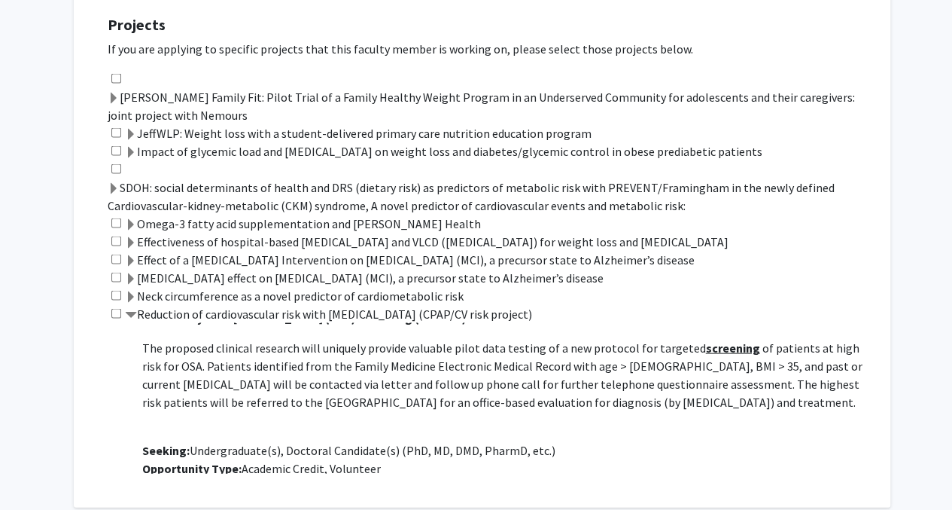
scroll to position [379, 0]
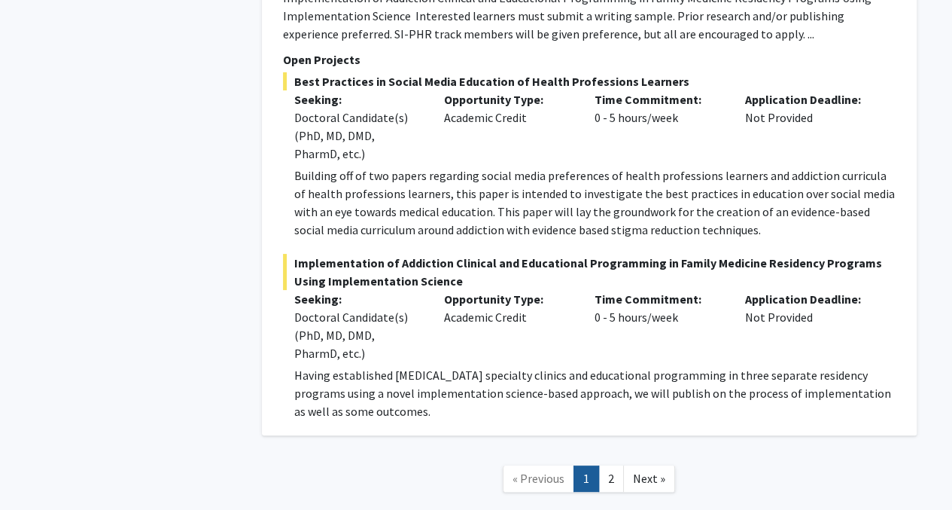
scroll to position [11390, 0]
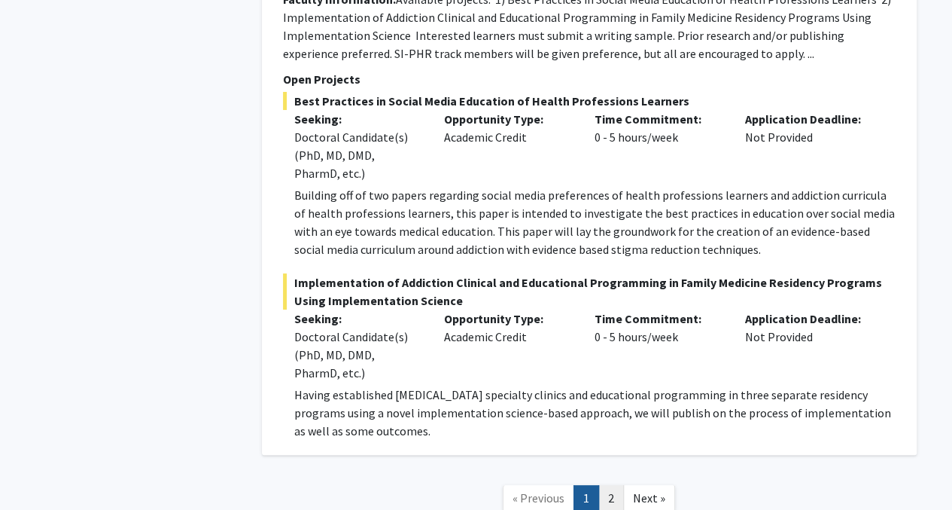
click at [619, 485] on link "2" at bounding box center [612, 498] width 26 height 26
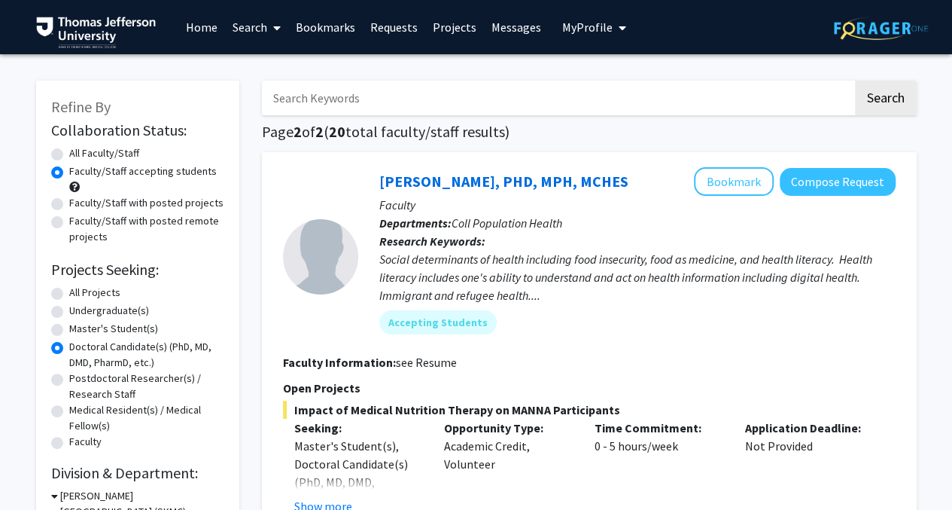
scroll to position [376, 0]
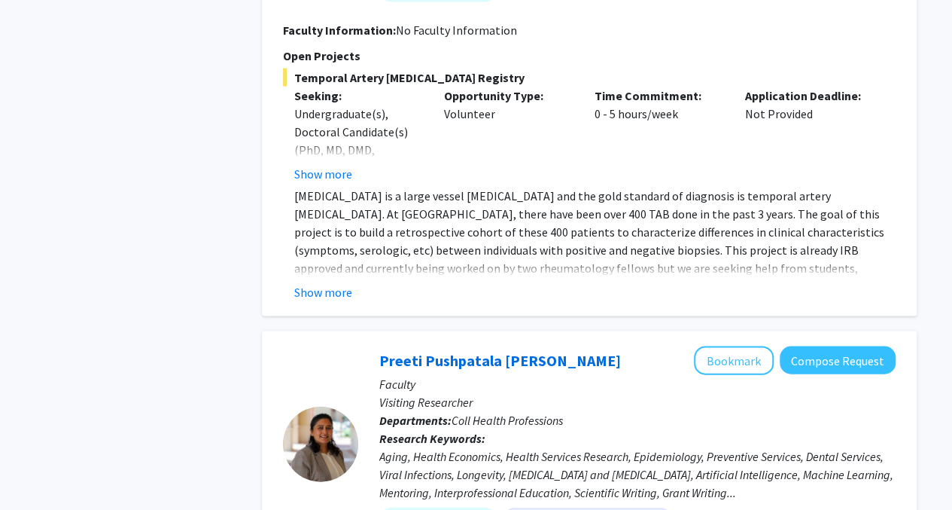
click at [336, 283] on button "Show more" at bounding box center [323, 292] width 58 height 18
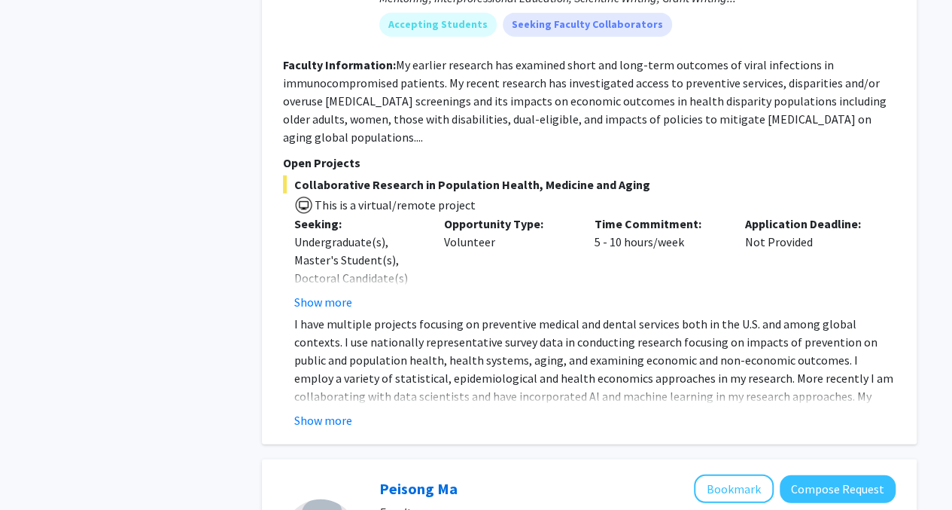
scroll to position [1958, 0]
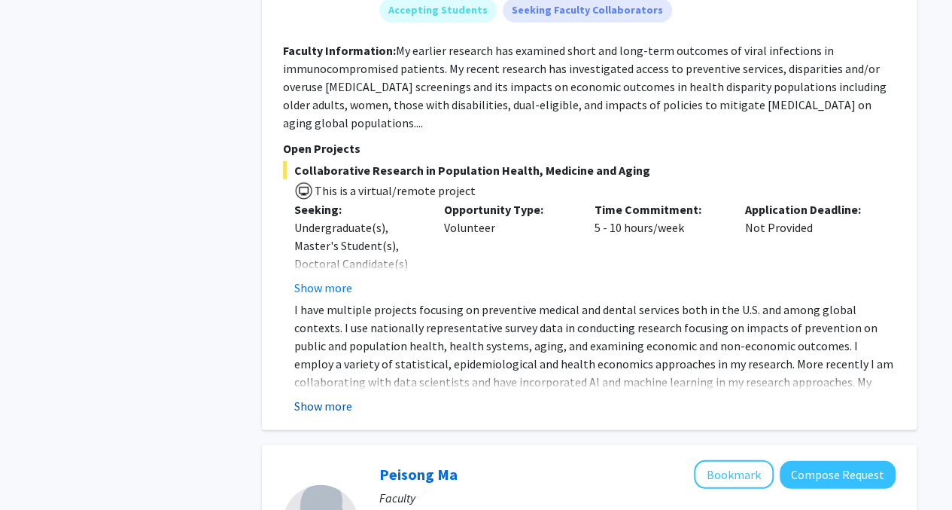
click at [320, 397] on button "Show more" at bounding box center [323, 406] width 58 height 18
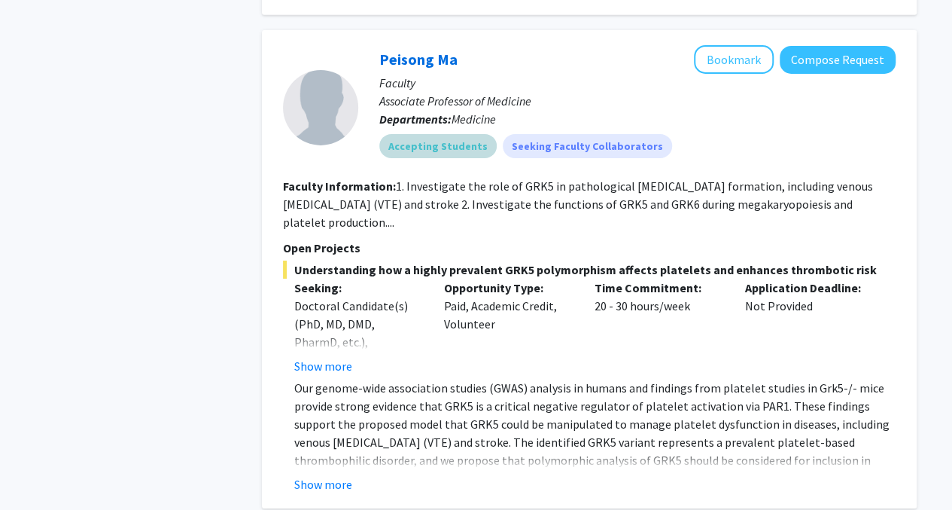
scroll to position [2485, 0]
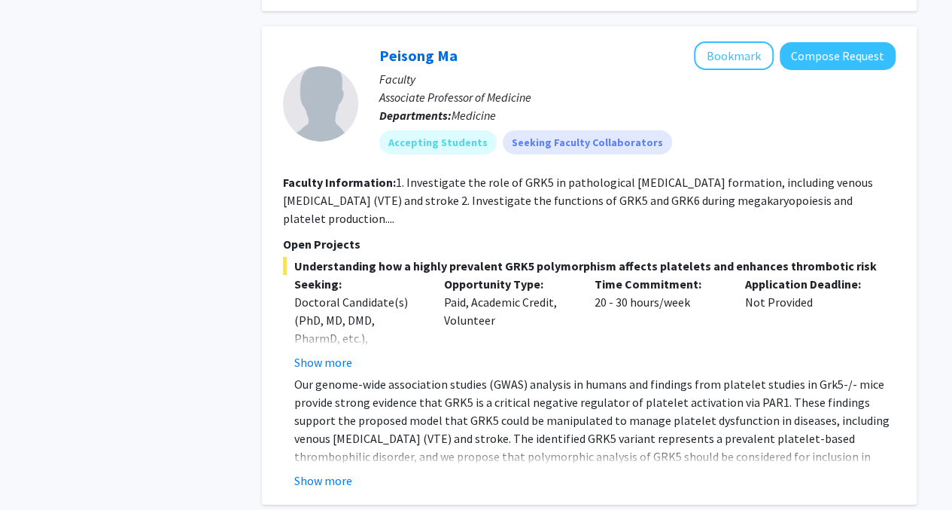
click at [352, 471] on div "Show more" at bounding box center [595, 480] width 602 height 18
click at [331, 471] on button "Show more" at bounding box center [323, 480] width 58 height 18
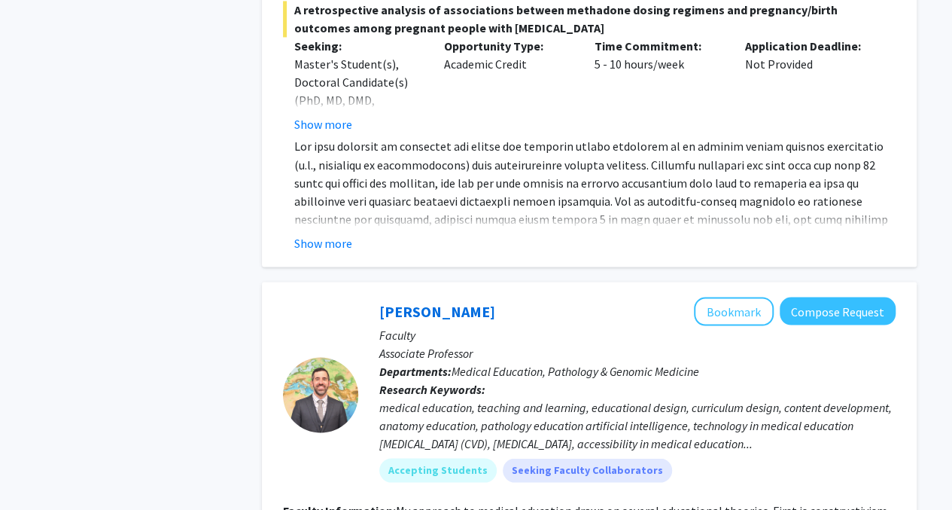
scroll to position [3990, 0]
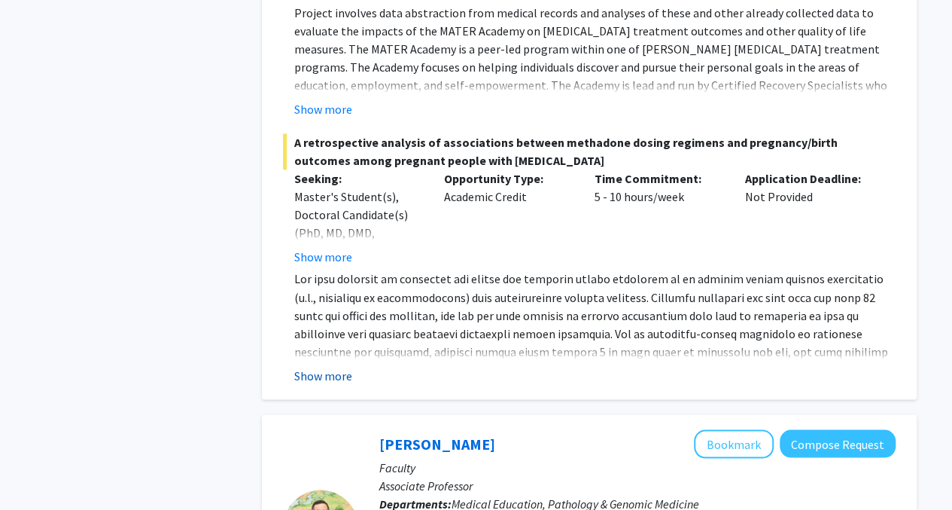
click at [338, 366] on button "Show more" at bounding box center [323, 375] width 58 height 18
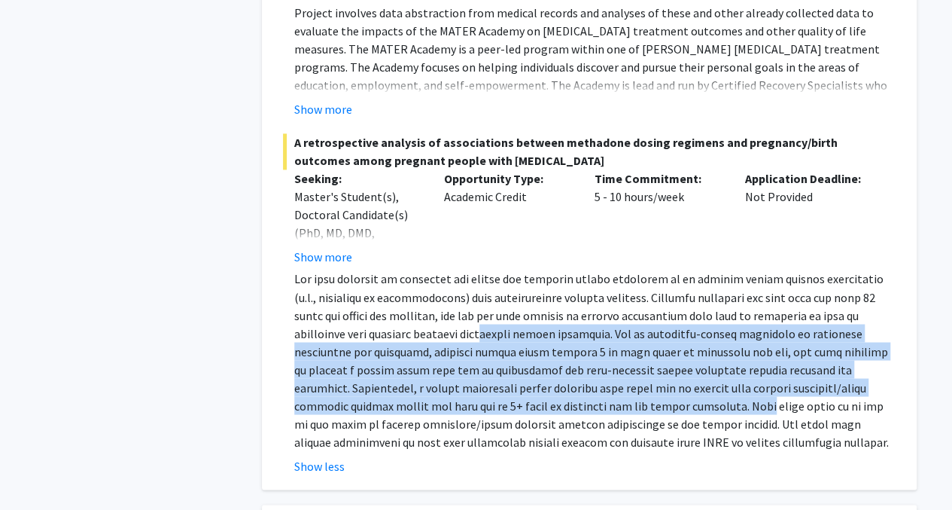
drag, startPoint x: 625, startPoint y: 339, endPoint x: 649, endPoint y: 365, distance: 35.7
click at [649, 365] on p at bounding box center [595, 360] width 602 height 181
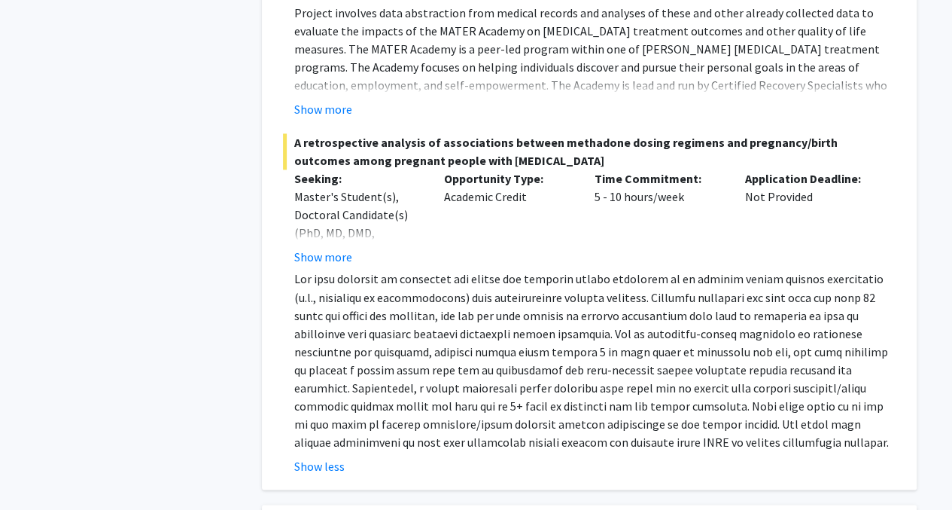
drag, startPoint x: 649, startPoint y: 365, endPoint x: 515, endPoint y: 406, distance: 140.0
click at [515, 406] on p at bounding box center [595, 360] width 602 height 181
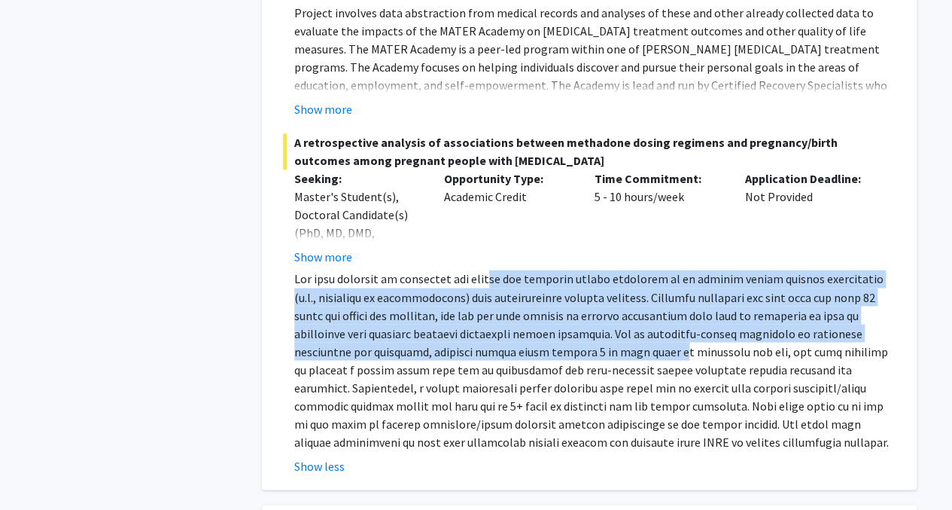
drag, startPoint x: 489, startPoint y: 248, endPoint x: 608, endPoint y: 311, distance: 134.7
click at [608, 311] on p at bounding box center [595, 360] width 602 height 181
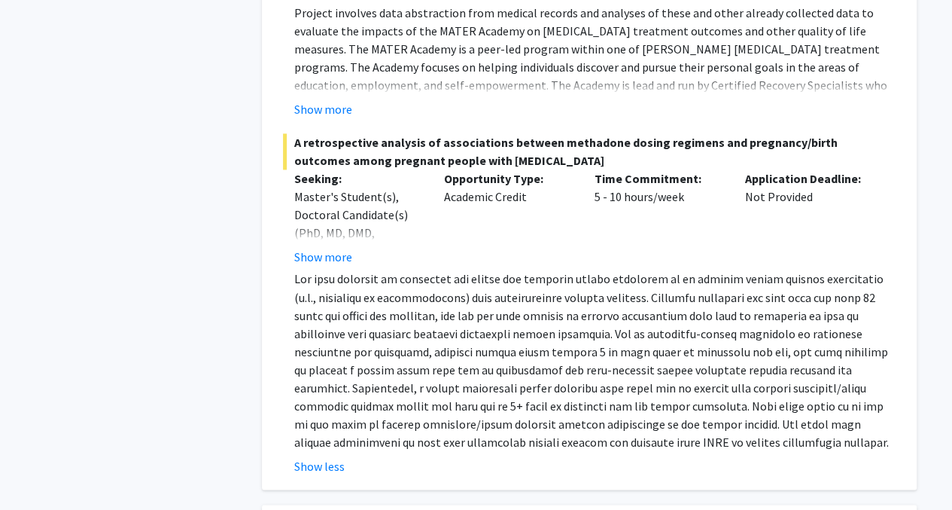
drag, startPoint x: 608, startPoint y: 311, endPoint x: 511, endPoint y: 367, distance: 112.0
click at [511, 367] on p at bounding box center [595, 360] width 602 height 181
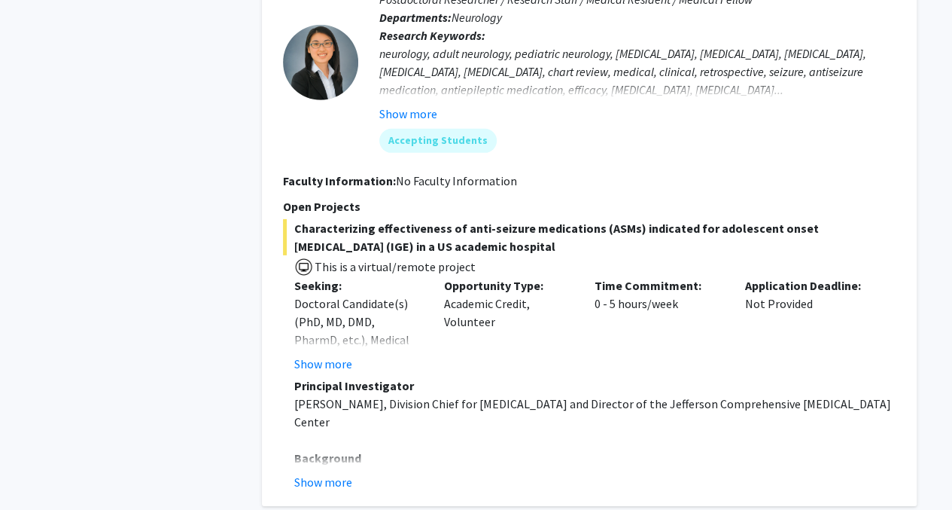
scroll to position [5195, 0]
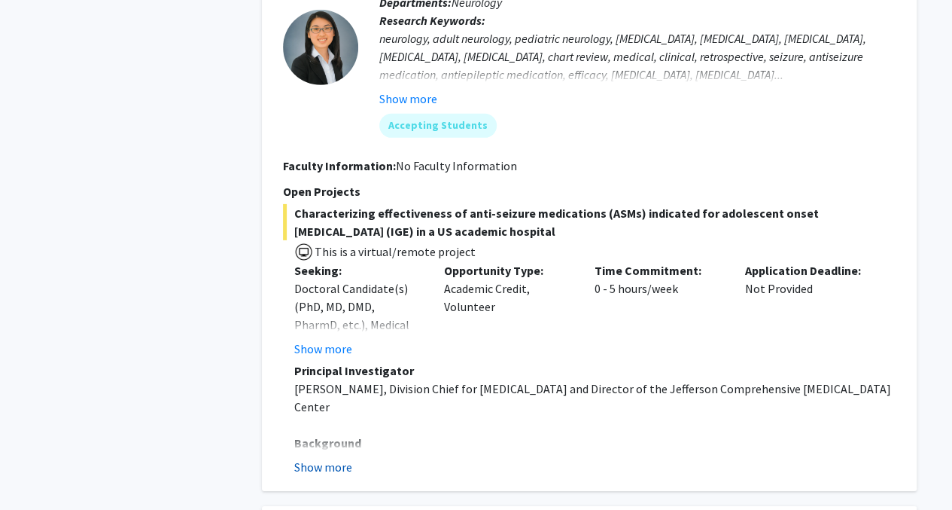
click at [329, 458] on button "Show more" at bounding box center [323, 467] width 58 height 18
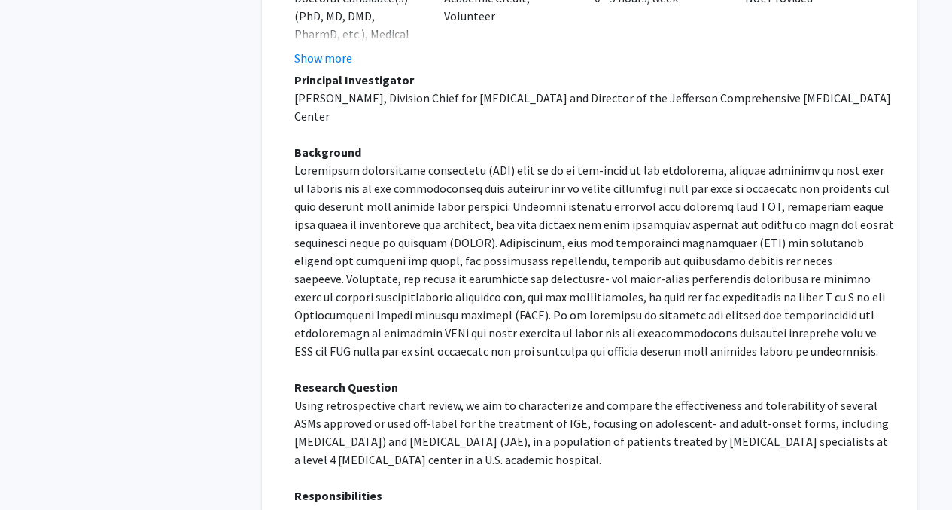
scroll to position [5571, 0]
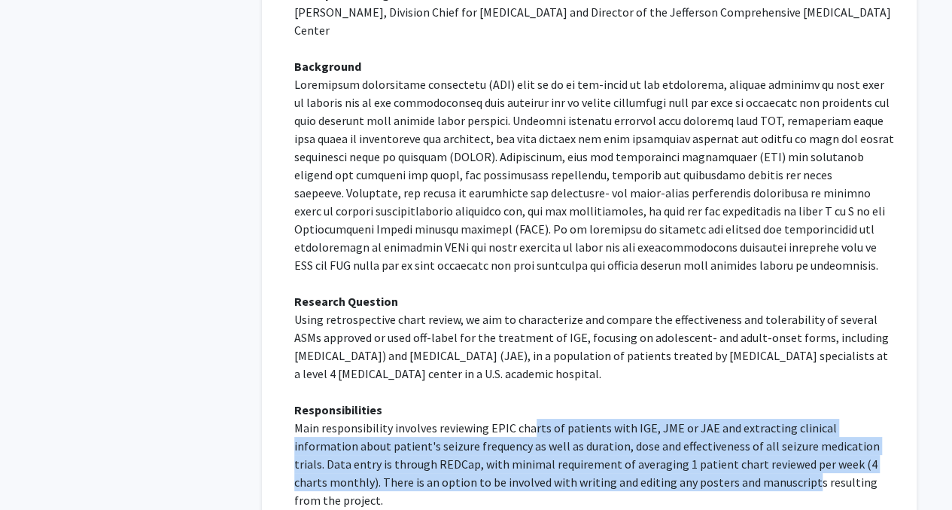
drag, startPoint x: 558, startPoint y: 370, endPoint x: 690, endPoint y: 402, distance: 136.4
click at [690, 419] on p "Main responsibility involves reviewing EPIC charts of patients with IGE, JME or…" at bounding box center [595, 464] width 602 height 90
drag, startPoint x: 690, startPoint y: 402, endPoint x: 497, endPoint y: 399, distance: 193.5
click at [497, 419] on p "Main responsibility involves reviewing EPIC charts of patients with IGE, JME or…" at bounding box center [595, 464] width 602 height 90
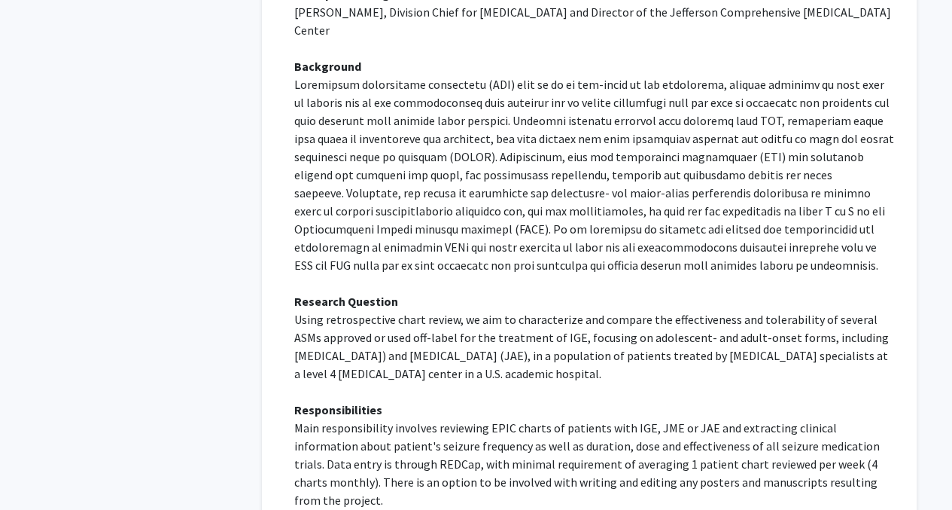
click at [488, 419] on p "Main responsibility involves reviewing EPIC charts of patients with IGE, JME or…" at bounding box center [595, 464] width 602 height 90
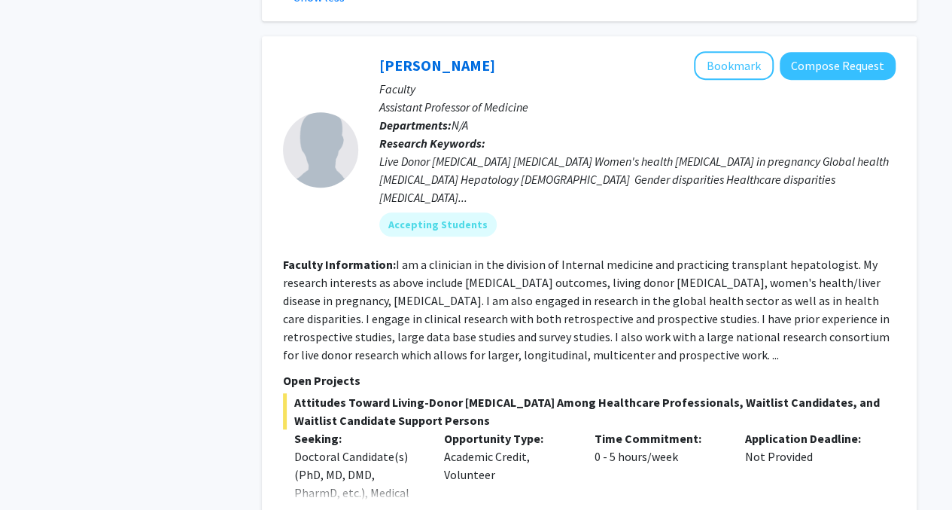
scroll to position [6305, 0]
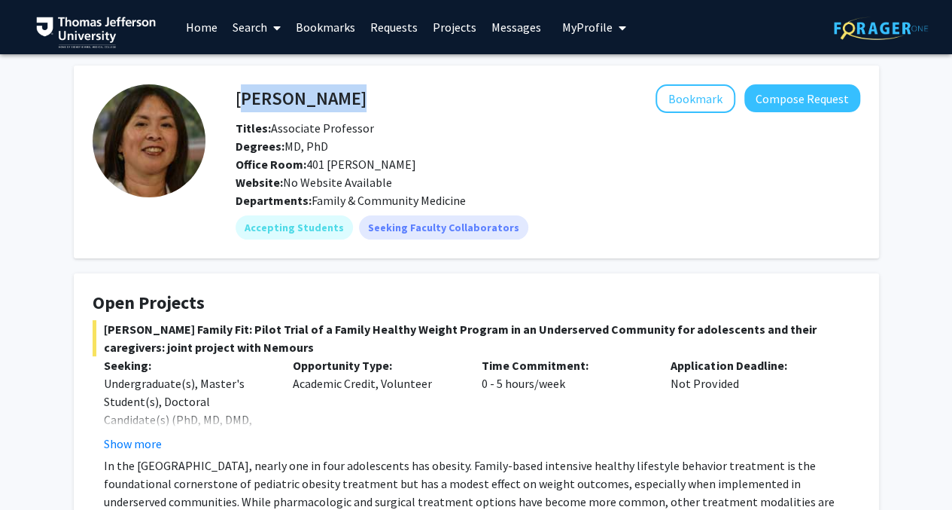
drag, startPoint x: 349, startPoint y: 95, endPoint x: 237, endPoint y: 94, distance: 112.2
click at [237, 94] on div "Cynthia Cheng Bookmark Compose Request" at bounding box center [547, 98] width 647 height 29
copy h4 "[PERSON_NAME]"
